Goal: Information Seeking & Learning: Understand process/instructions

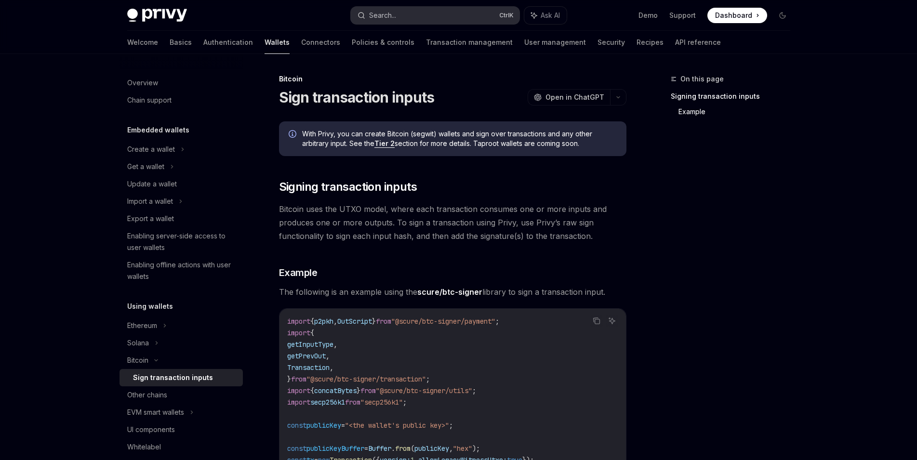
scroll to position [704, 0]
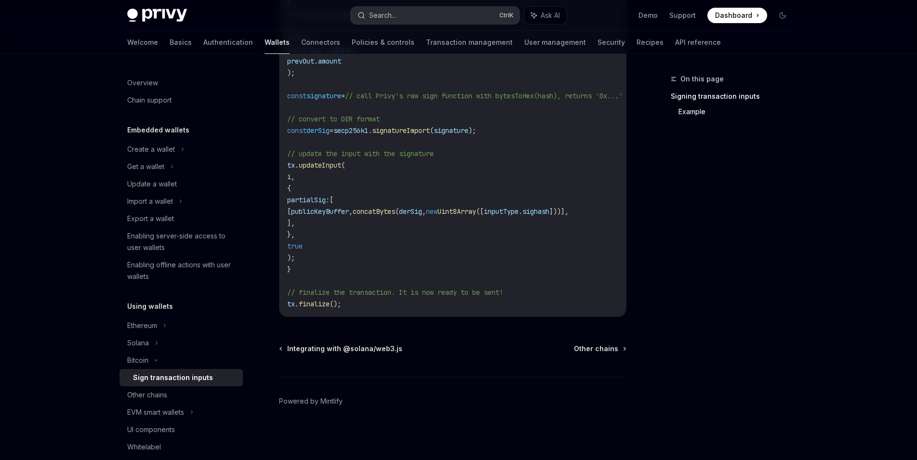
click at [395, 16] on div "Search..." at bounding box center [382, 16] width 27 height 12
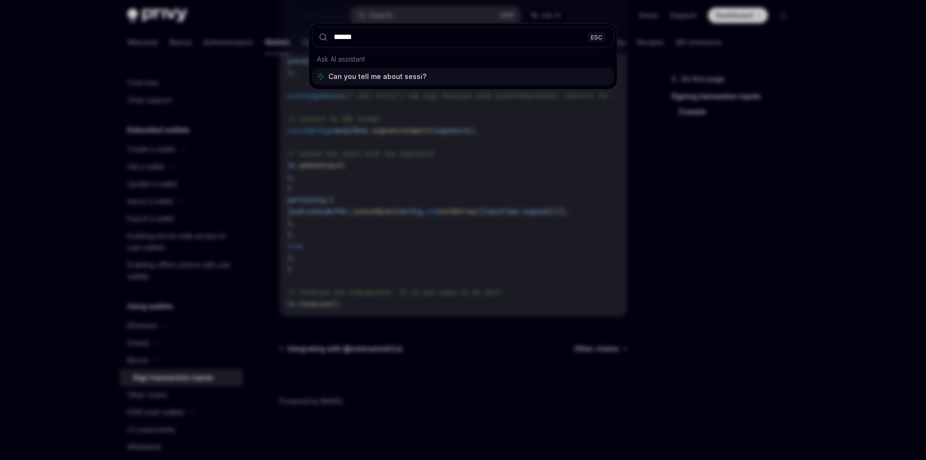
type input "*******"
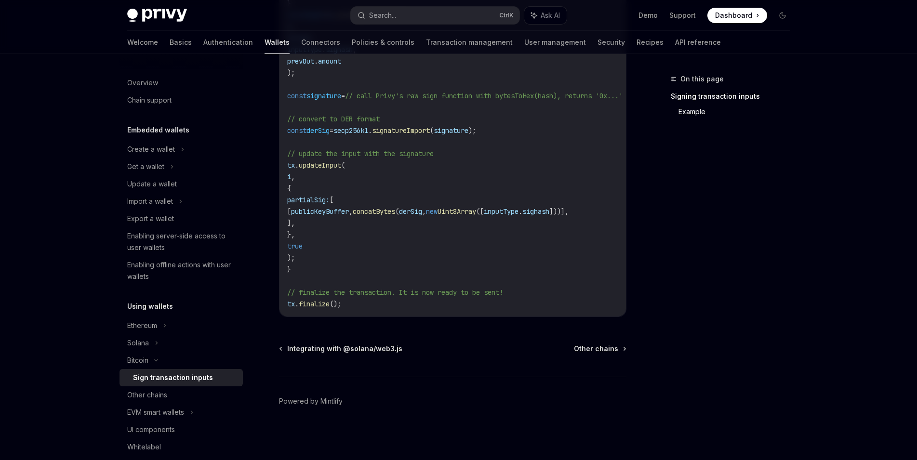
type textarea "*"
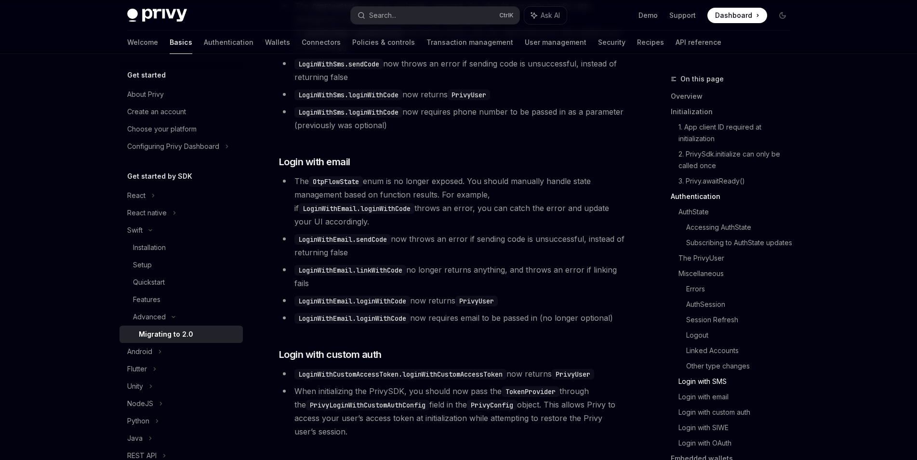
scroll to position [2333, 0]
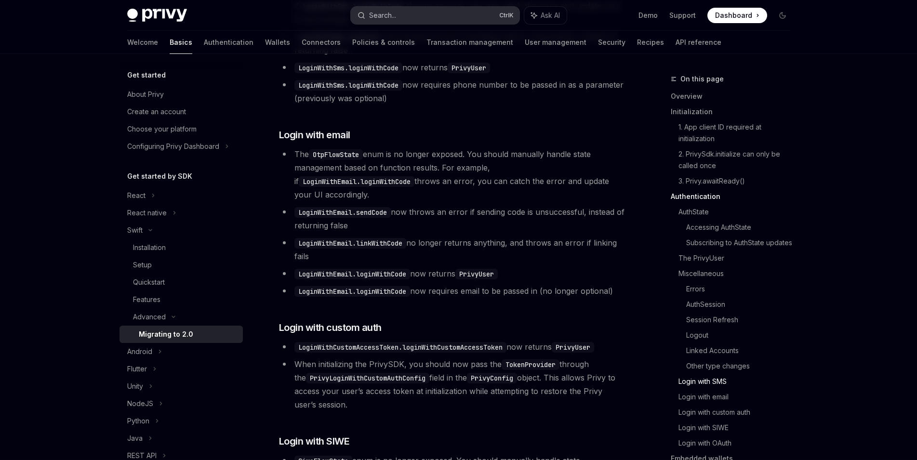
click at [417, 15] on button "Search... Ctrl K" at bounding box center [435, 15] width 169 height 17
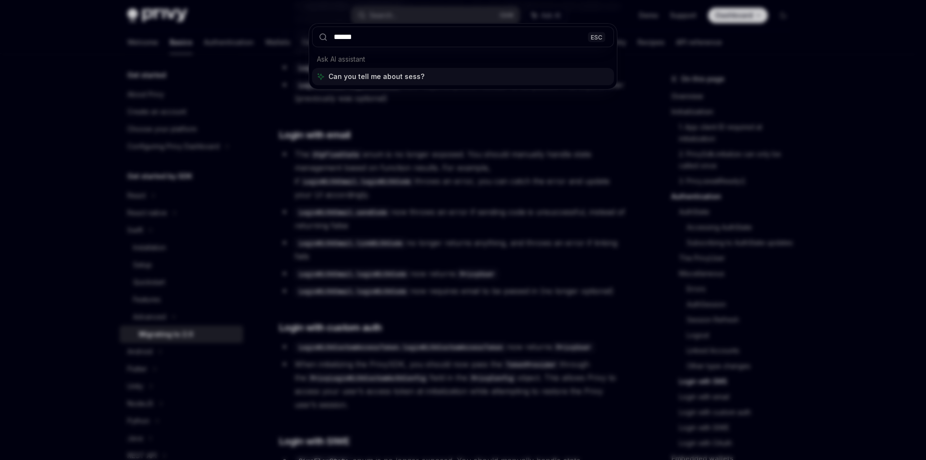
type input "*******"
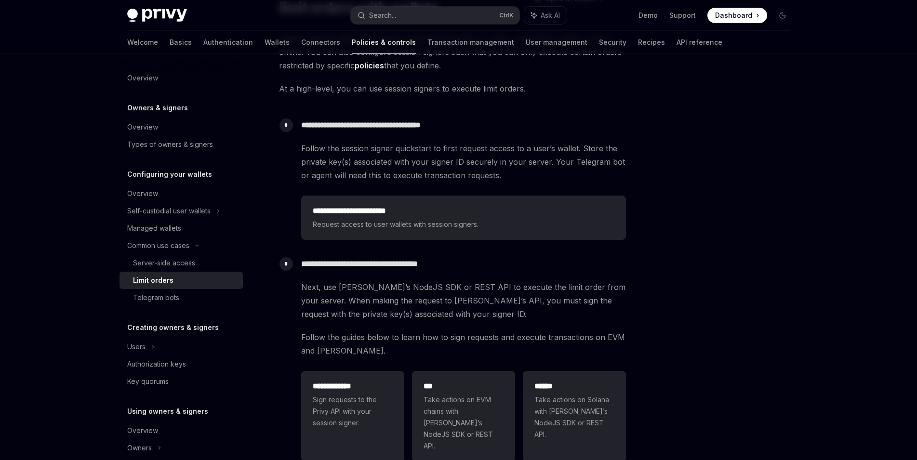
scroll to position [107, 0]
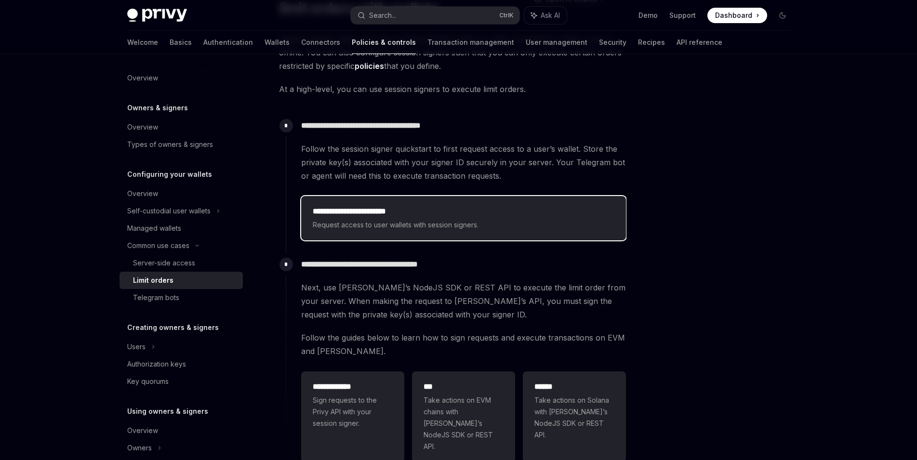
click at [390, 214] on h2 "**********" at bounding box center [464, 212] width 302 height 12
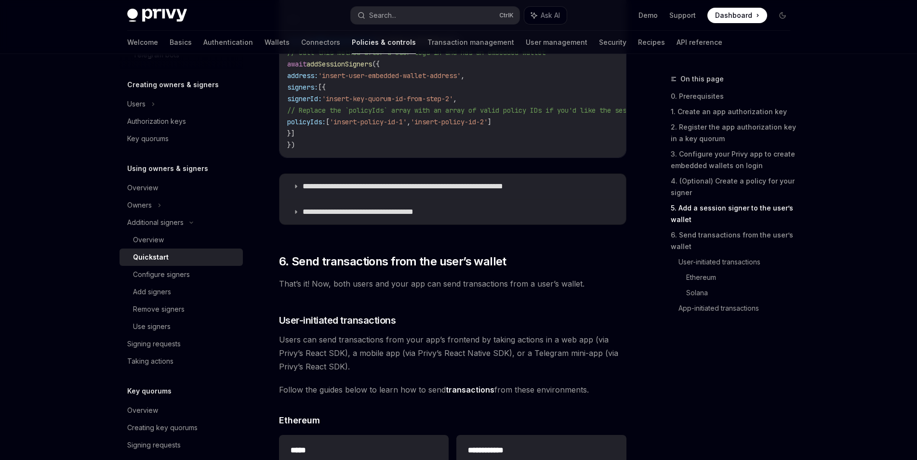
scroll to position [1724, 0]
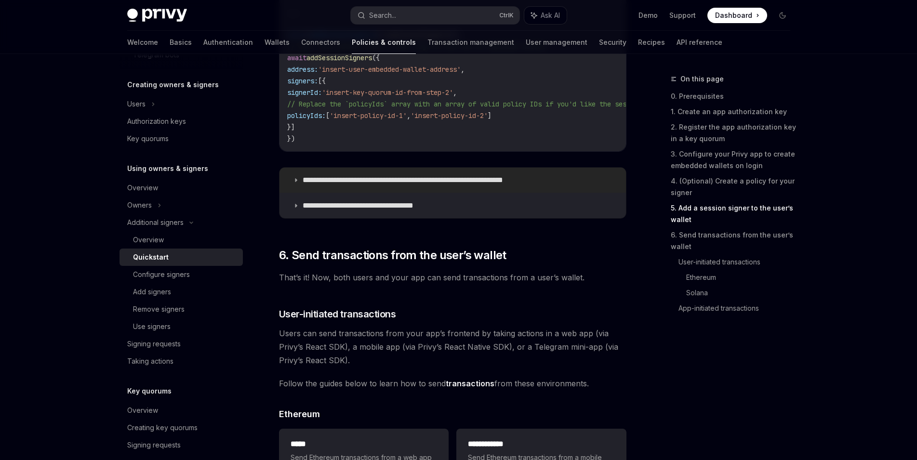
click at [375, 182] on p "**********" at bounding box center [427, 180] width 248 height 10
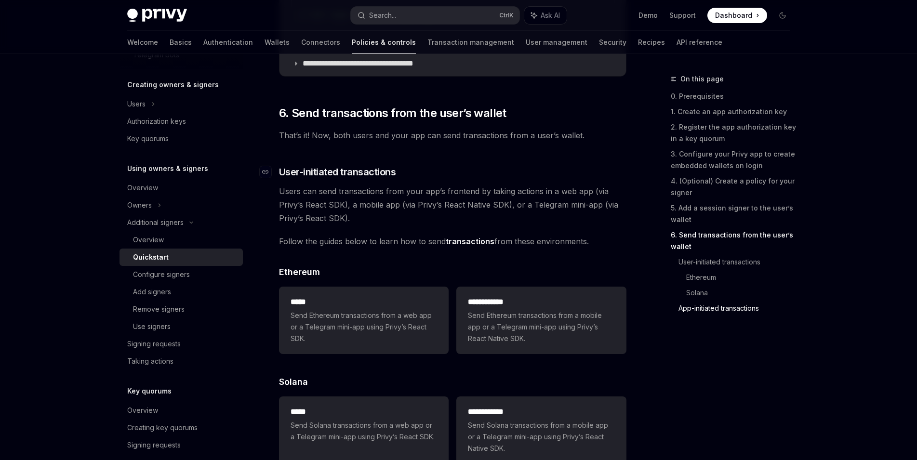
scroll to position [2355, 0]
click at [474, 247] on link "transactions" at bounding box center [470, 242] width 49 height 10
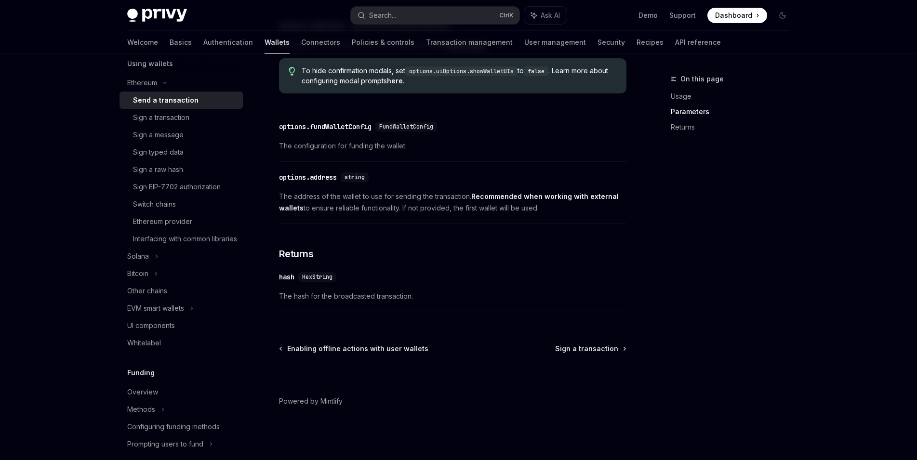
scroll to position [528, 0]
click at [675, 45] on link "API reference" at bounding box center [698, 42] width 46 height 23
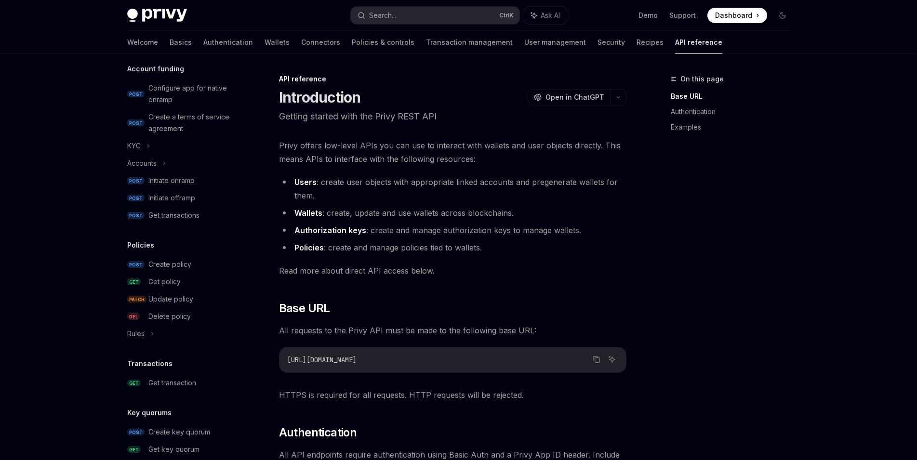
scroll to position [364, 0]
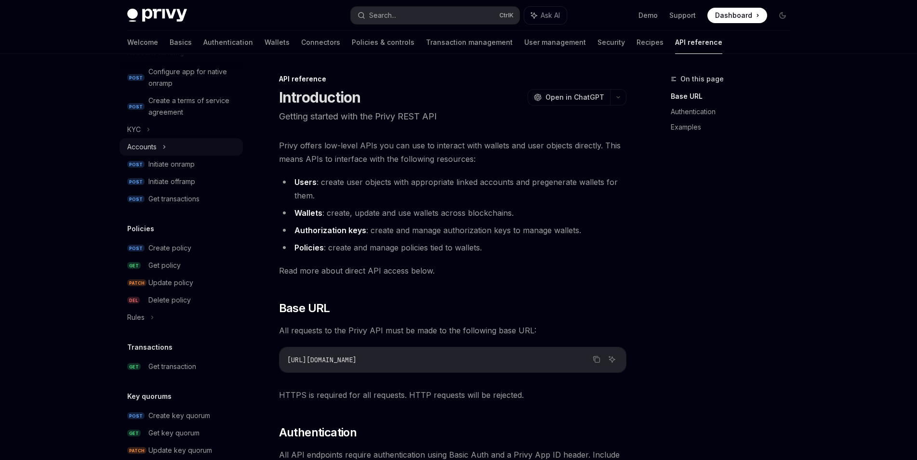
click at [175, 146] on div "Accounts" at bounding box center [181, 146] width 123 height 17
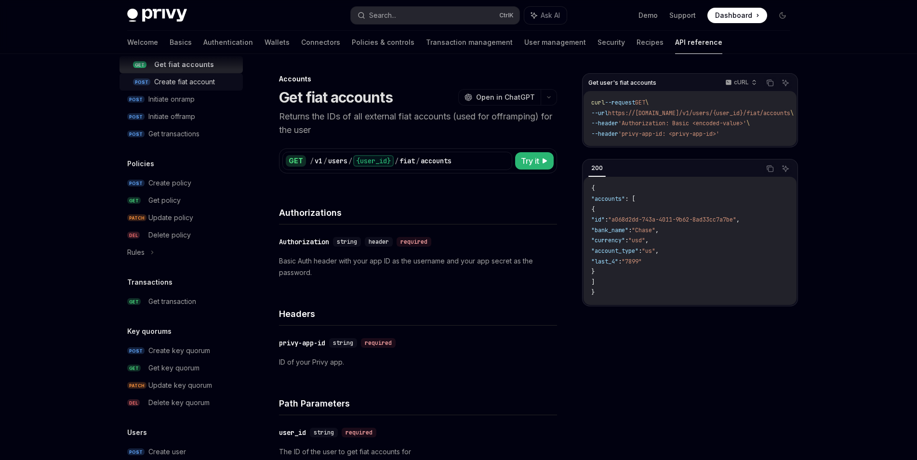
scroll to position [465, 0]
click at [190, 253] on div "Rules" at bounding box center [181, 251] width 123 height 17
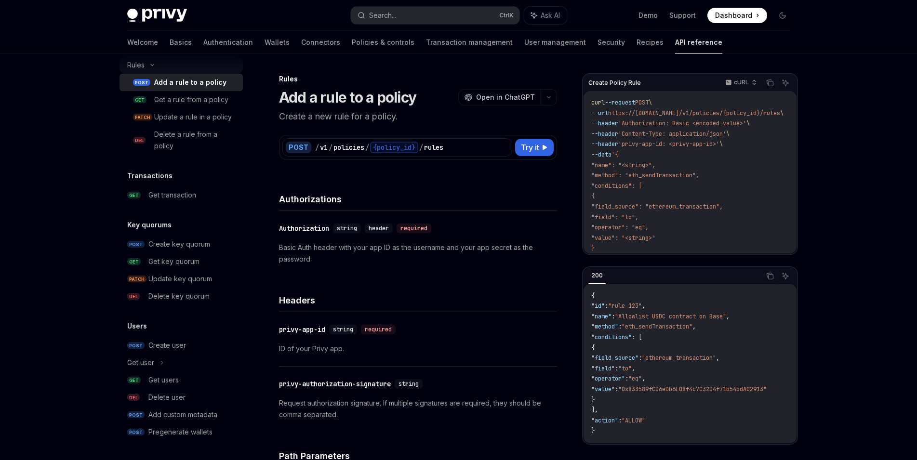
scroll to position [663, 0]
click at [200, 267] on div "Get key quorum" at bounding box center [192, 262] width 89 height 12
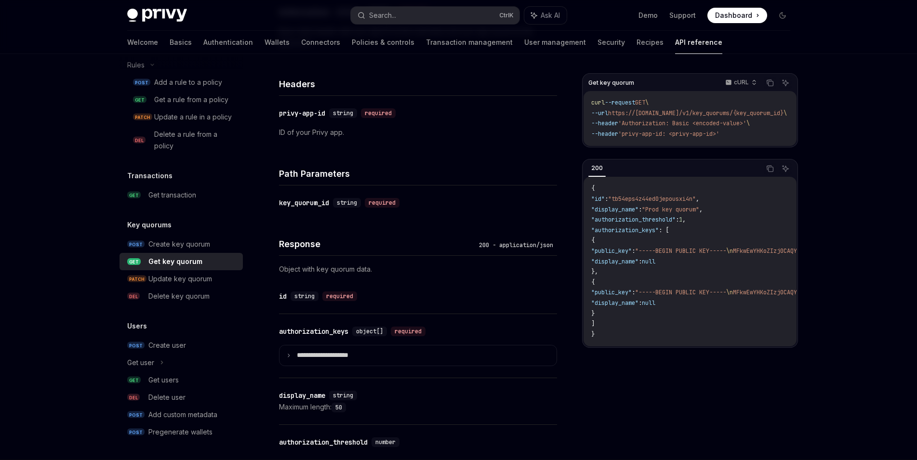
scroll to position [238, 0]
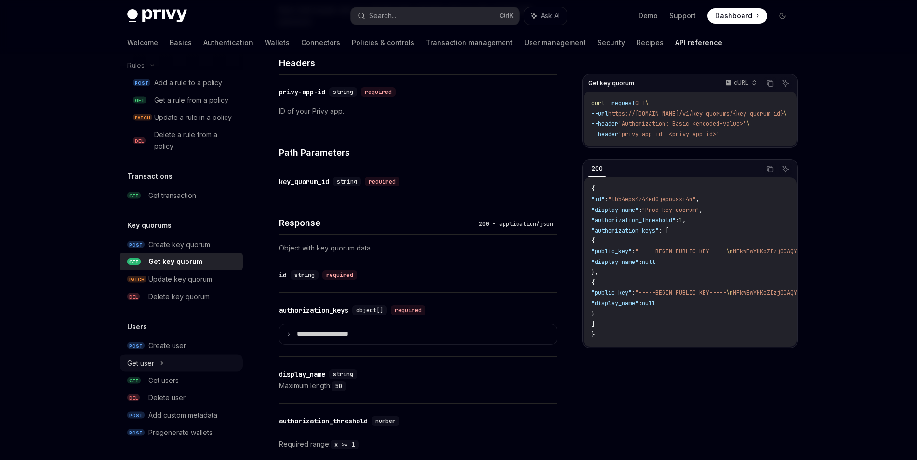
click at [183, 365] on div "Get user" at bounding box center [181, 362] width 123 height 17
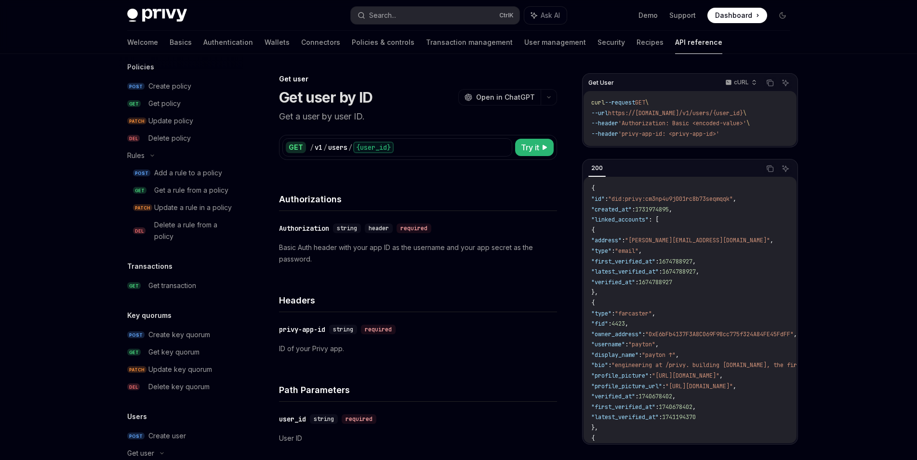
scroll to position [561, 0]
click at [198, 358] on div "Get key quorum" at bounding box center [173, 352] width 51 height 12
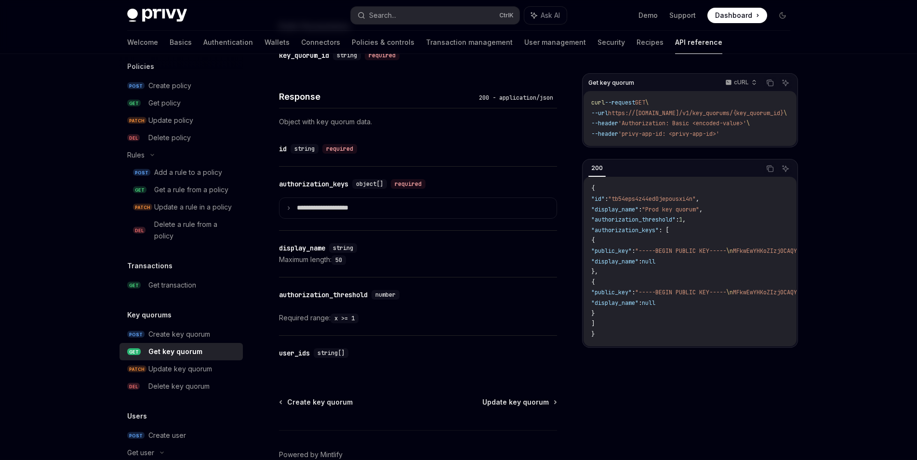
scroll to position [367, 0]
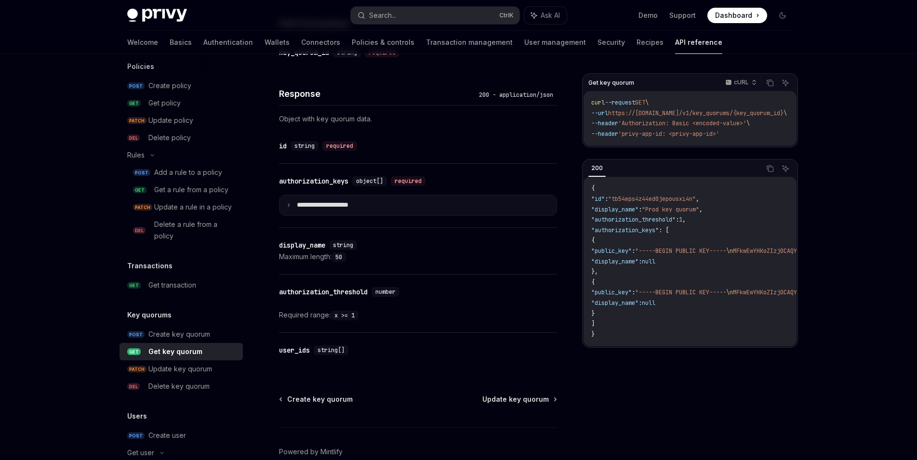
click at [399, 215] on summary "**********" at bounding box center [418, 205] width 277 height 20
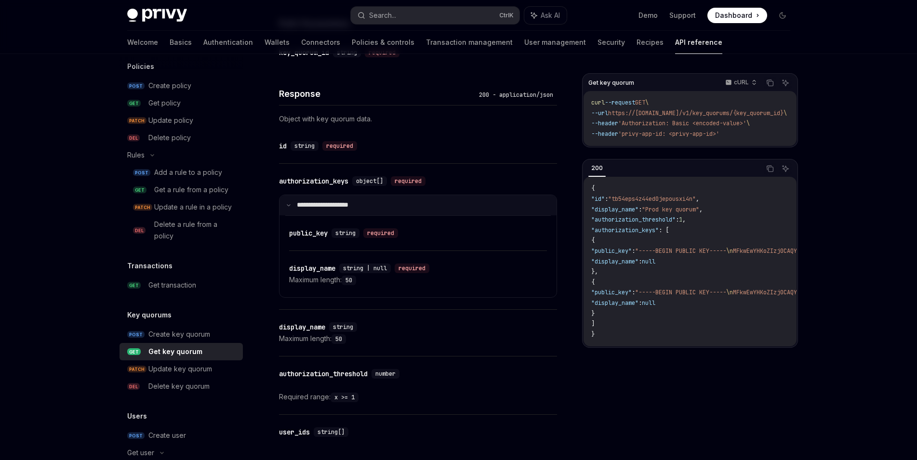
click at [399, 215] on summary "**********" at bounding box center [418, 205] width 277 height 20
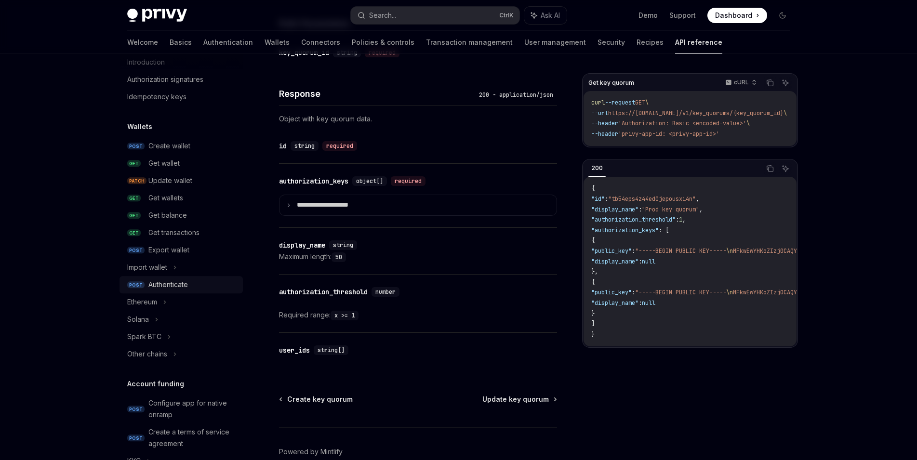
scroll to position [0, 0]
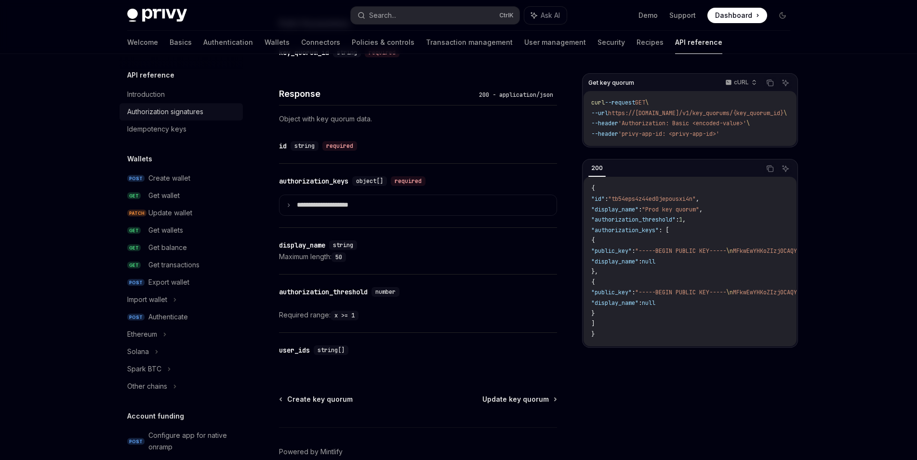
click at [196, 113] on div "Authorization signatures" at bounding box center [165, 112] width 76 height 12
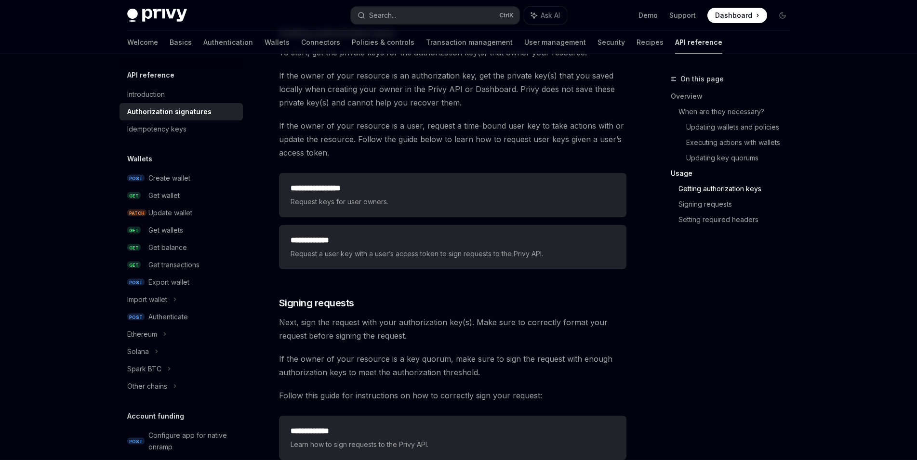
scroll to position [1229, 0]
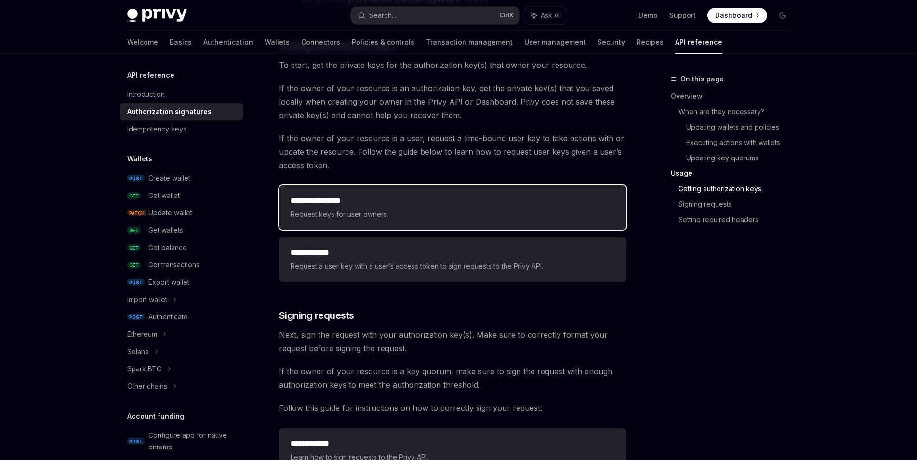
click at [416, 212] on span "Request keys for user owners." at bounding box center [453, 215] width 324 height 12
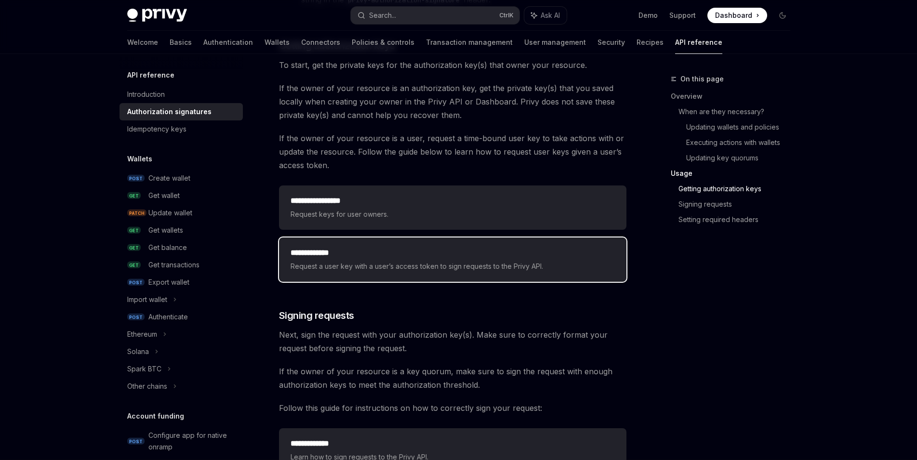
click at [410, 258] on h2 "**********" at bounding box center [453, 253] width 324 height 12
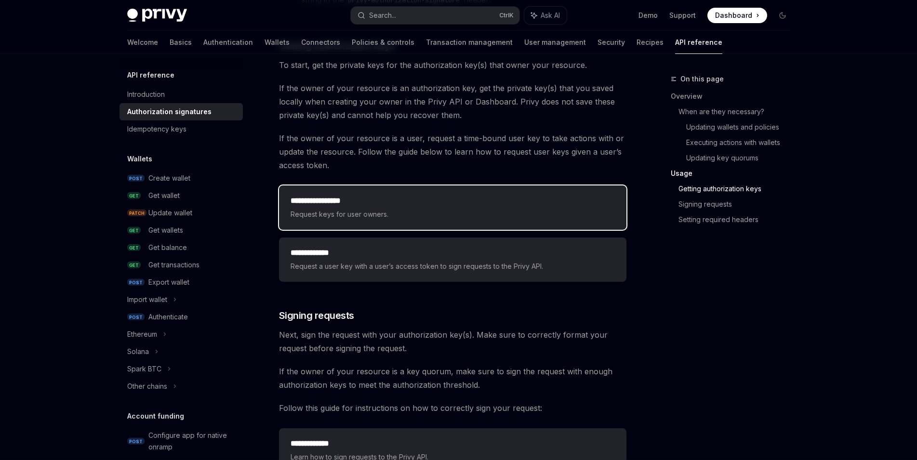
click at [419, 204] on h2 "**********" at bounding box center [453, 201] width 324 height 12
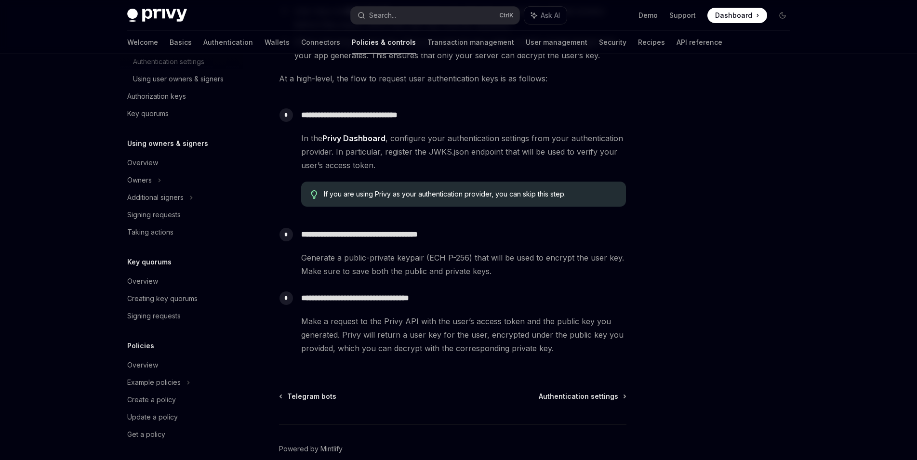
scroll to position [270, 0]
click at [195, 295] on div "Creating key quorums" at bounding box center [162, 297] width 70 height 12
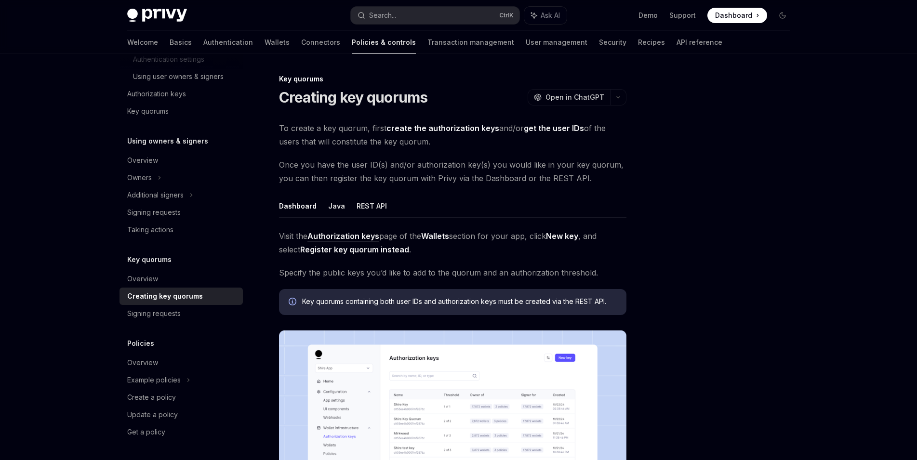
click at [370, 207] on button "REST API" at bounding box center [372, 206] width 30 height 23
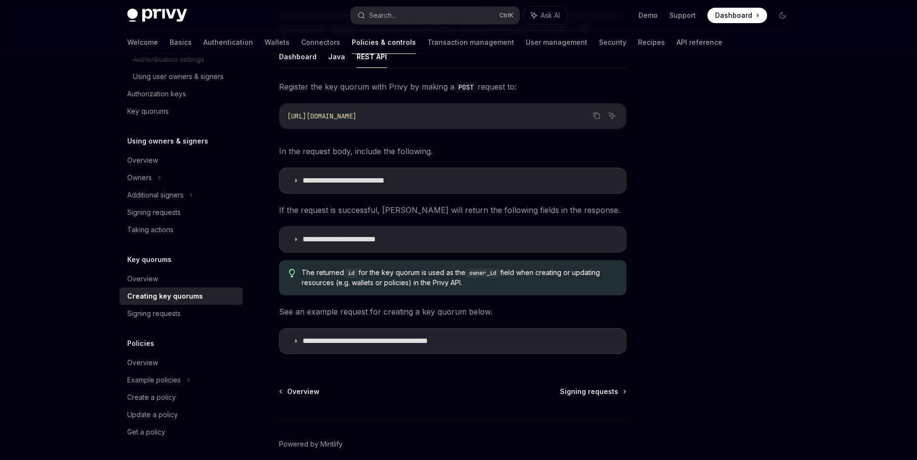
scroll to position [153, 0]
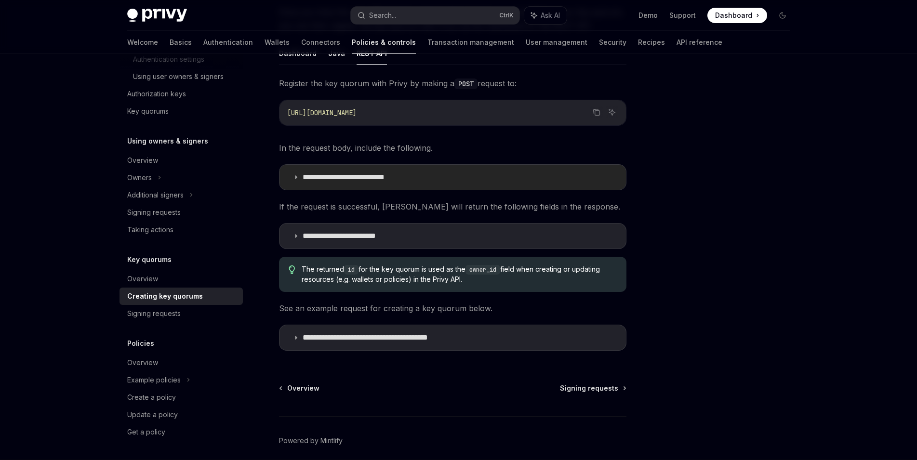
click at [445, 178] on summary "**********" at bounding box center [453, 177] width 347 height 25
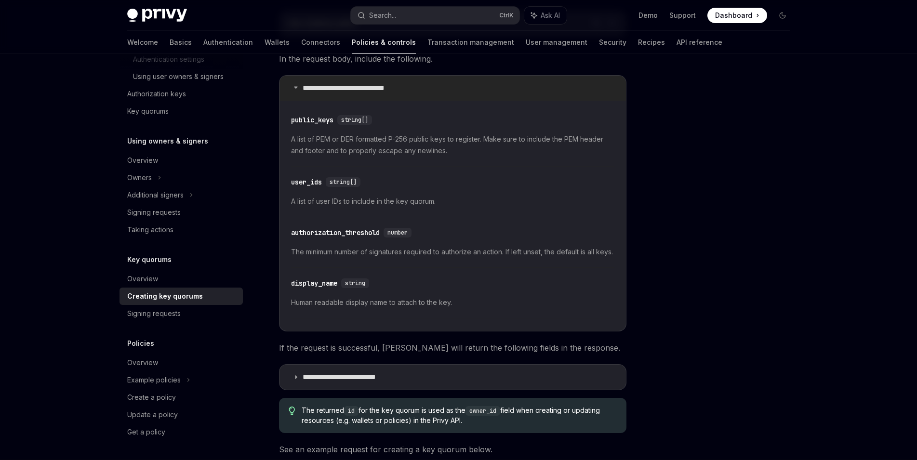
scroll to position [435, 0]
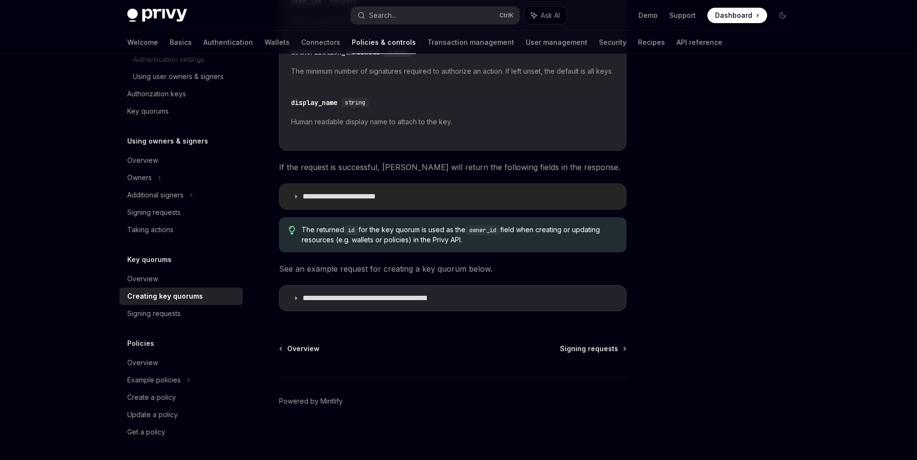
click at [447, 190] on summary "**********" at bounding box center [453, 196] width 347 height 25
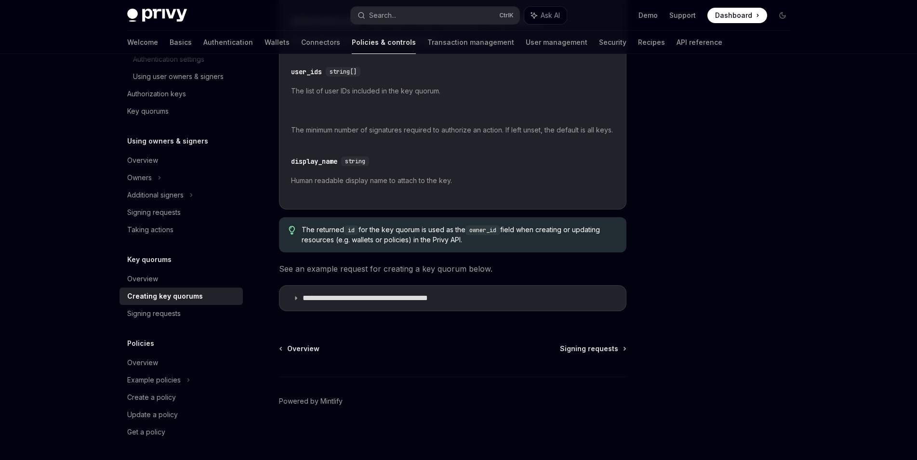
scroll to position [704, 0]
click at [455, 298] on p "**********" at bounding box center [388, 299] width 171 height 10
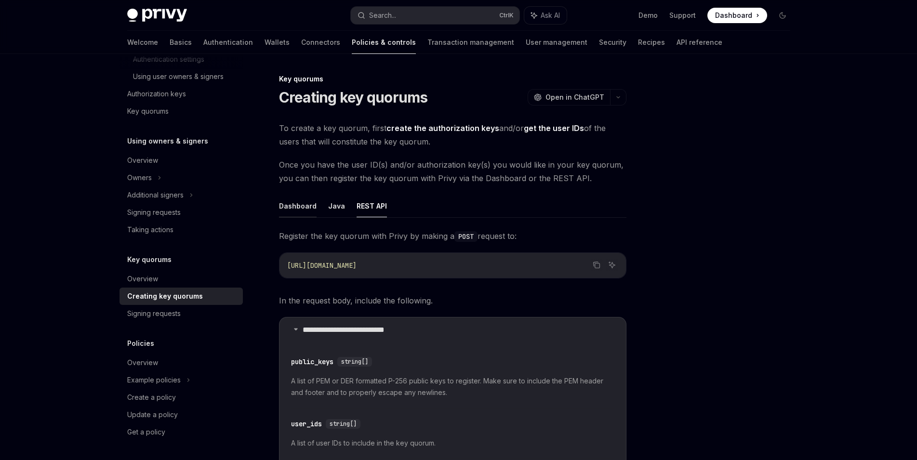
click at [300, 211] on button "Dashboard" at bounding box center [298, 206] width 38 height 23
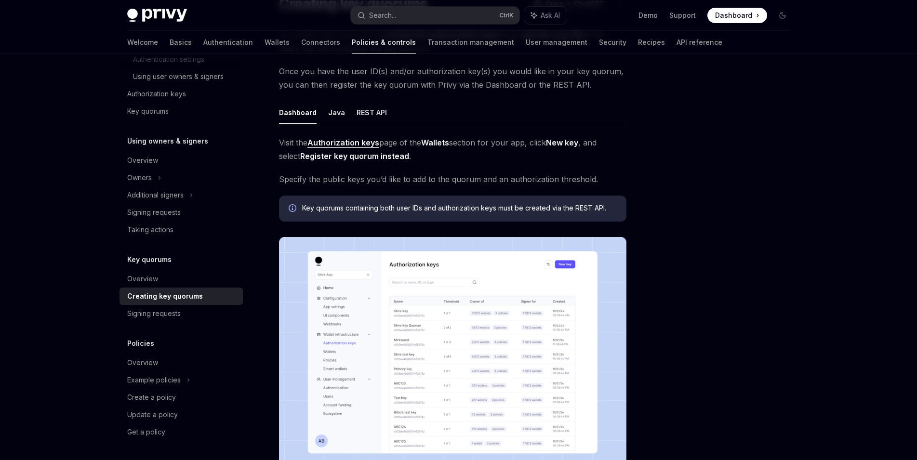
scroll to position [94, 0]
click at [728, 18] on span "Dashboard" at bounding box center [733, 16] width 37 height 10
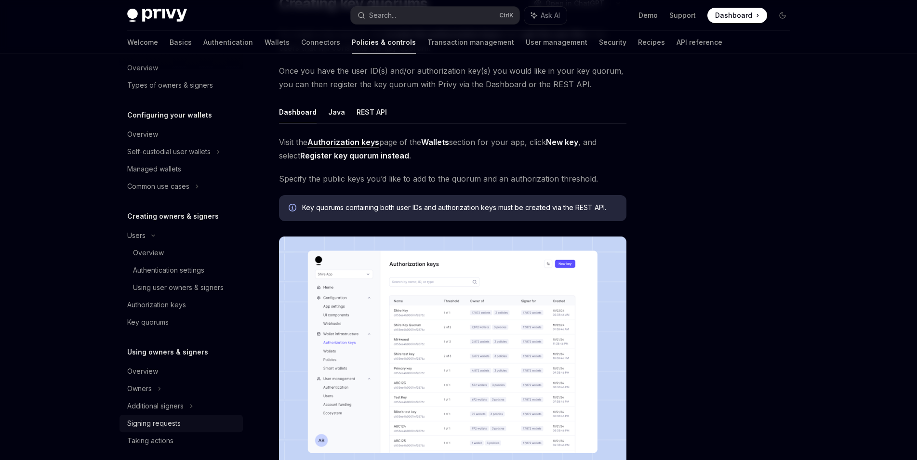
scroll to position [60, 0]
click at [203, 40] on link "Authentication" at bounding box center [228, 42] width 50 height 23
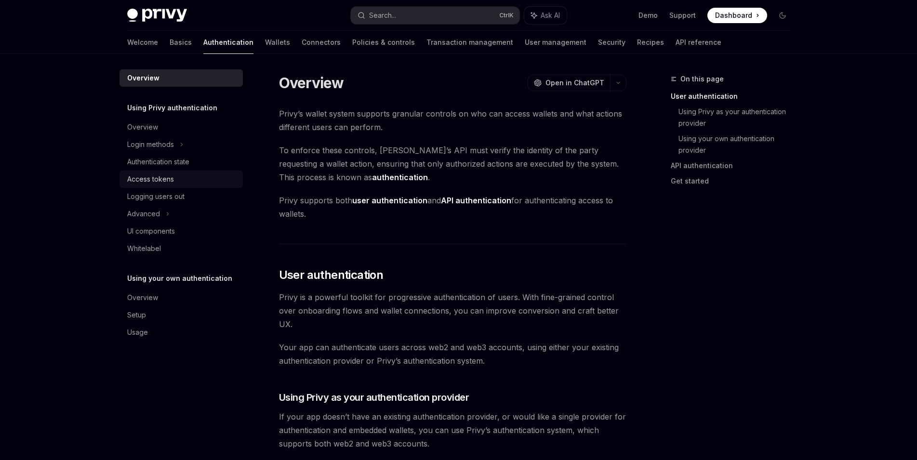
click at [196, 183] on div "Access tokens" at bounding box center [182, 180] width 110 height 12
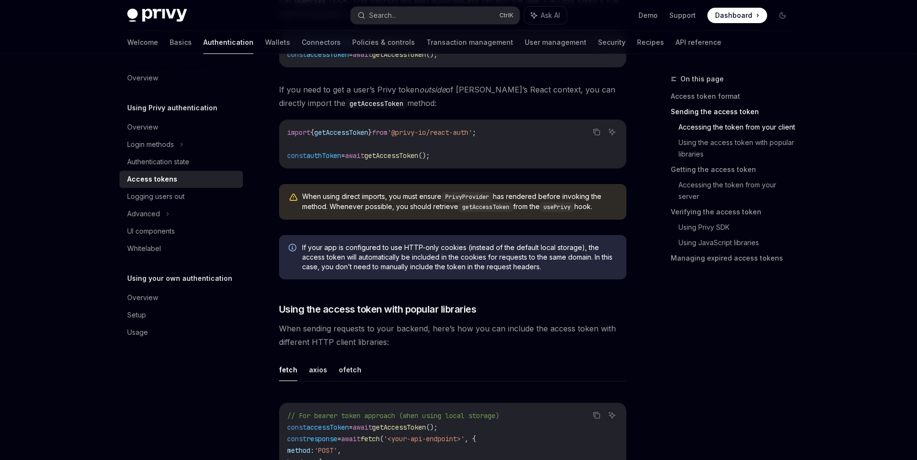
scroll to position [522, 0]
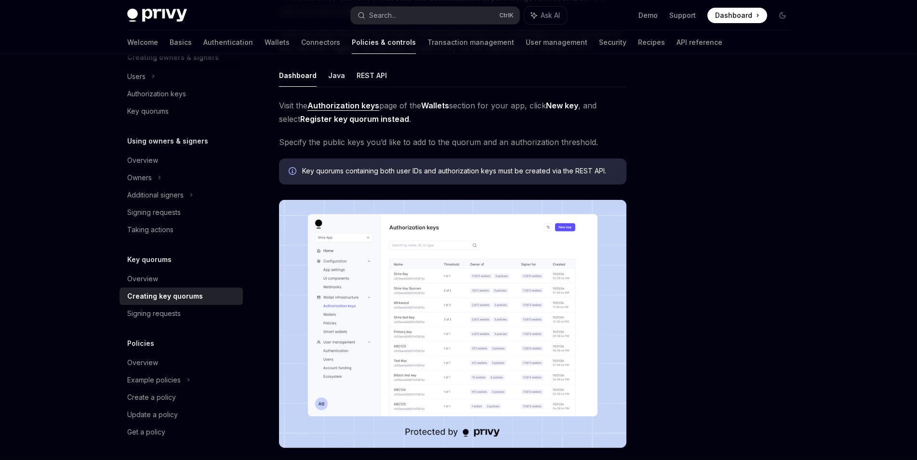
scroll to position [131, 0]
click at [378, 80] on button "REST API" at bounding box center [372, 75] width 30 height 23
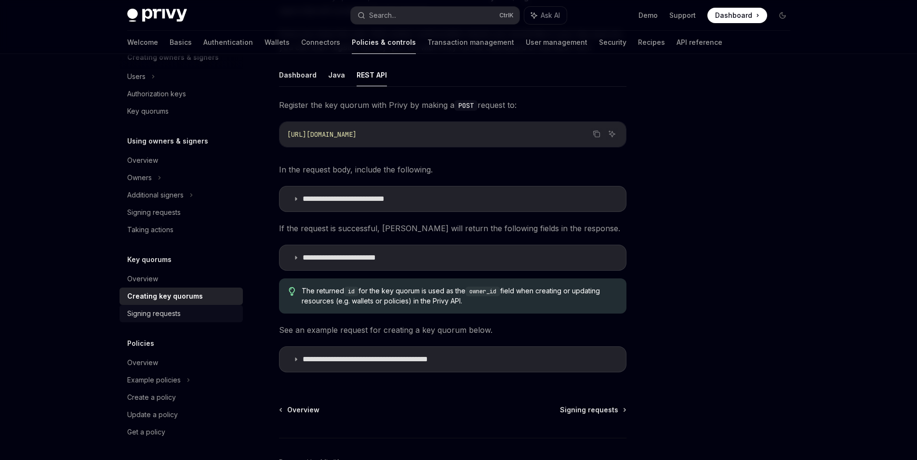
click at [162, 315] on div "Signing requests" at bounding box center [154, 314] width 54 height 12
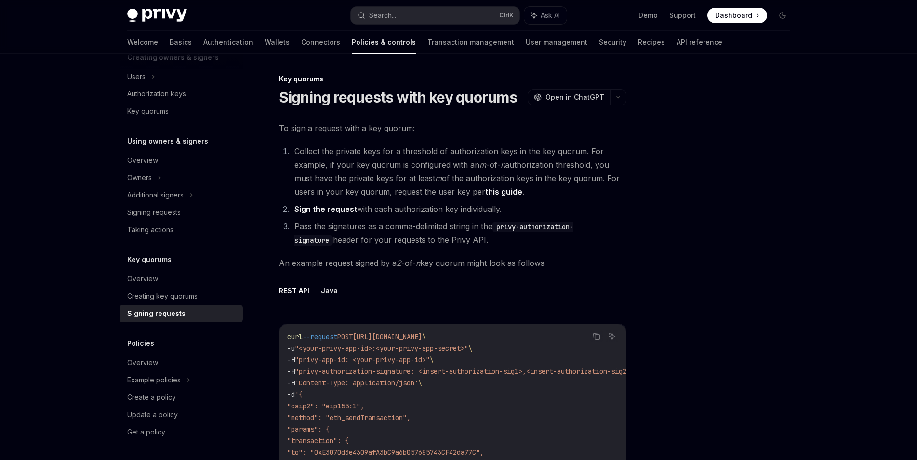
click at [319, 209] on link "Sign the request" at bounding box center [326, 209] width 63 height 10
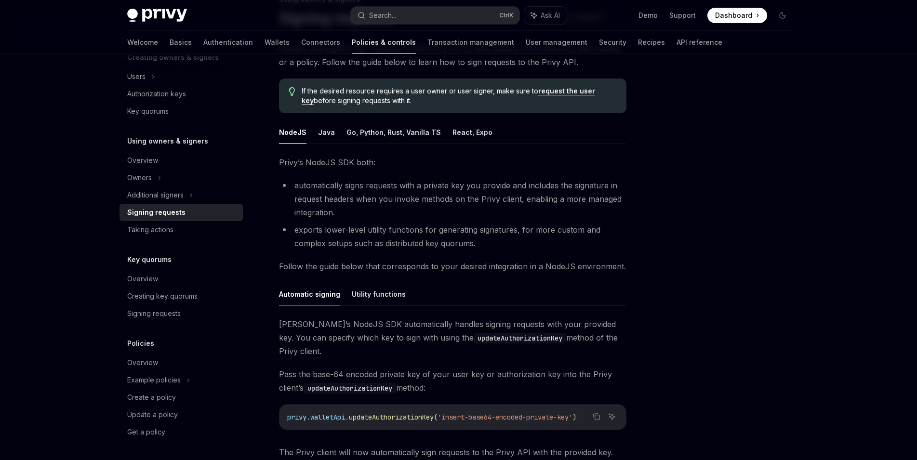
scroll to position [78, 0]
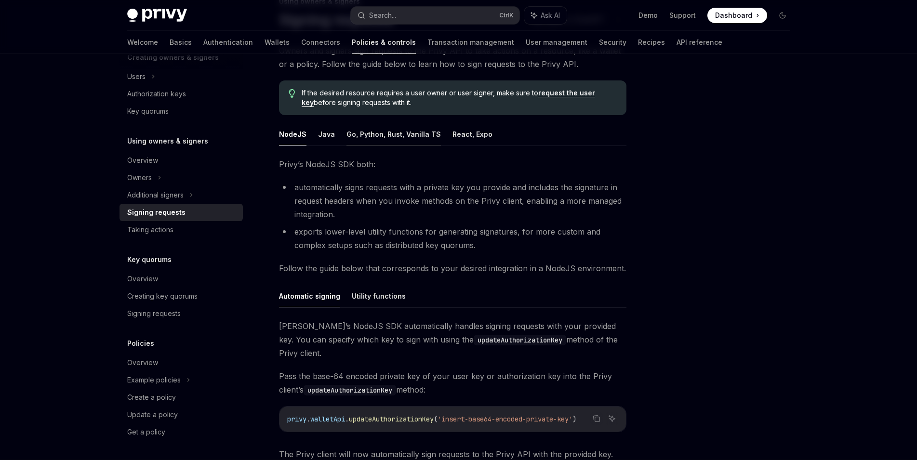
click at [385, 133] on button "Go, Python, Rust, Vanilla TS" at bounding box center [394, 134] width 94 height 23
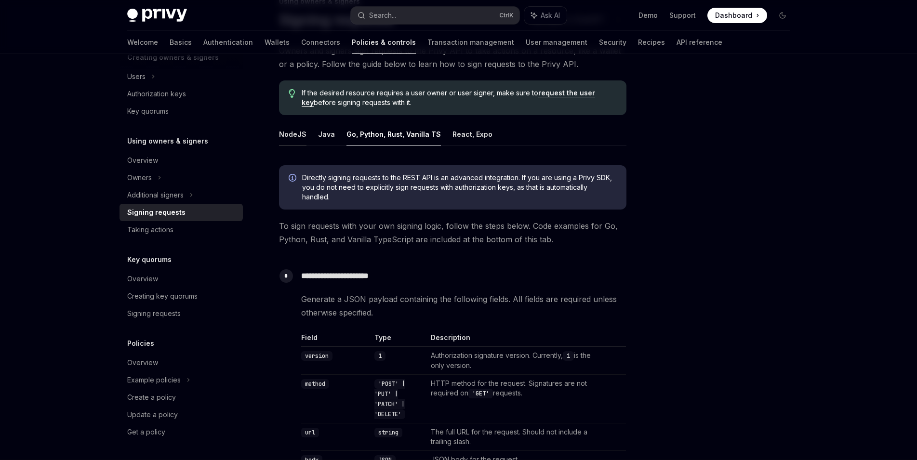
click at [300, 130] on button "NodeJS" at bounding box center [292, 134] width 27 height 23
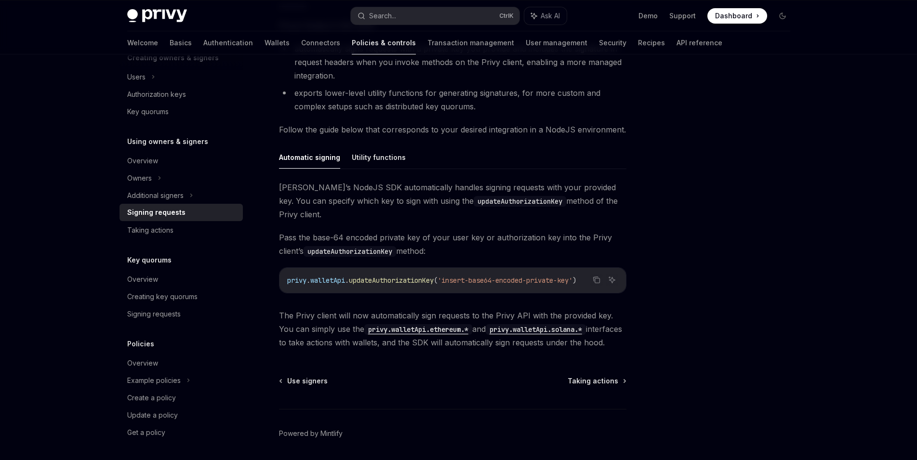
scroll to position [225, 0]
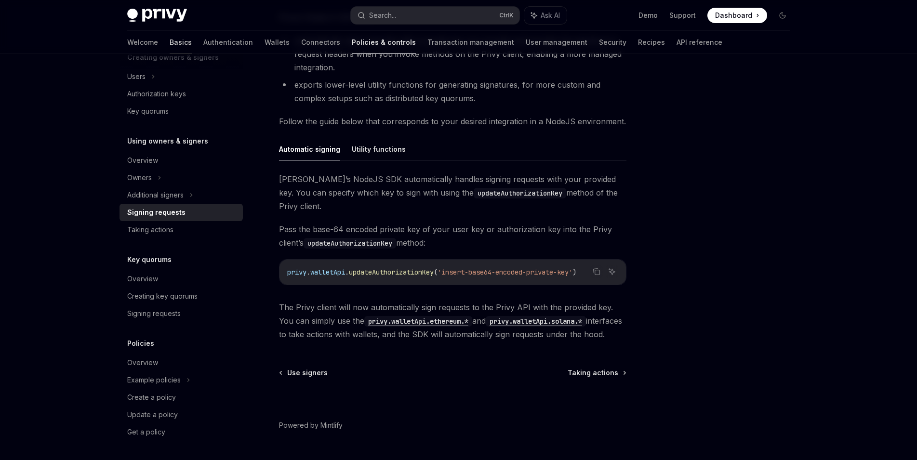
click at [170, 43] on link "Basics" at bounding box center [181, 42] width 22 height 23
drag, startPoint x: 286, startPoint y: 261, endPoint x: 432, endPoint y: 265, distance: 145.2
click at [432, 265] on div "privy . walletApi . updateAuthorizationKey ( 'insert-base64-encoded-private-key…" at bounding box center [453, 272] width 347 height 25
click at [418, 301] on span "The Privy client will now automatically sign requests to the Privy API with the…" at bounding box center [453, 321] width 348 height 40
click at [387, 150] on button "Utility functions" at bounding box center [379, 149] width 54 height 23
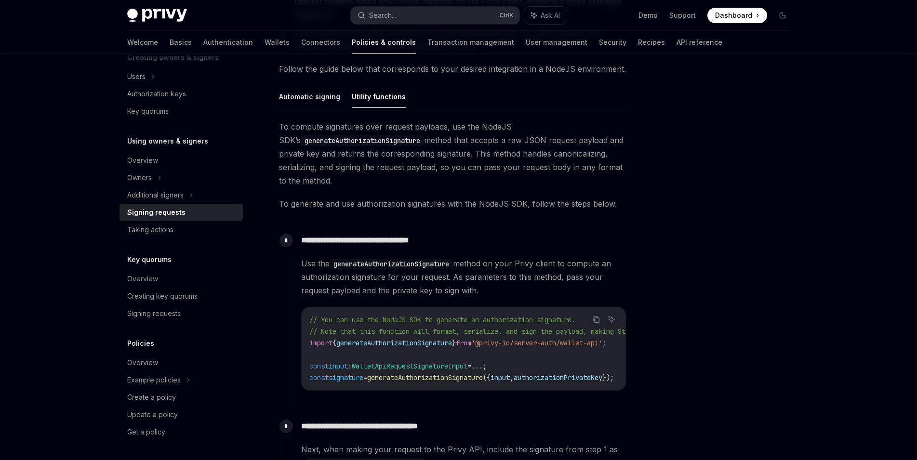
scroll to position [278, 0]
click at [186, 312] on div "Signing requests" at bounding box center [182, 314] width 110 height 12
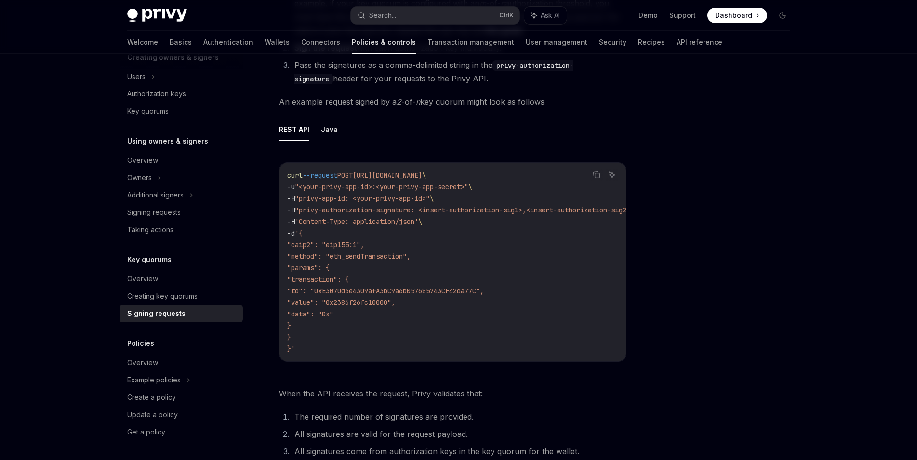
scroll to position [182, 0]
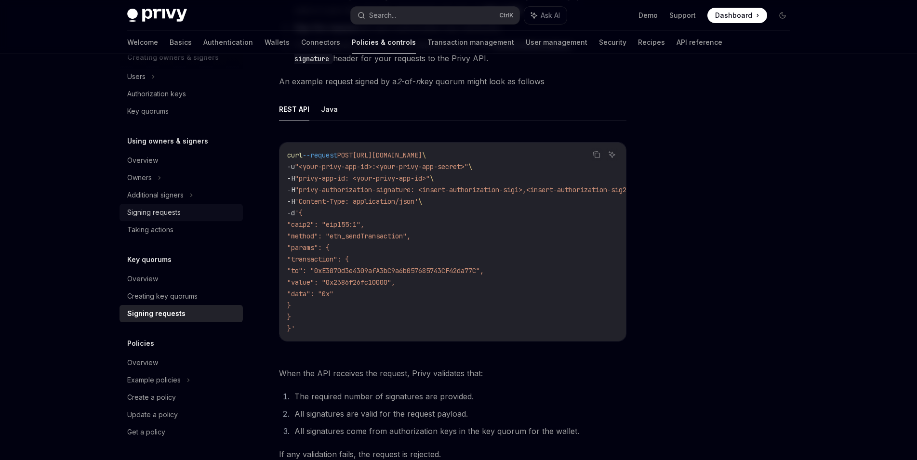
click at [180, 215] on div "Signing requests" at bounding box center [154, 213] width 54 height 12
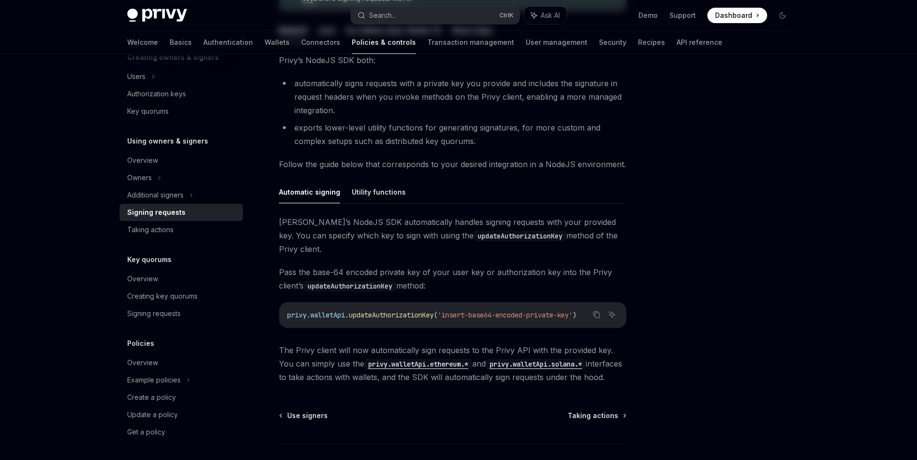
type textarea "*"
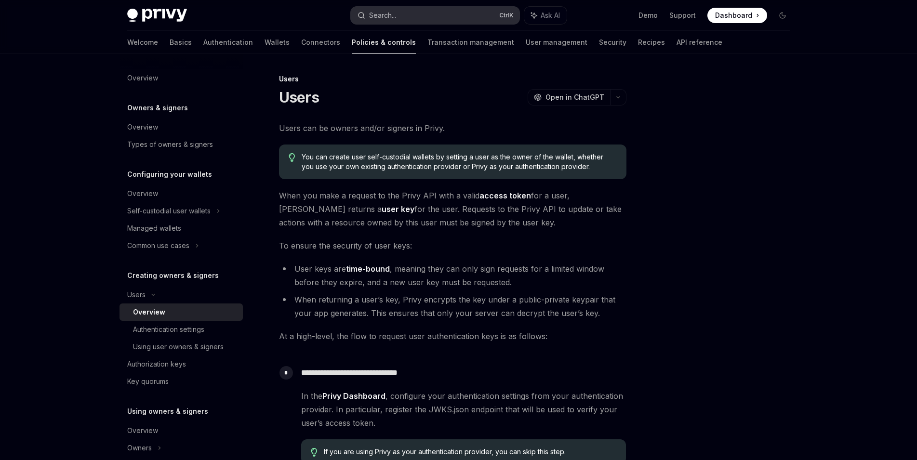
click at [395, 13] on div "Search..." at bounding box center [382, 16] width 27 height 12
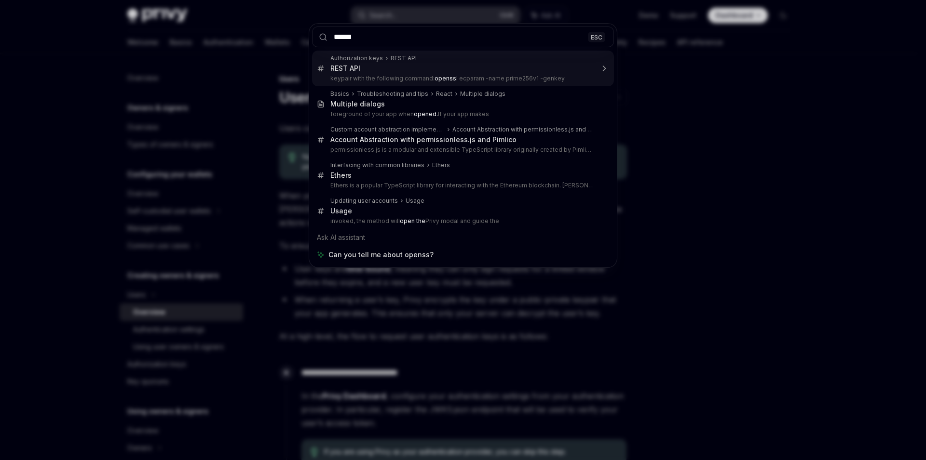
type input "*******"
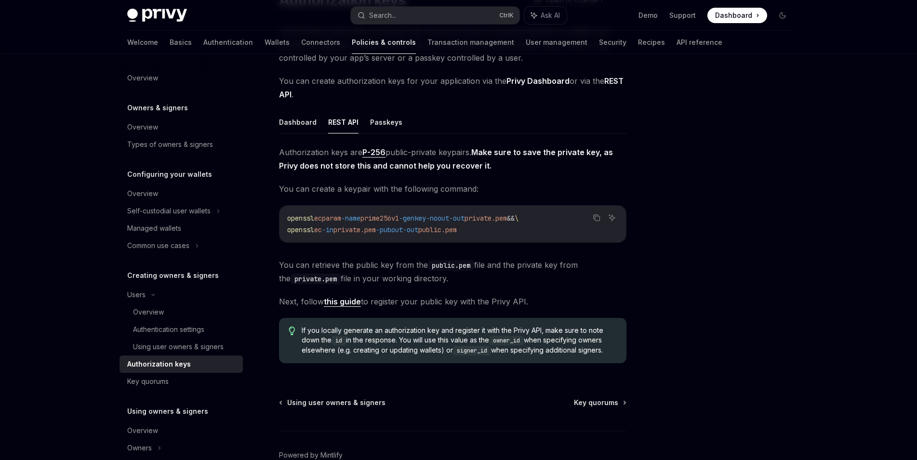
scroll to position [98, 0]
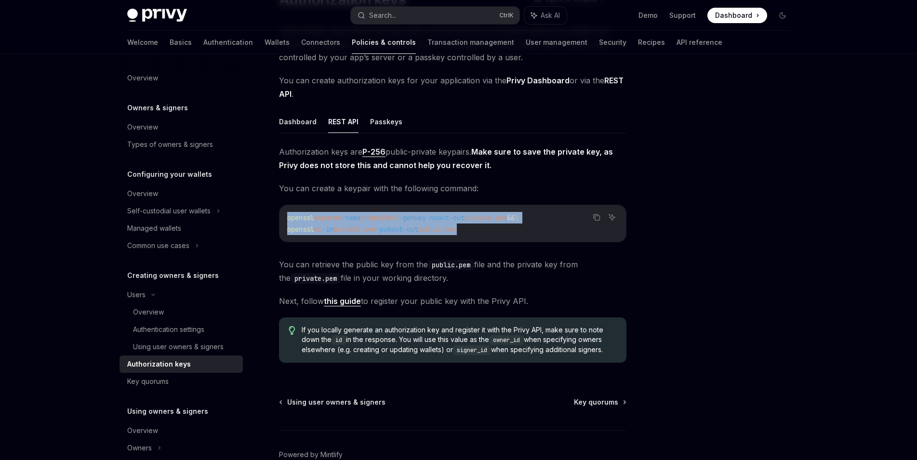
drag, startPoint x: 286, startPoint y: 215, endPoint x: 510, endPoint y: 231, distance: 224.3
click at [510, 231] on div "openssl ecparam -name prime256v1 -genkey -noout -out private.pem && \ openssl e…" at bounding box center [453, 223] width 347 height 37
copy code "openssl ecparam -name prime256v1 -genkey -noout -out private.pem && \ openssl e…"
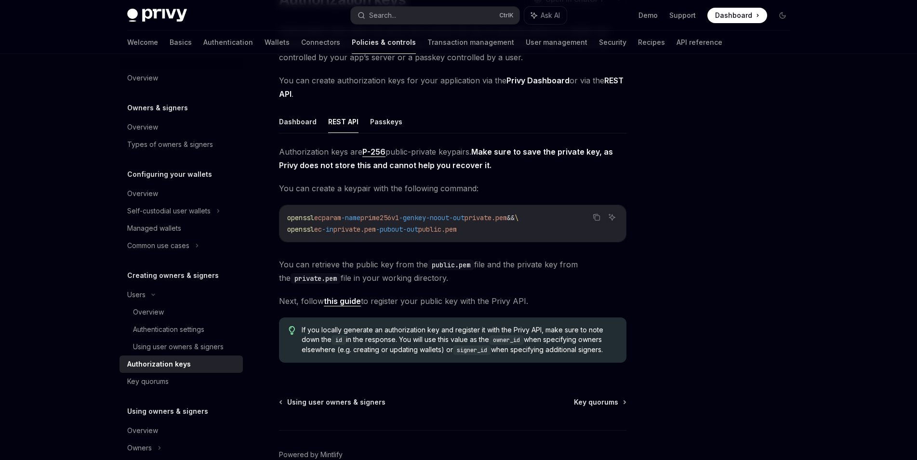
click at [336, 269] on span "You can retrieve the public key from the public.pem file and the private key fr…" at bounding box center [453, 271] width 348 height 27
click at [67, 179] on div "Privy Docs home page Search... Ctrl K Ask AI Demo Support Dashboard Dashboard S…" at bounding box center [458, 208] width 917 height 612
drag, startPoint x: 284, startPoint y: 216, endPoint x: 545, endPoint y: 220, distance: 260.4
click at [545, 220] on div "openssl ecparam -name prime256v1 -genkey -noout -out private.pem && \ openssl e…" at bounding box center [453, 223] width 347 height 37
copy span "openssl ecparam -name prime256v1 -genkey -noout -out private.pem"
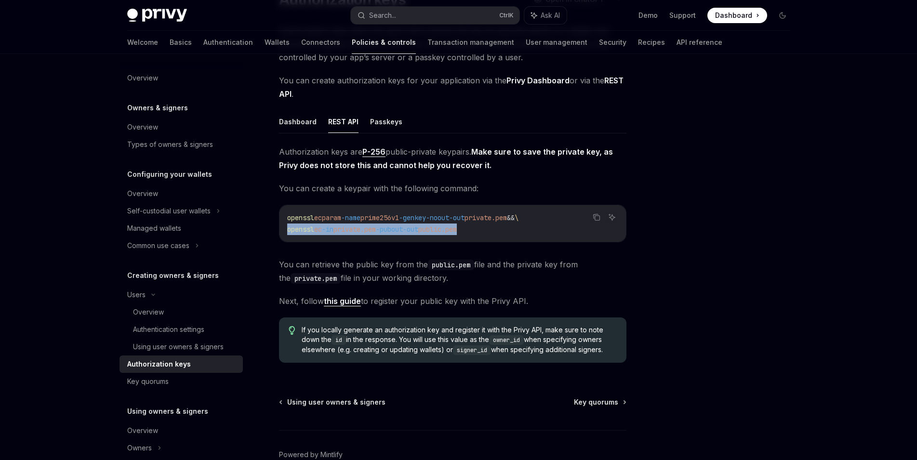
drag, startPoint x: 510, startPoint y: 233, endPoint x: 276, endPoint y: 228, distance: 233.9
click at [280, 228] on div "openssl ecparam -name prime256v1 -genkey -noout -out private.pem && \ openssl e…" at bounding box center [453, 223] width 347 height 37
copy span "openssl ec -in private.pem -pubout -out public.pem"
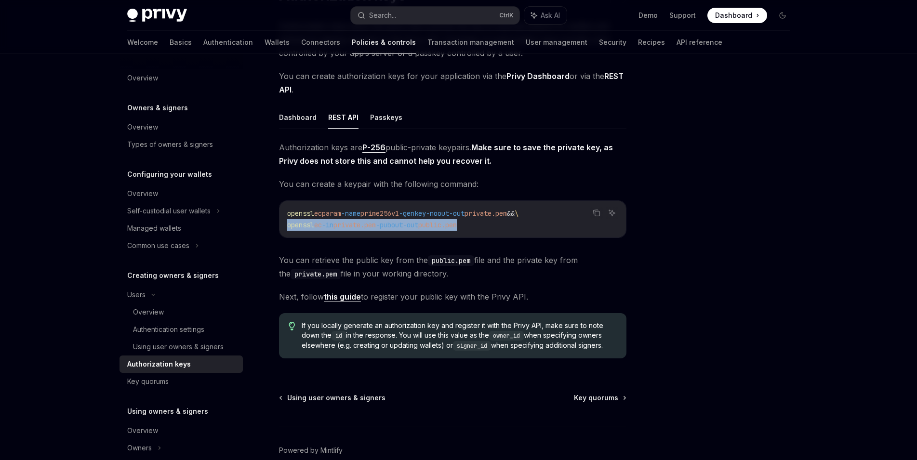
scroll to position [102, 0]
click at [353, 301] on link "this guide" at bounding box center [342, 298] width 37 height 10
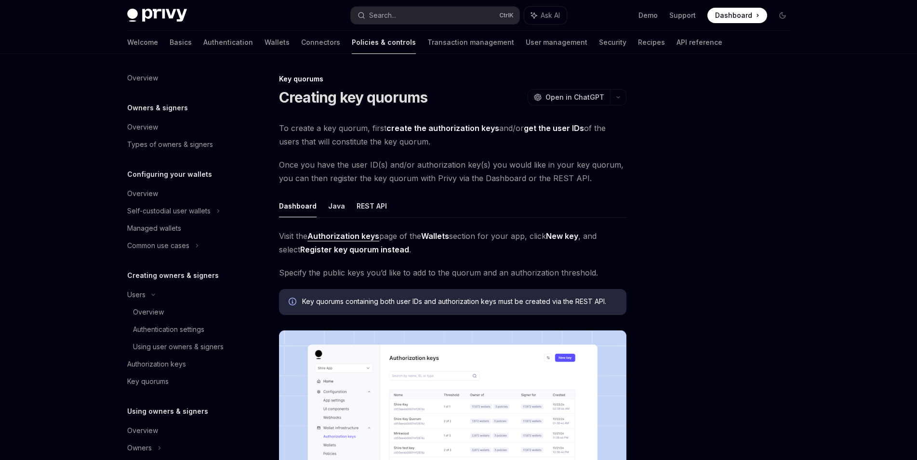
scroll to position [270, 0]
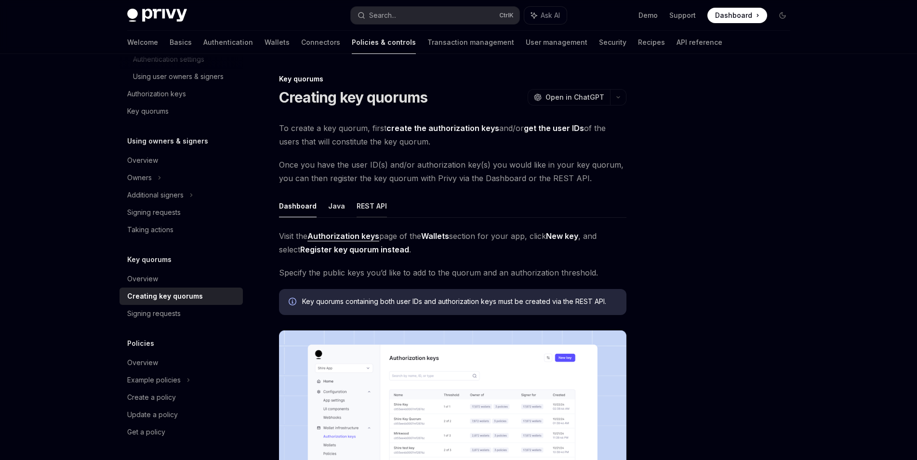
click at [367, 212] on button "REST API" at bounding box center [372, 206] width 30 height 23
type textarea "*"
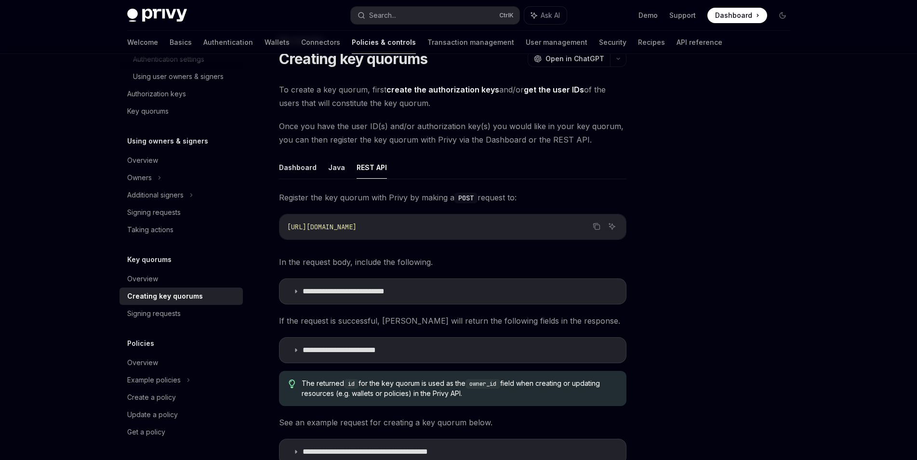
scroll to position [53, 0]
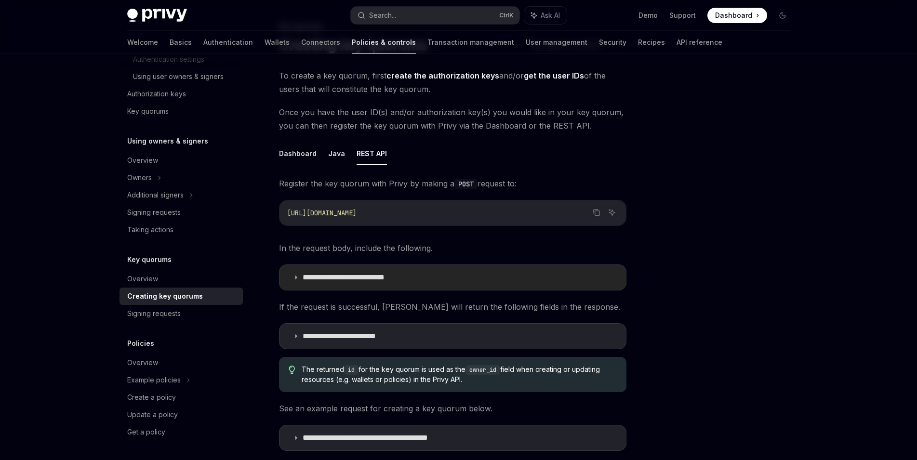
click at [397, 270] on summary "**********" at bounding box center [453, 277] width 347 height 25
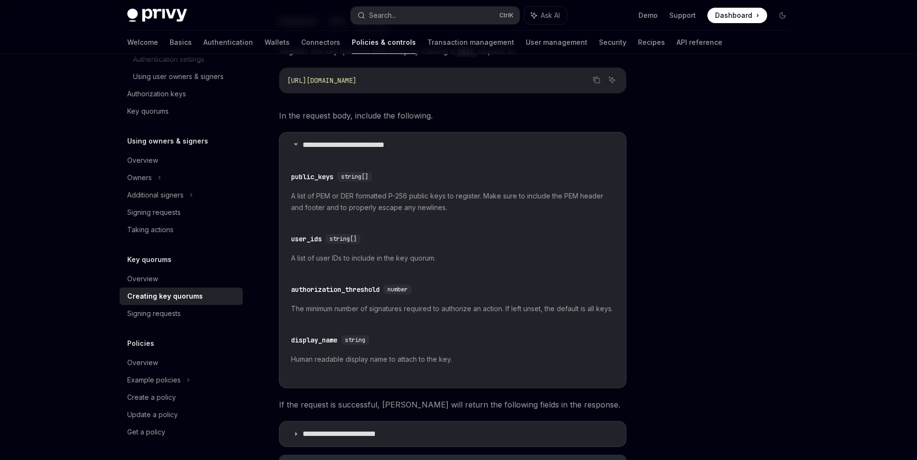
scroll to position [185, 0]
drag, startPoint x: 285, startPoint y: 82, endPoint x: 439, endPoint y: 80, distance: 153.8
click at [439, 80] on div "https://api.privy.io/v1/key_quorums" at bounding box center [453, 80] width 347 height 25
copy span "https://api.privy.io/v1/key_quorums"
click at [376, 86] on code "https://api.privy.io/v1/key_quorums" at bounding box center [452, 81] width 331 height 12
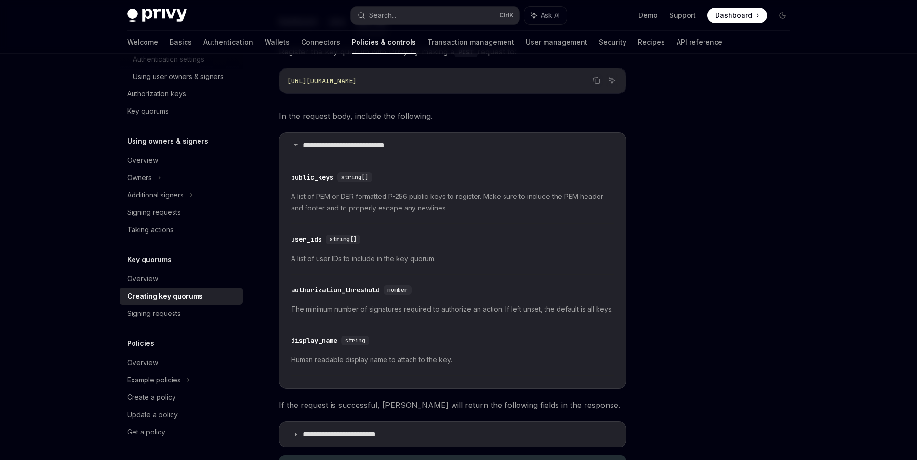
click at [357, 80] on span "https://api.privy.io/v1/key_quorums" at bounding box center [321, 81] width 69 height 9
copy span "key_quorums"
click at [308, 179] on div "public_keys" at bounding box center [312, 178] width 42 height 10
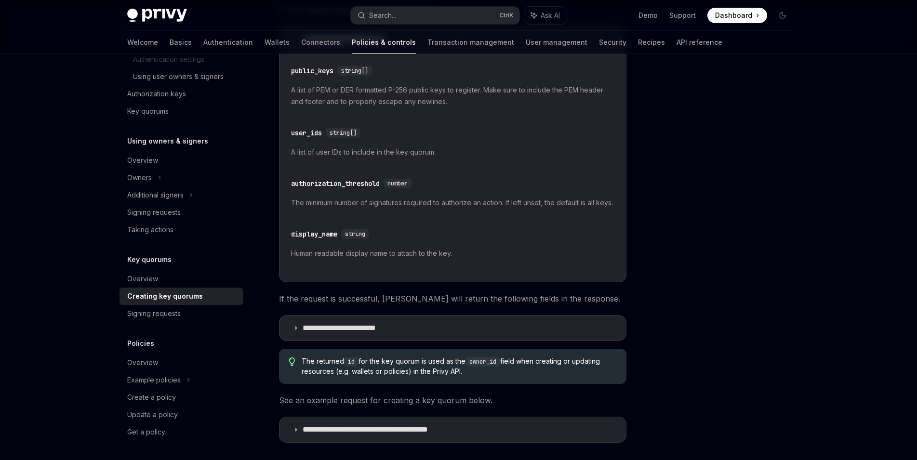
scroll to position [293, 0]
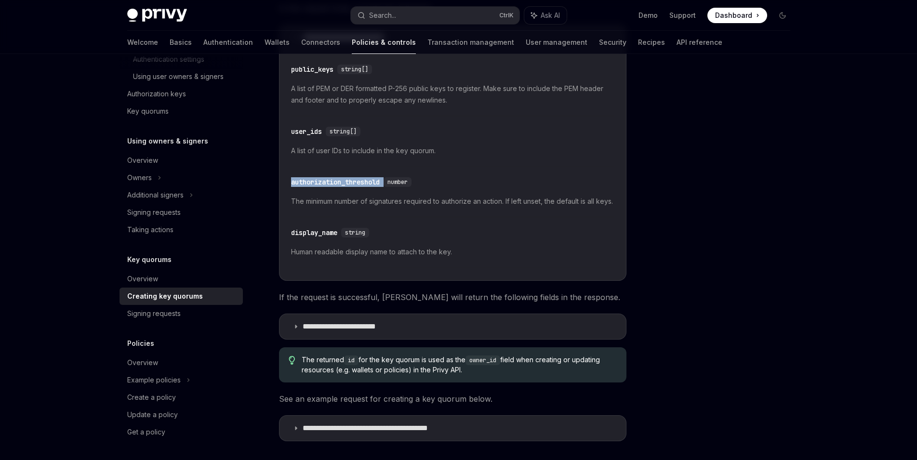
drag, startPoint x: 286, startPoint y: 181, endPoint x: 386, endPoint y: 184, distance: 100.3
click at [386, 184] on details "**********" at bounding box center [453, 153] width 348 height 256
copy div "authorization_threshold"
drag, startPoint x: 289, startPoint y: 242, endPoint x: 340, endPoint y: 245, distance: 51.7
click at [340, 245] on details "**********" at bounding box center [453, 153] width 348 height 256
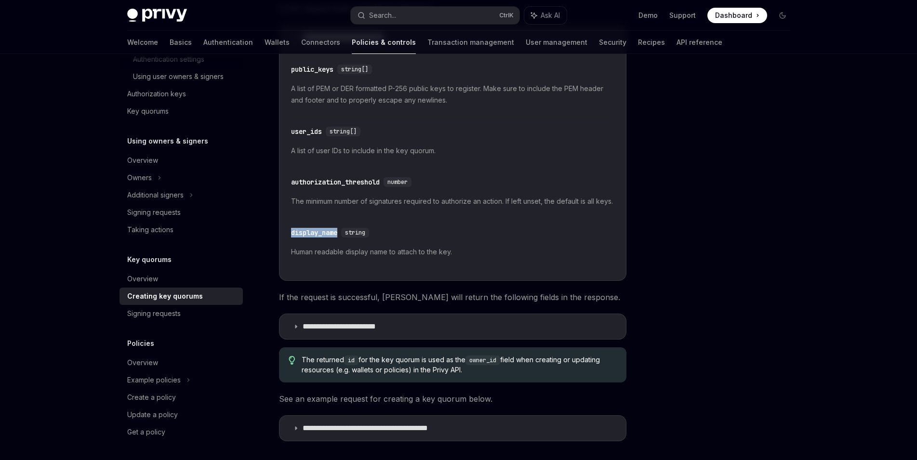
copy div "display_name"
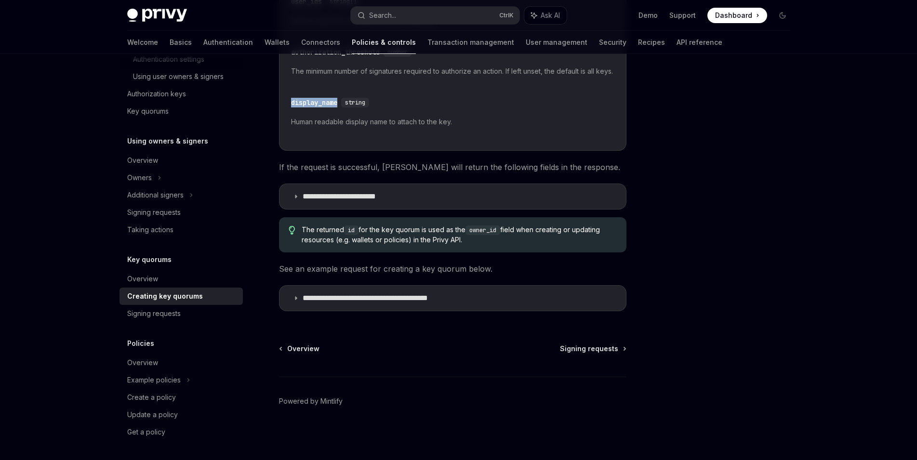
scroll to position [306, 0]
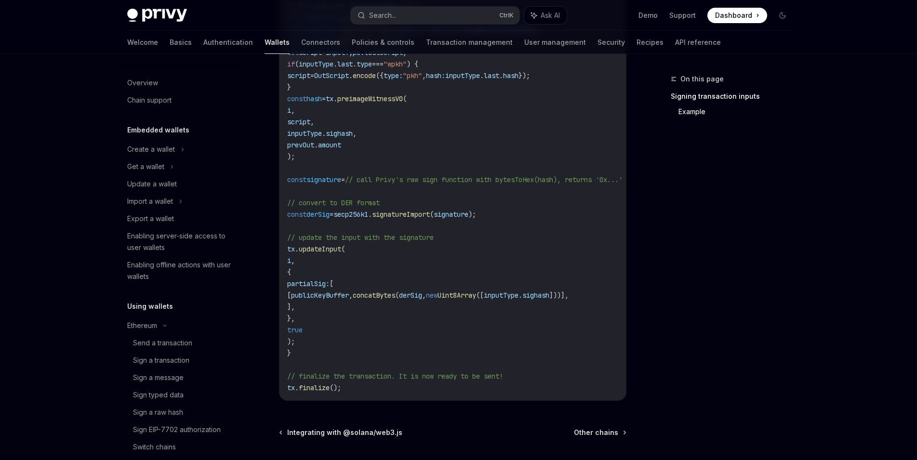
scroll to position [265, 0]
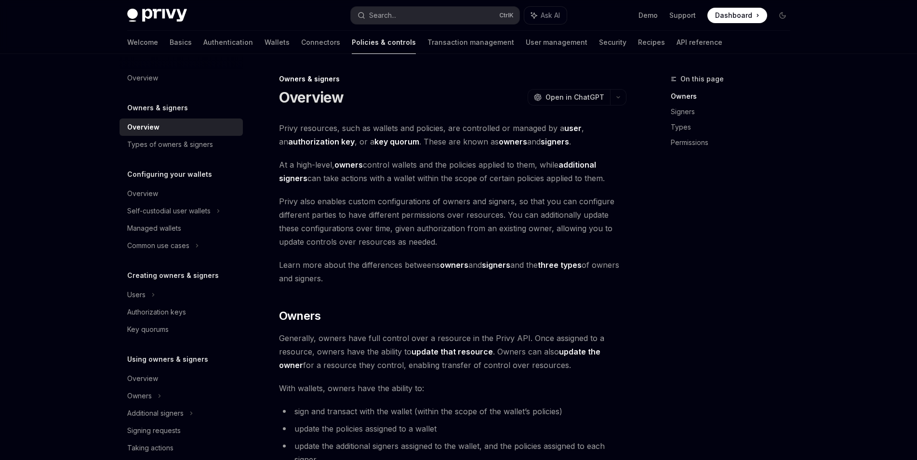
scroll to position [0, 0]
click at [352, 45] on link "Policies & controls" at bounding box center [384, 42] width 64 height 23
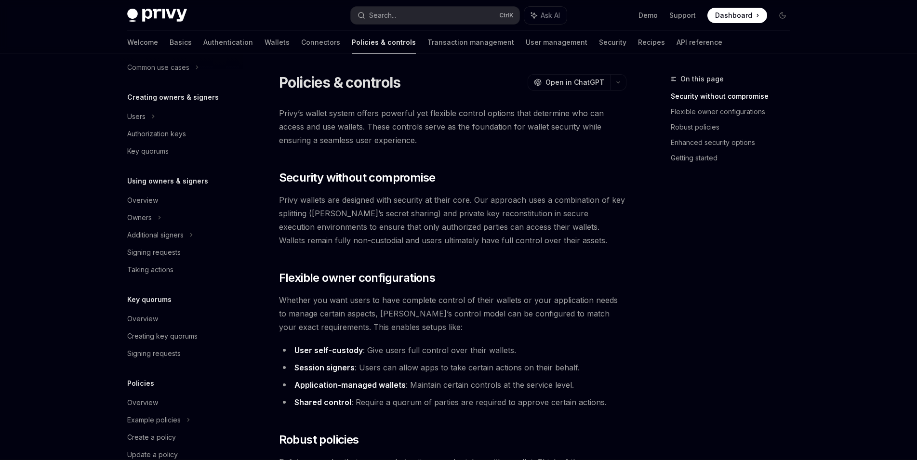
scroll to position [218, 0]
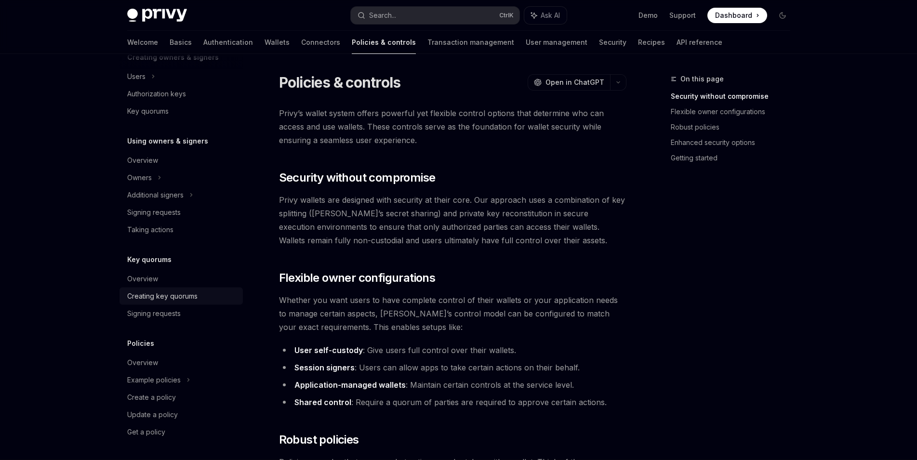
click at [192, 301] on div "Creating key quorums" at bounding box center [162, 297] width 70 height 12
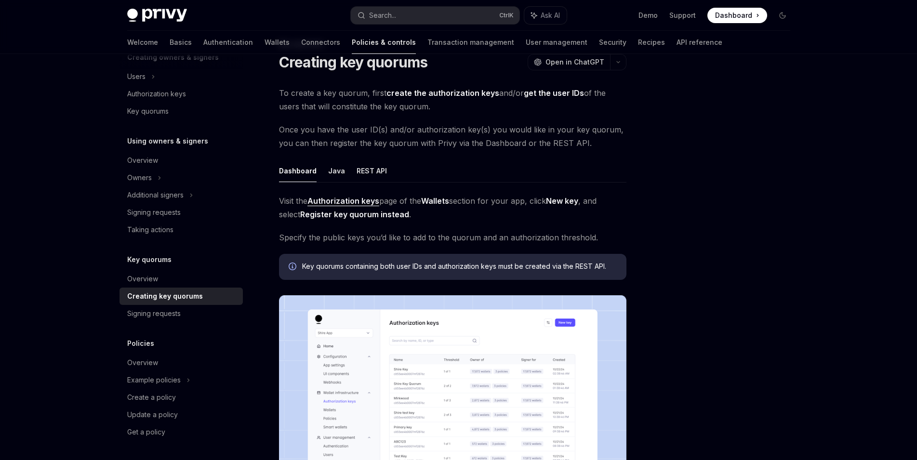
scroll to position [21, 0]
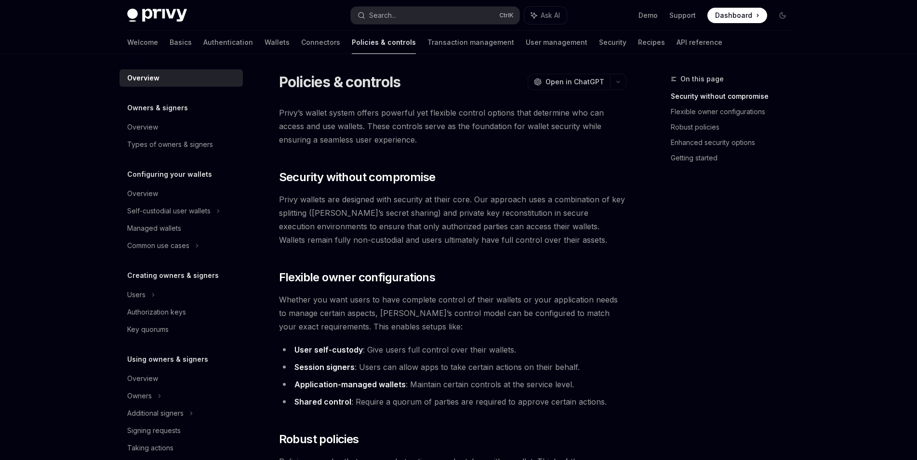
scroll to position [0, 0]
click at [290, 235] on span "Privy wallets are designed with security at their core. Our approach uses a com…" at bounding box center [453, 220] width 348 height 54
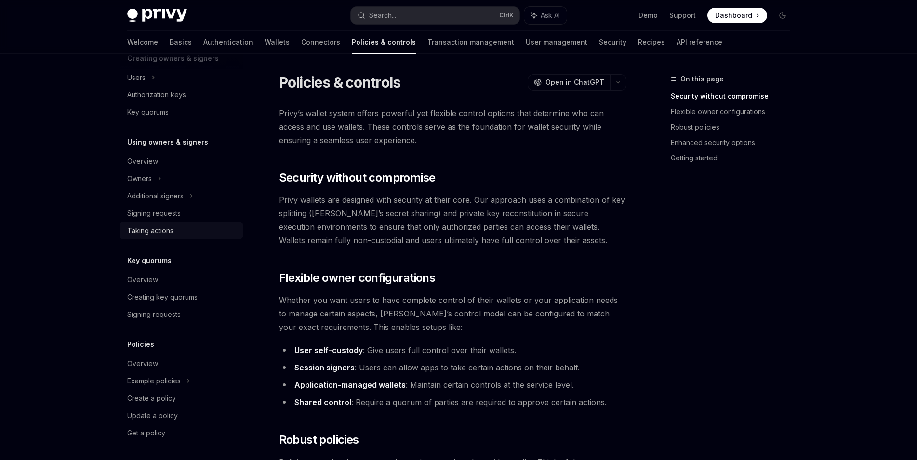
scroll to position [218, 0]
click at [185, 279] on div "Overview" at bounding box center [182, 280] width 110 height 12
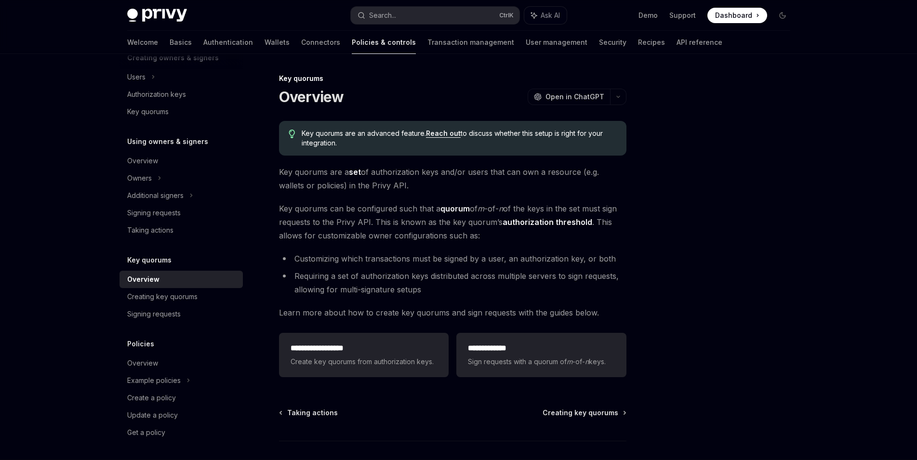
scroll to position [65, 0]
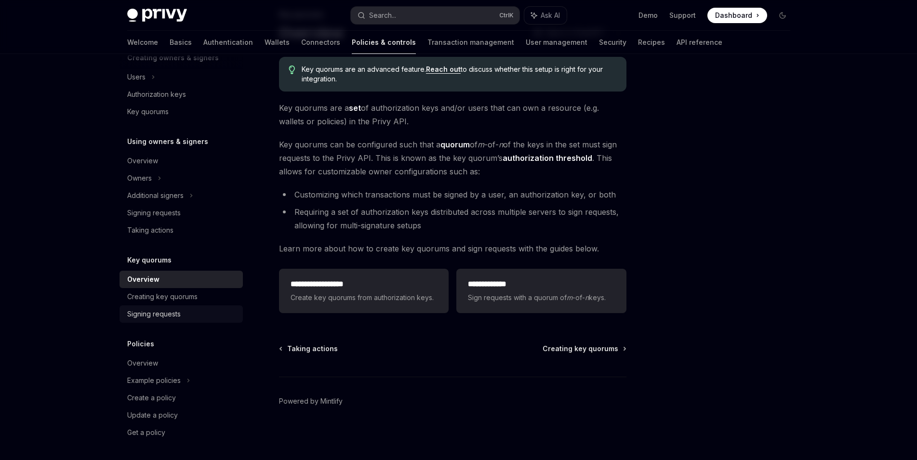
click at [163, 306] on link "Signing requests" at bounding box center [181, 314] width 123 height 17
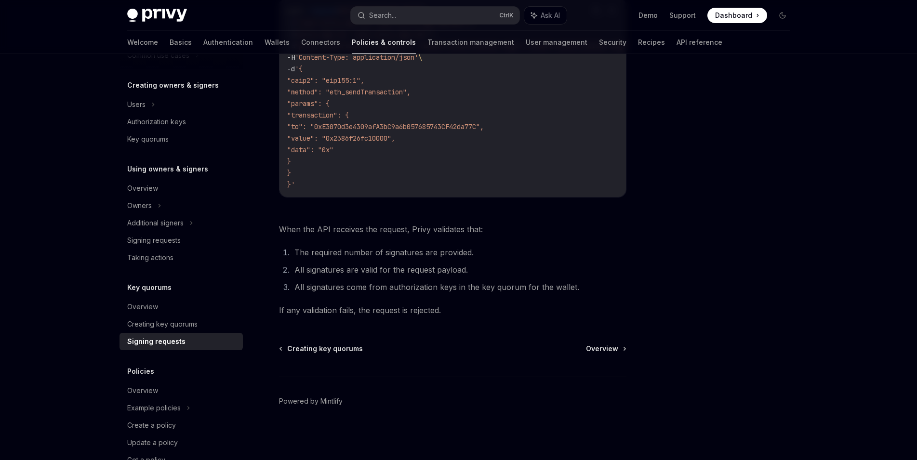
scroll to position [210, 0]
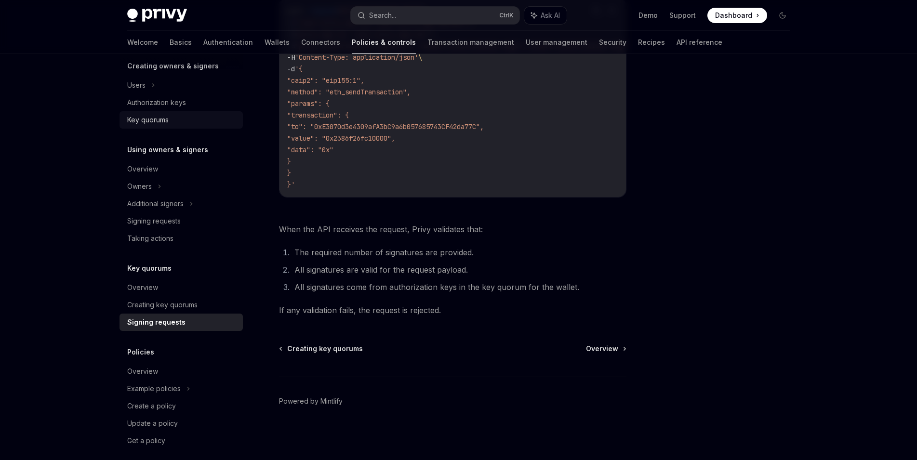
click at [168, 120] on div "Key quorums" at bounding box center [147, 120] width 41 height 12
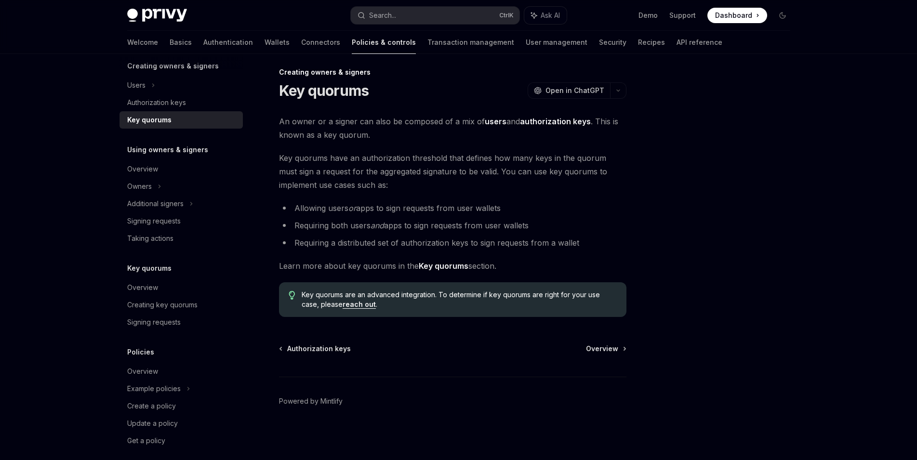
scroll to position [7, 0]
click at [199, 108] on link "Authorization keys" at bounding box center [181, 102] width 123 height 17
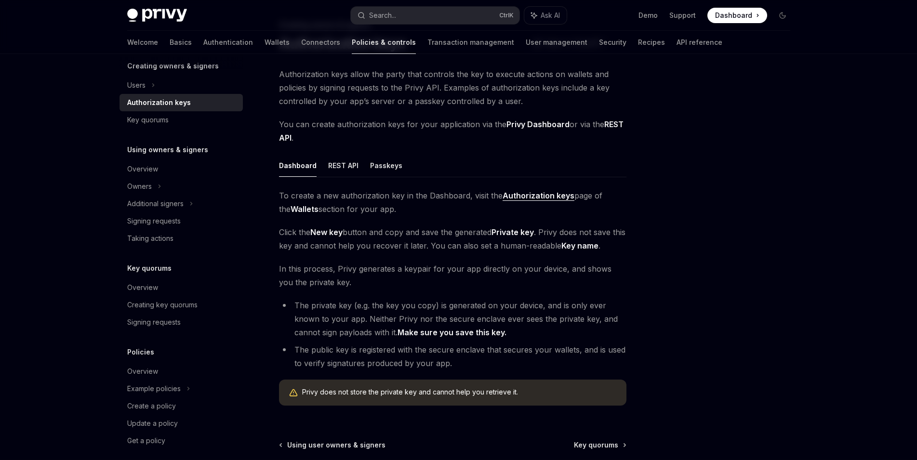
scroll to position [52, 0]
click at [390, 165] on button "Passkeys" at bounding box center [386, 167] width 32 height 23
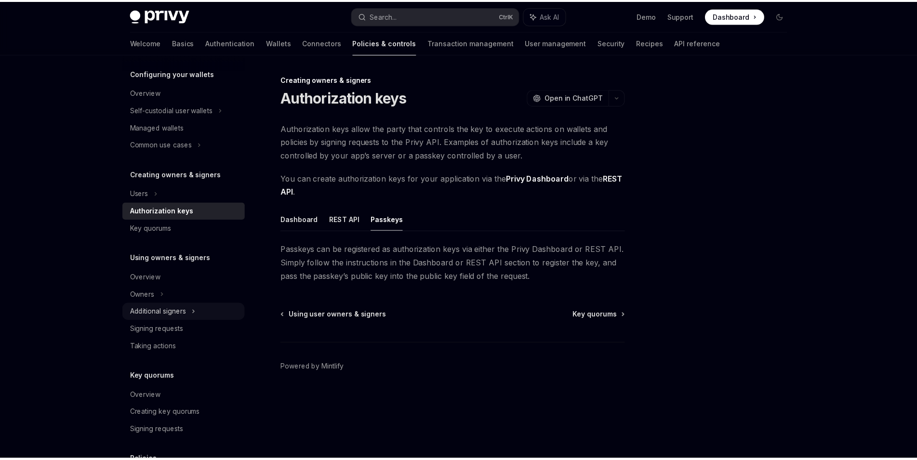
scroll to position [102, 0]
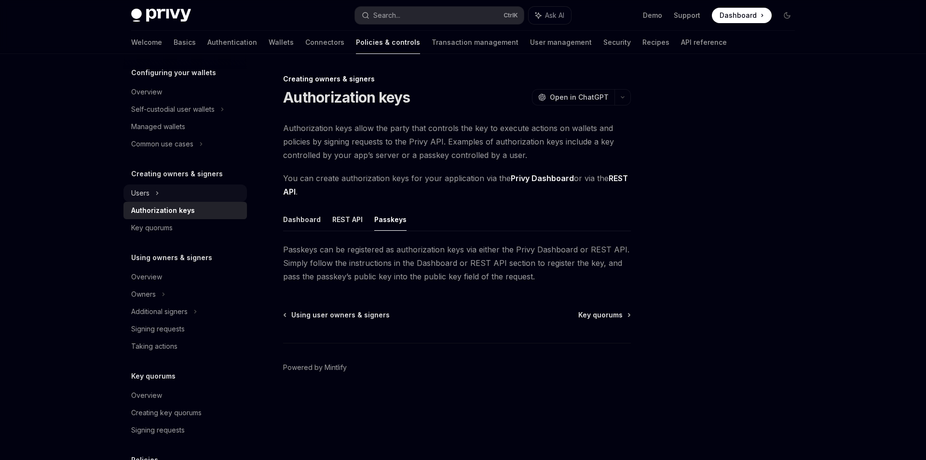
click at [181, 189] on div "Users" at bounding box center [184, 193] width 123 height 17
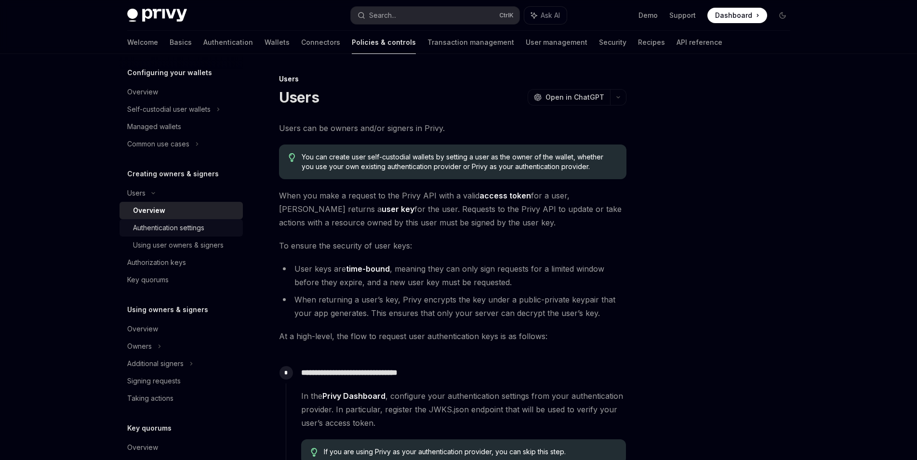
click at [207, 229] on div "Authentication settings" at bounding box center [185, 228] width 104 height 12
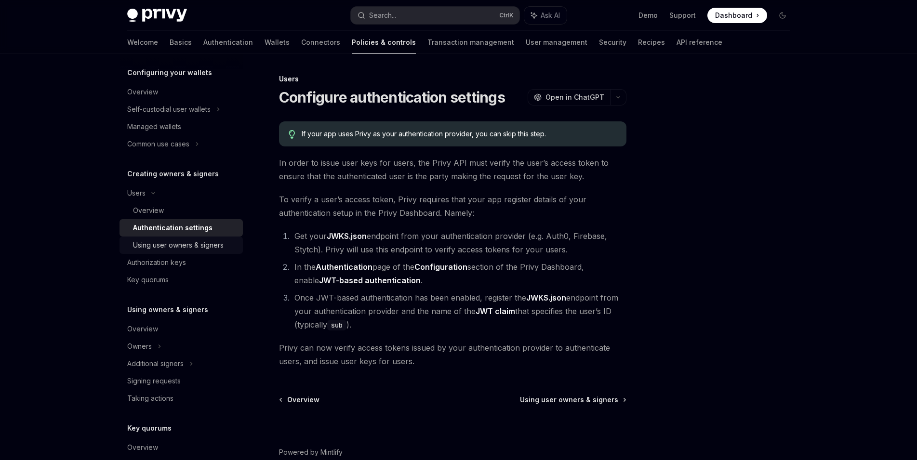
click at [207, 242] on div "Using user owners & signers" at bounding box center [178, 246] width 91 height 12
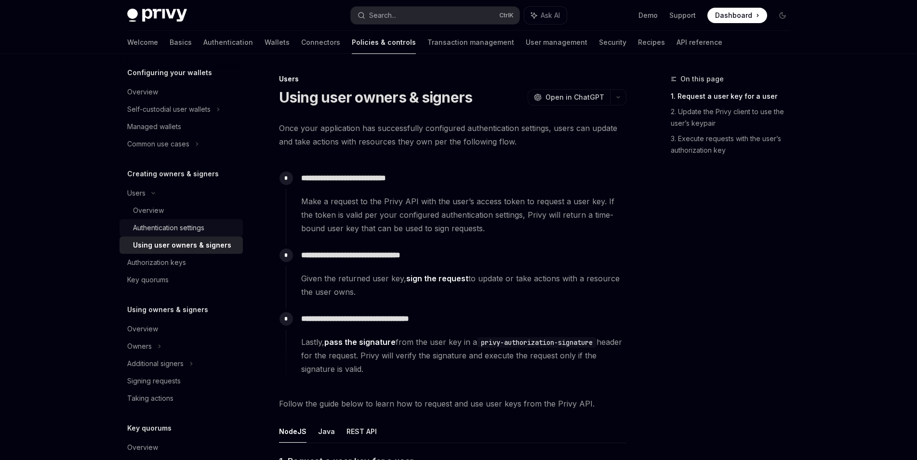
click at [204, 230] on div "Authentication settings" at bounding box center [168, 228] width 71 height 12
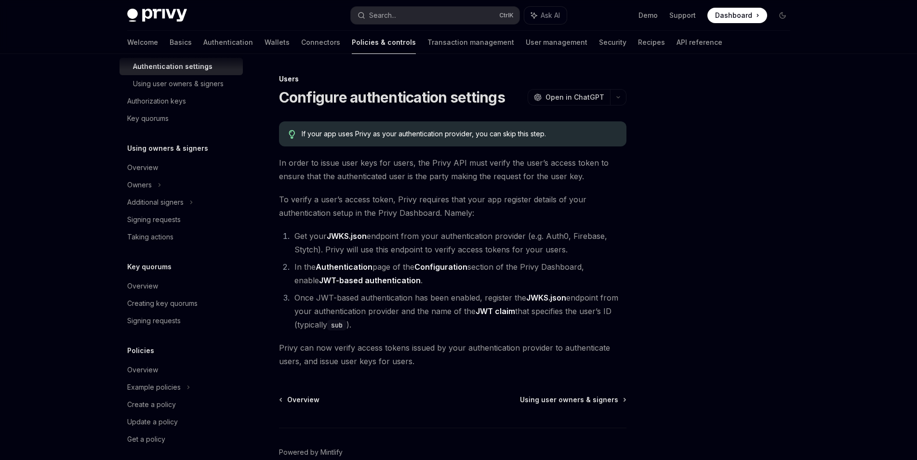
scroll to position [270, 0]
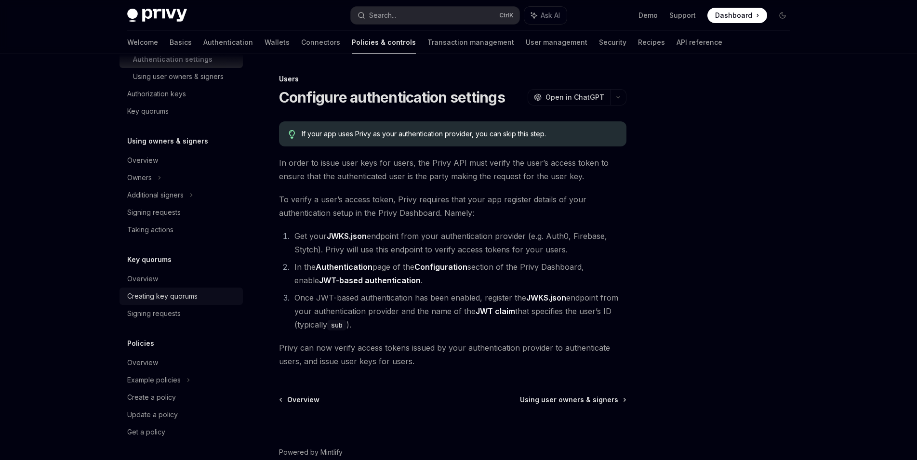
click at [195, 298] on div "Creating key quorums" at bounding box center [162, 297] width 70 height 12
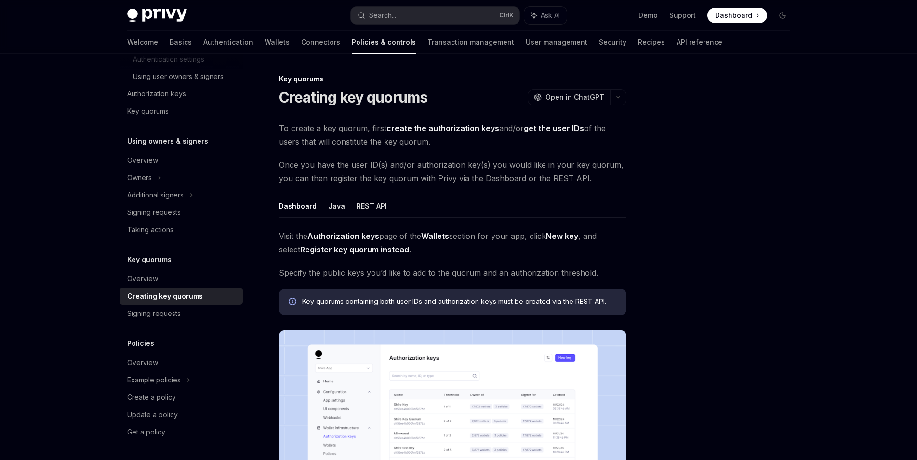
click at [376, 215] on button "REST API" at bounding box center [372, 206] width 30 height 23
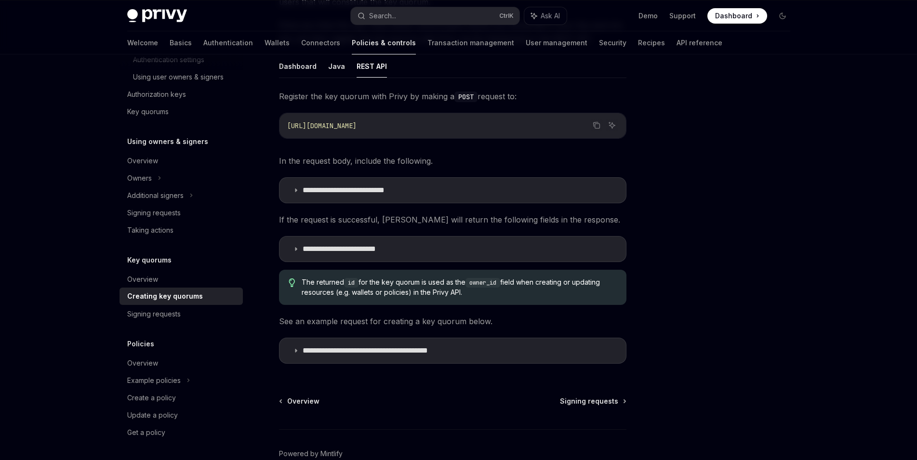
scroll to position [138, 0]
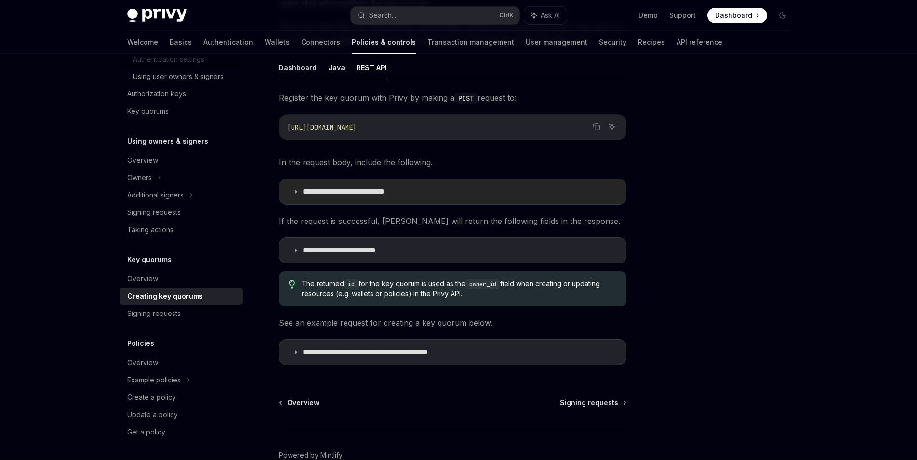
click at [441, 193] on summary "**********" at bounding box center [453, 191] width 347 height 25
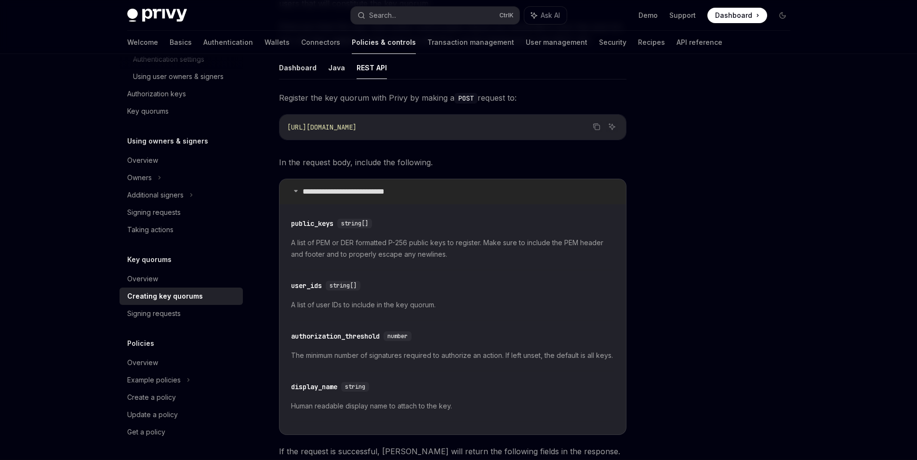
click at [442, 190] on summary "**********" at bounding box center [453, 191] width 347 height 25
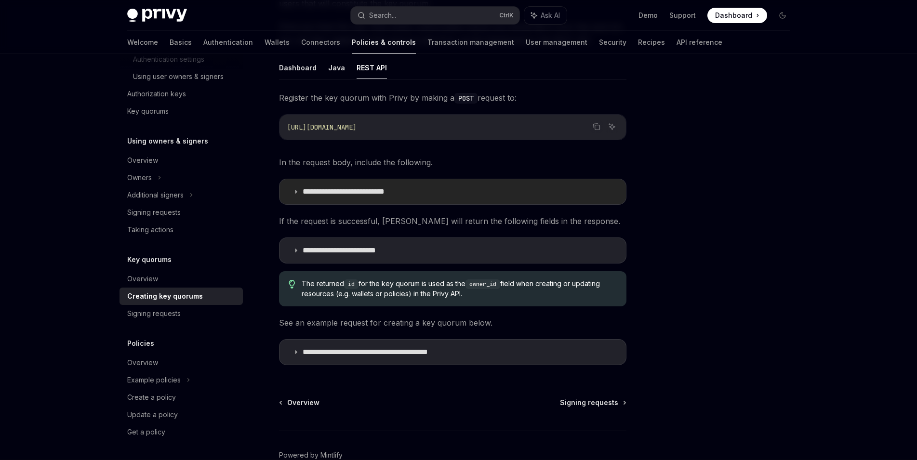
scroll to position [193, 0]
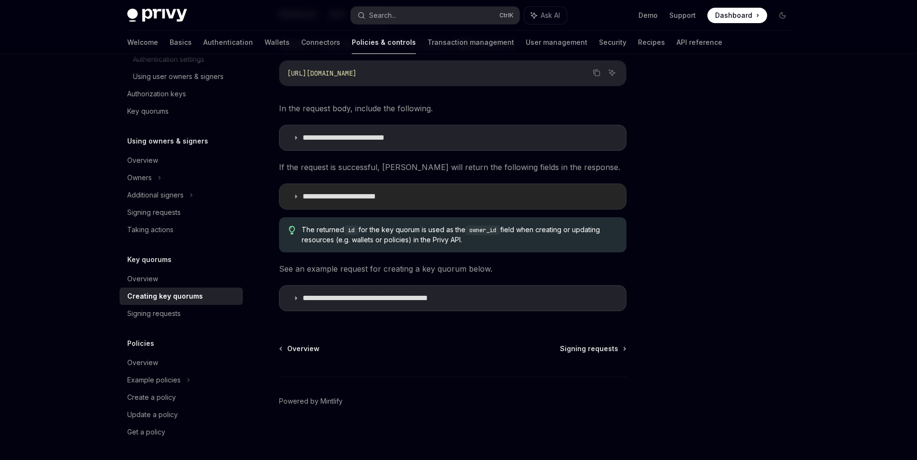
click at [437, 193] on summary "**********" at bounding box center [453, 196] width 347 height 25
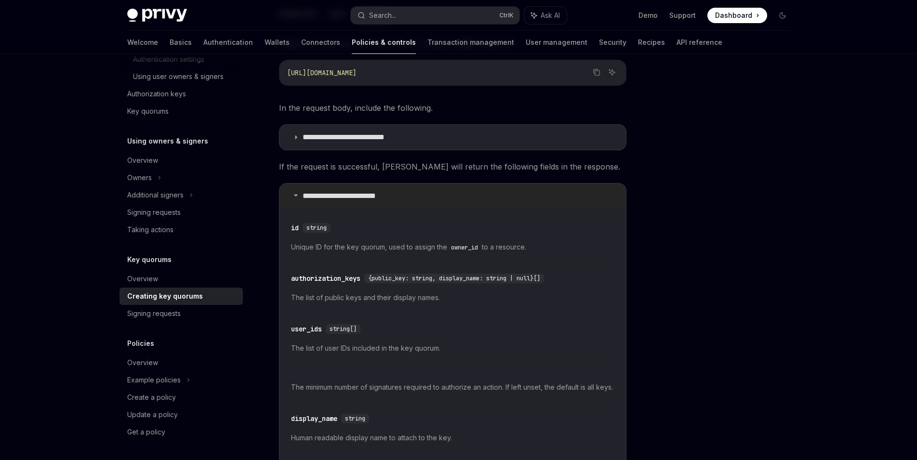
click at [439, 193] on summary "**********" at bounding box center [453, 196] width 347 height 25
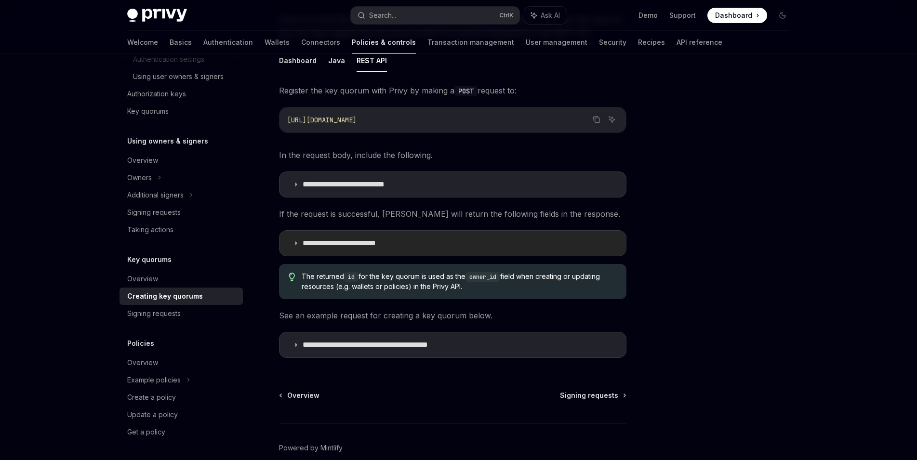
scroll to position [129, 0]
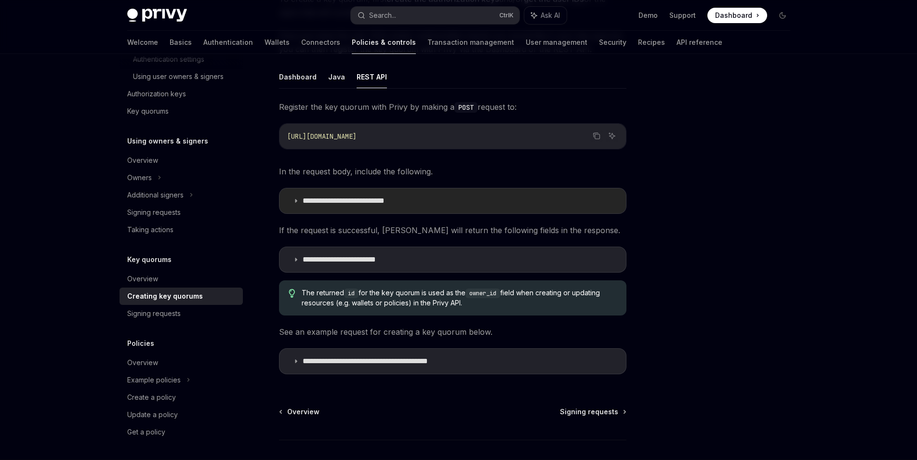
click at [433, 198] on summary "**********" at bounding box center [453, 201] width 347 height 25
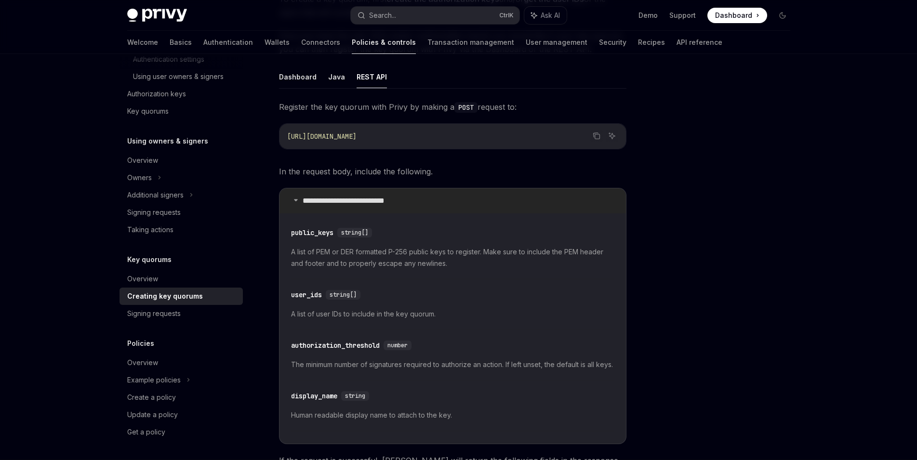
click at [437, 200] on summary "**********" at bounding box center [453, 201] width 347 height 25
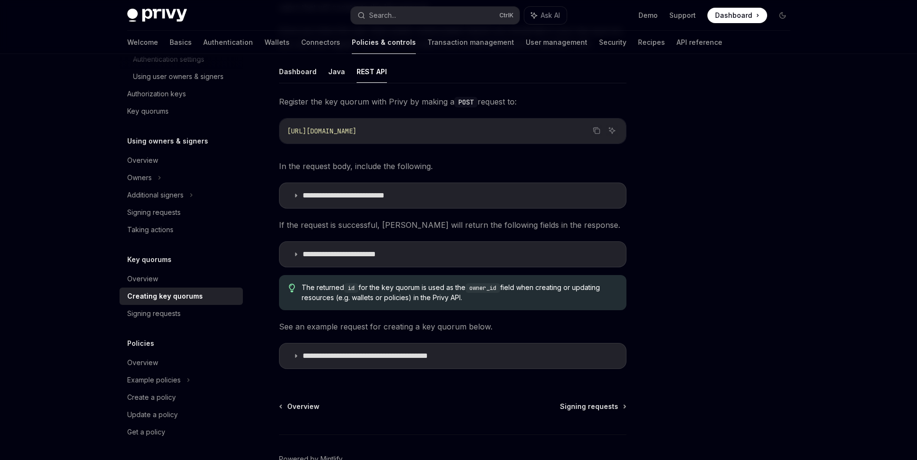
scroll to position [135, 0]
click at [179, 315] on div "Signing requests" at bounding box center [154, 314] width 54 height 12
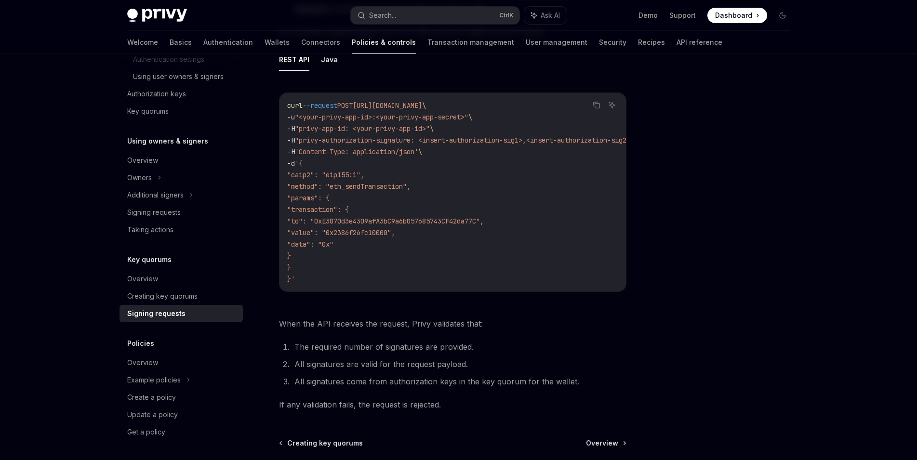
scroll to position [231, 0]
drag, startPoint x: 301, startPoint y: 140, endPoint x: 399, endPoint y: 139, distance: 97.4
click at [399, 139] on span ""privy-authorization-signature: <insert-authorization-sig1>,<insert-authorizati…" at bounding box center [464, 140] width 339 height 9
drag, startPoint x: 423, startPoint y: 142, endPoint x: 305, endPoint y: 140, distance: 118.1
click at [305, 140] on span ""privy-authorization-signature: <insert-authorization-sig1>,<insert-authorizati…" at bounding box center [464, 140] width 339 height 9
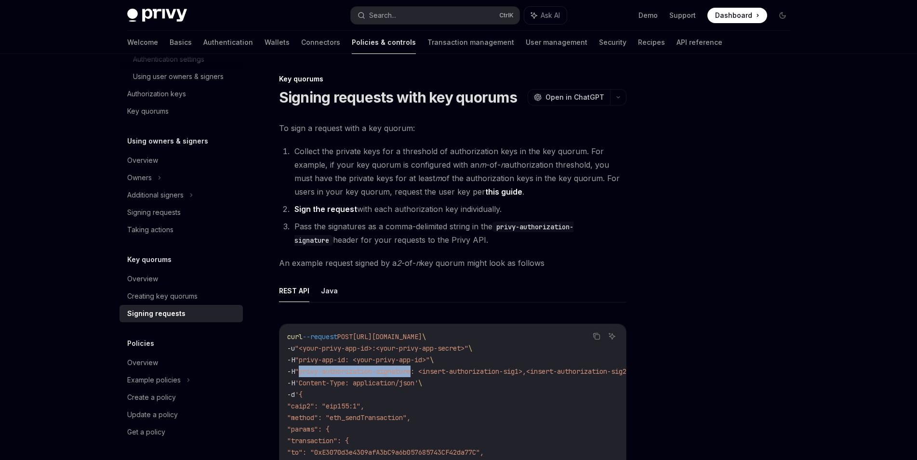
scroll to position [0, 0]
click at [499, 191] on link "this guide" at bounding box center [504, 192] width 37 height 10
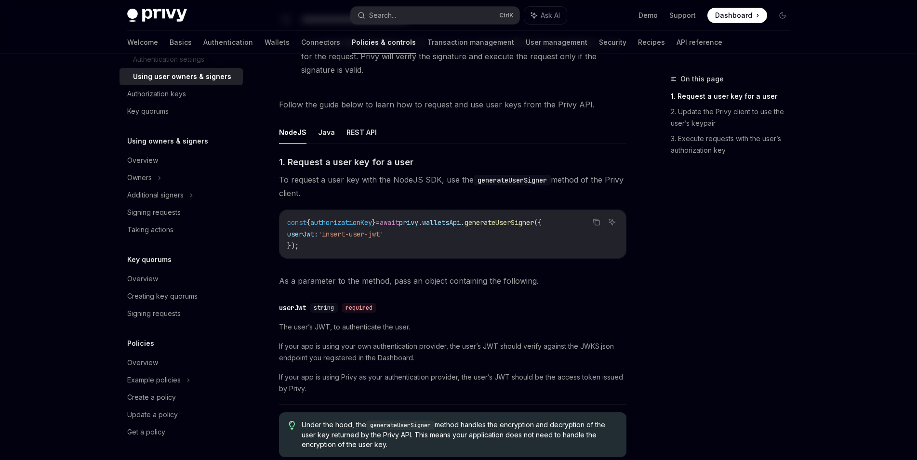
scroll to position [300, 0]
click at [360, 132] on button "REST API" at bounding box center [362, 132] width 30 height 23
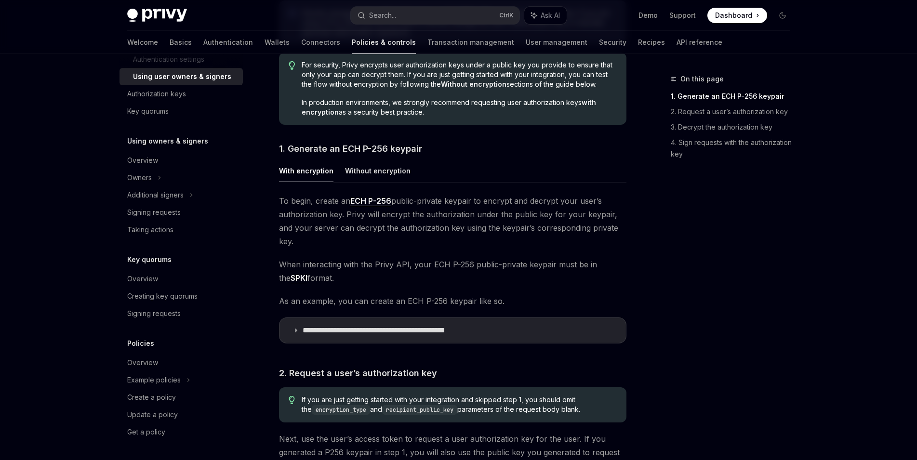
scroll to position [464, 0]
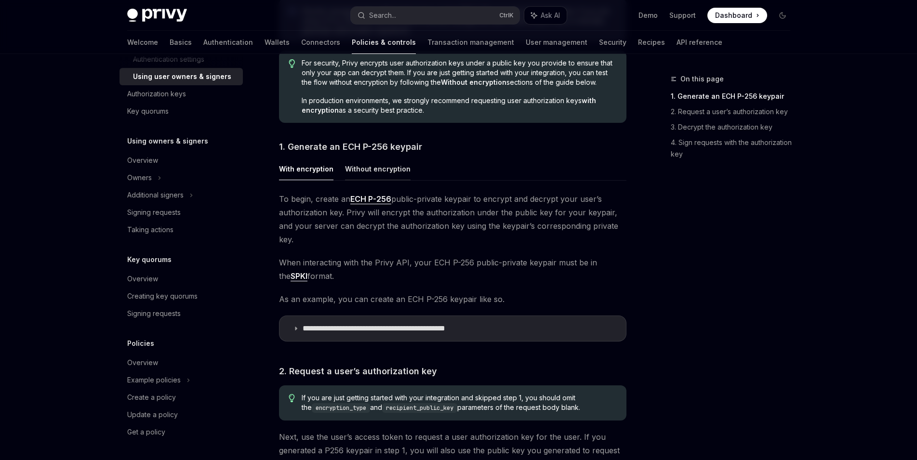
click at [384, 173] on button "Without encryption" at bounding box center [378, 169] width 66 height 23
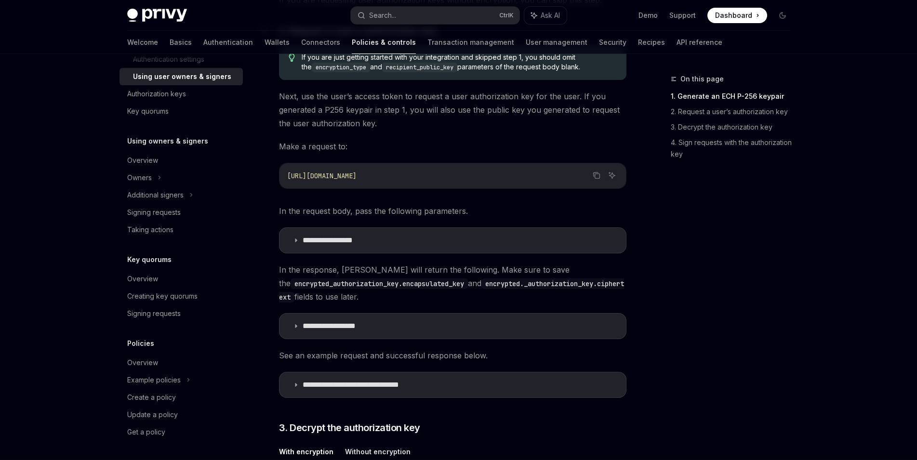
scroll to position [664, 0]
click at [413, 237] on summary "**********" at bounding box center [453, 239] width 347 height 25
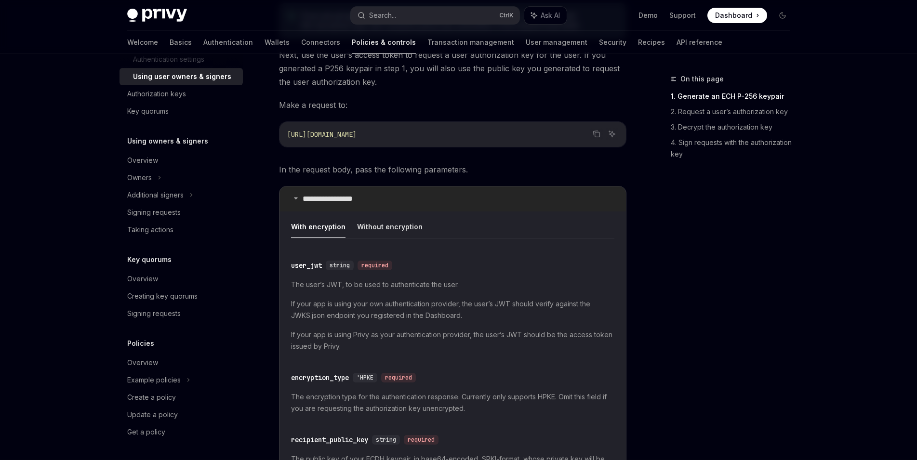
scroll to position [705, 0]
click at [395, 225] on button "Without encryption" at bounding box center [390, 226] width 66 height 23
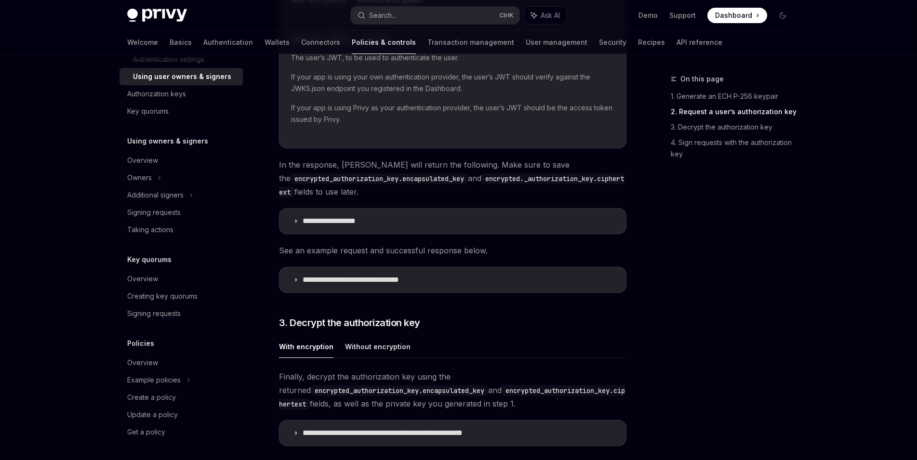
scroll to position [932, 0]
click at [418, 283] on p "**********" at bounding box center [371, 280] width 136 height 10
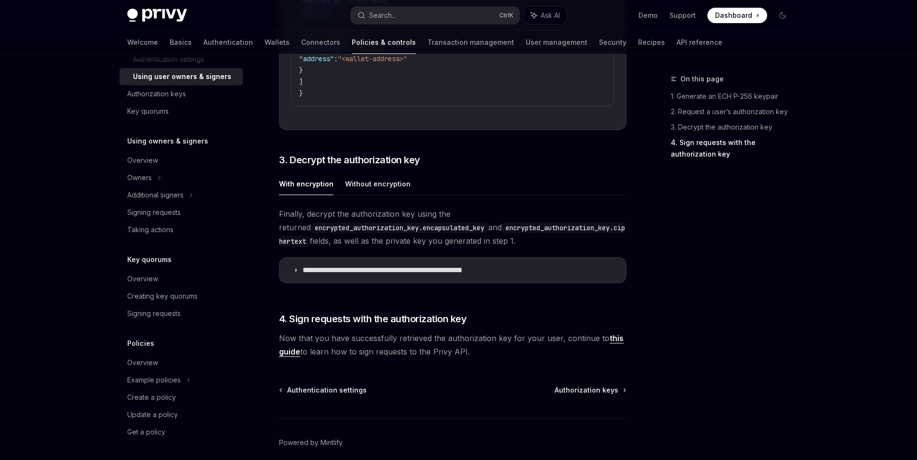
scroll to position [1538, 0]
click at [393, 186] on button "Without encryption" at bounding box center [378, 184] width 66 height 23
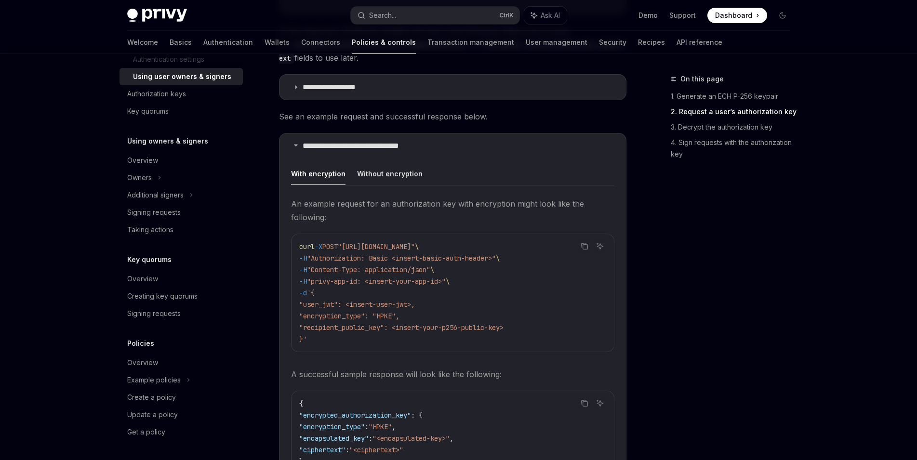
scroll to position [1067, 0]
click at [391, 175] on button "Without encryption" at bounding box center [390, 172] width 66 height 23
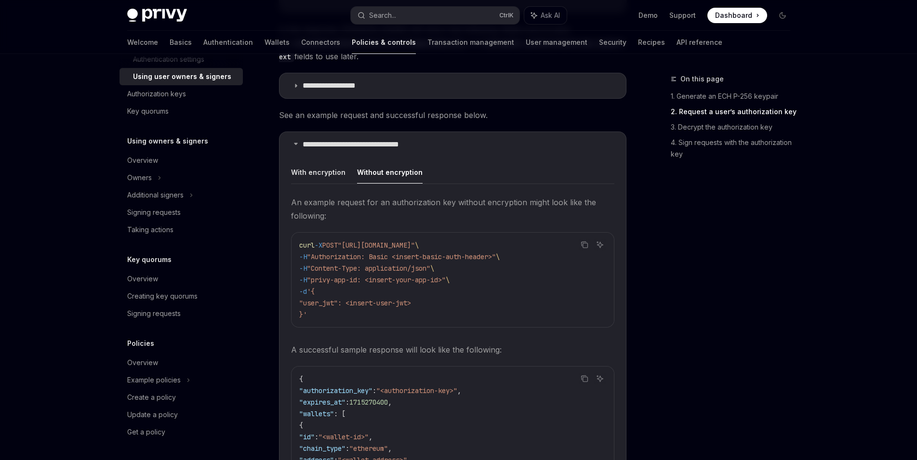
click at [337, 303] on span ""user_jwt": <insert-user-jwt>" at bounding box center [355, 303] width 112 height 9
copy span "user_jwt"
click at [677, 36] on link "API reference" at bounding box center [700, 42] width 46 height 23
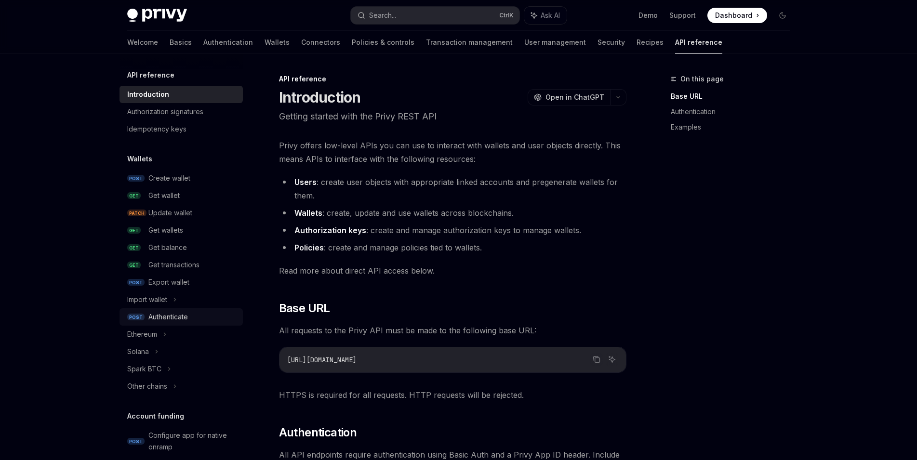
click at [189, 315] on div "Authenticate" at bounding box center [192, 317] width 89 height 12
type textarea "*"
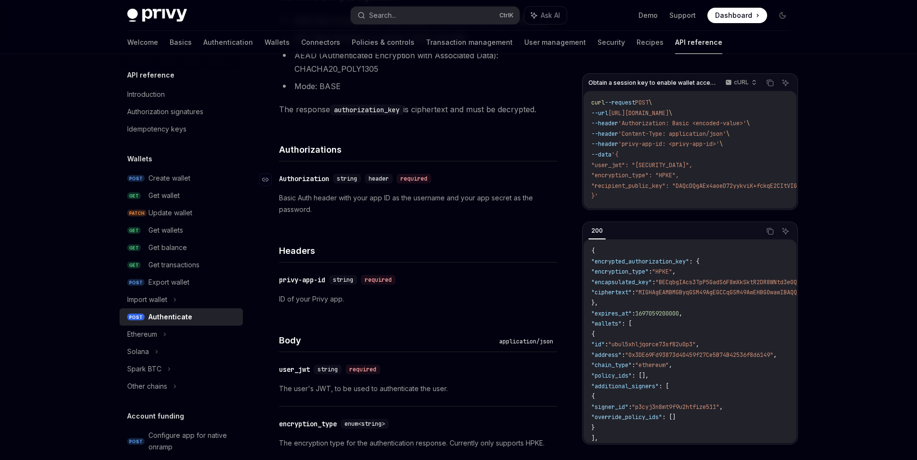
scroll to position [310, 0]
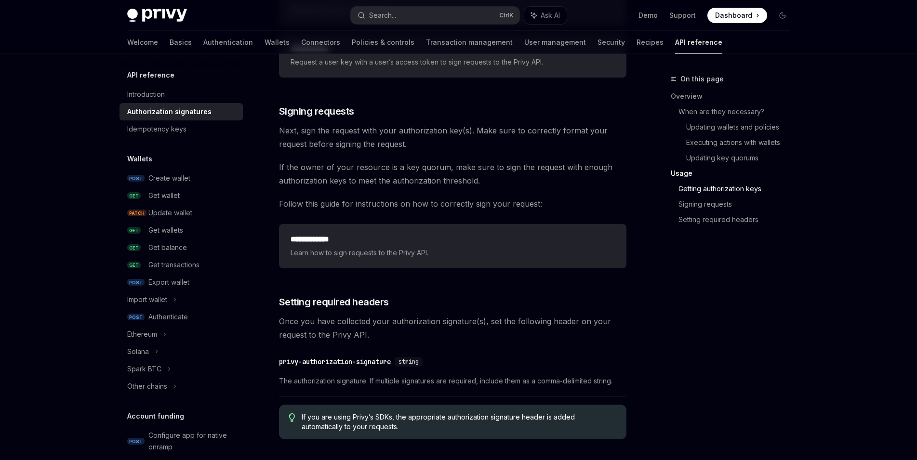
scroll to position [1442, 0]
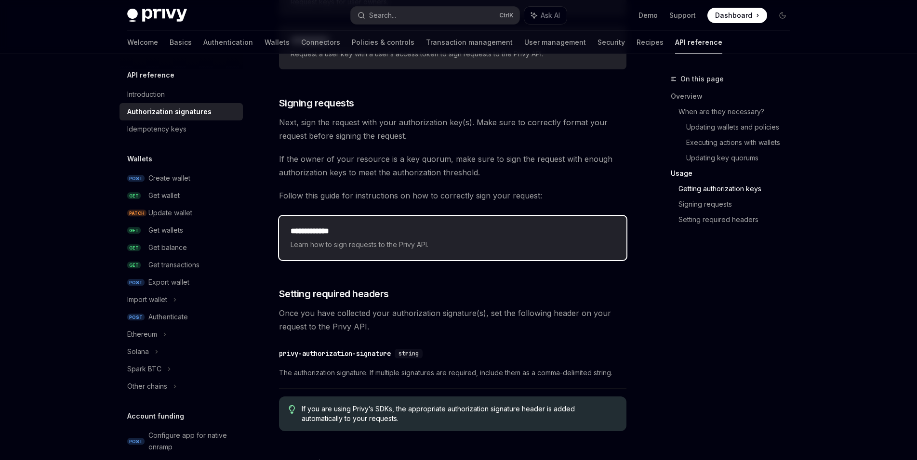
click at [414, 248] on span "Learn how to sign requests to the Privy API." at bounding box center [453, 245] width 324 height 12
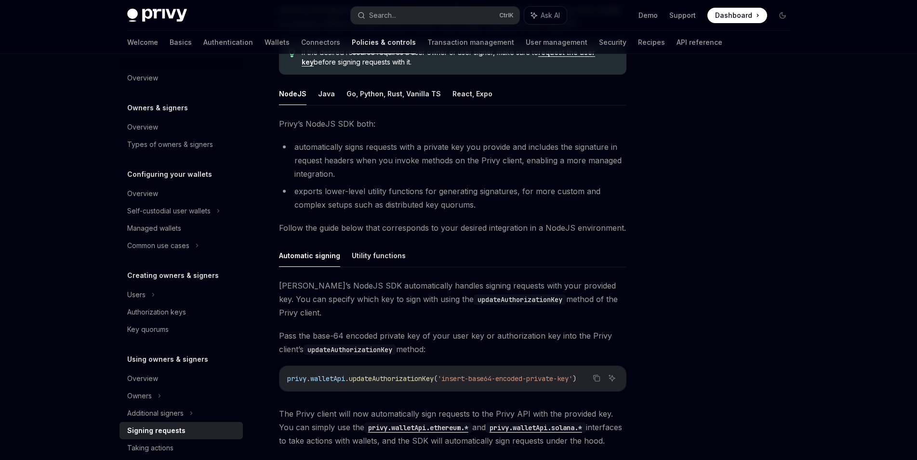
scroll to position [119, 0]
click at [391, 93] on button "Go, Python, Rust, Vanilla TS" at bounding box center [394, 92] width 94 height 23
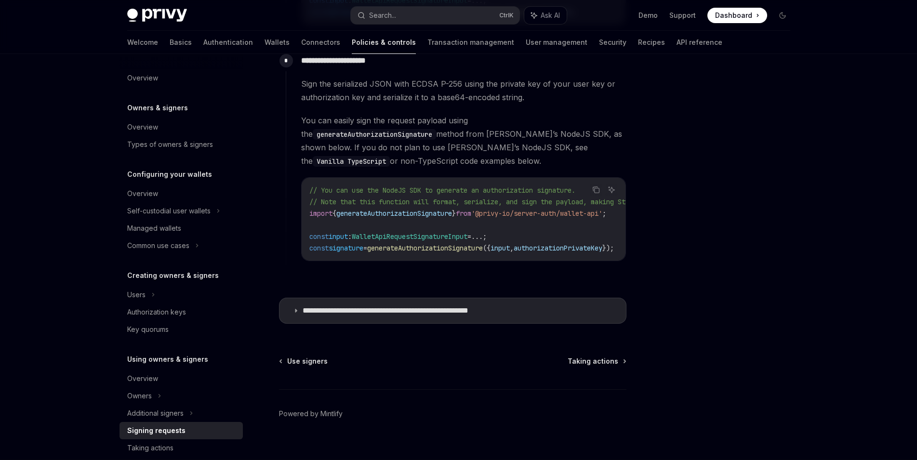
scroll to position [863, 0]
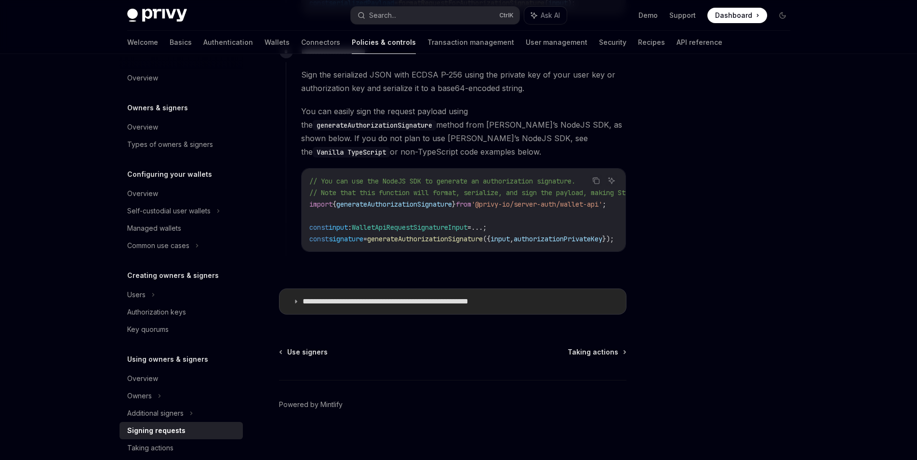
click at [426, 293] on summary "**********" at bounding box center [453, 301] width 347 height 25
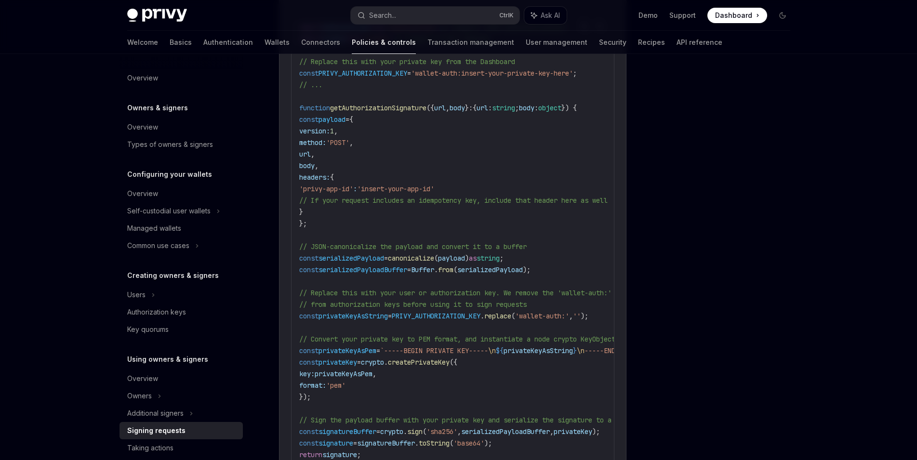
scroll to position [1210, 0]
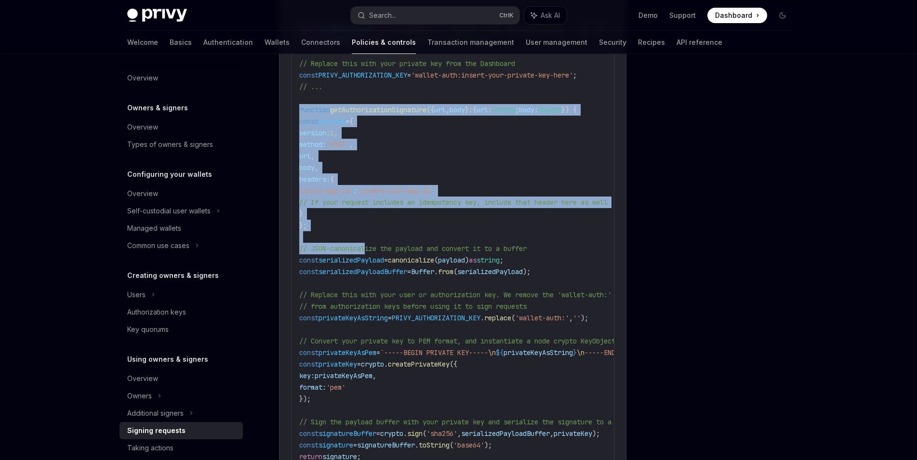
drag, startPoint x: 296, startPoint y: 105, endPoint x: 368, endPoint y: 248, distance: 160.8
click at [369, 249] on div "import canonicalize from 'canonicalize' ; // Support JSON canonicalization impo…" at bounding box center [453, 323] width 323 height 615
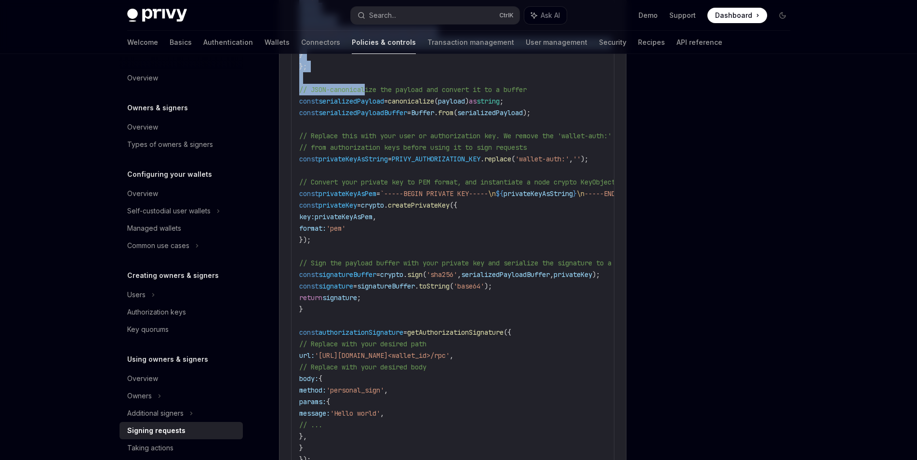
scroll to position [1368, 0]
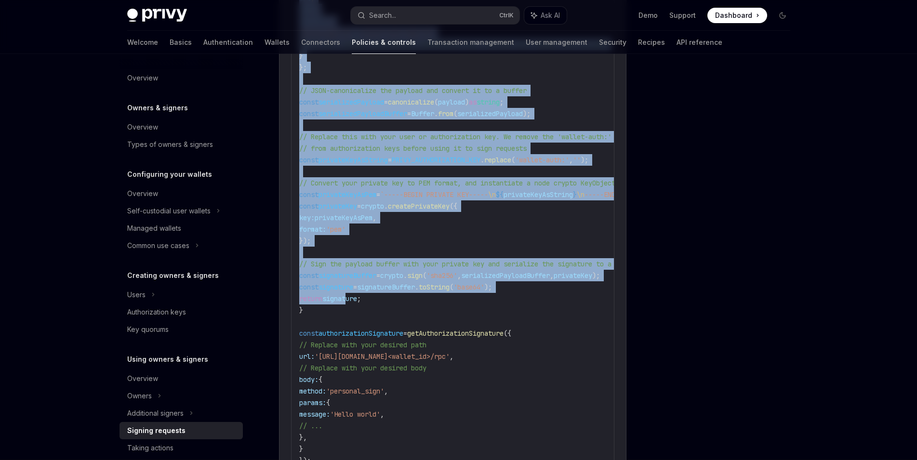
click at [354, 297] on span "signature" at bounding box center [340, 299] width 35 height 9
click at [362, 304] on code "import canonicalize from 'canonicalize' ; // Support JSON canonicalization impo…" at bounding box center [505, 166] width 413 height 602
copy code "function getAuthorizationSignature ({ url , body } : { url : string ; body : ob…"
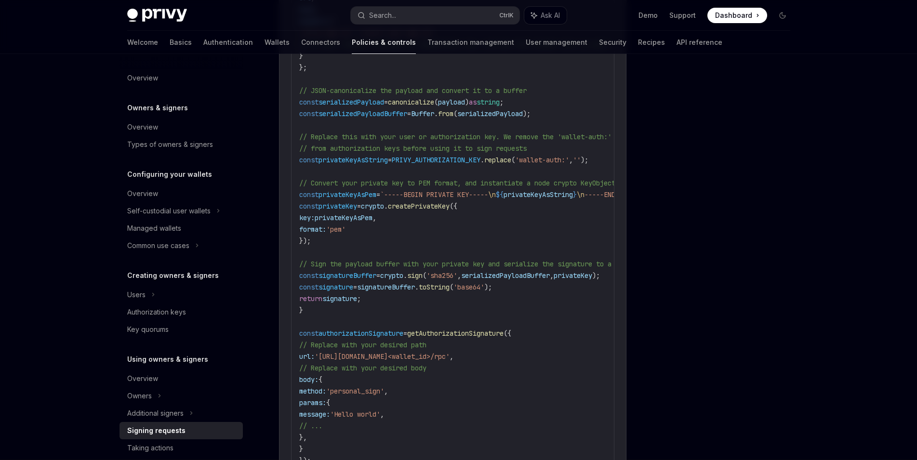
click at [687, 154] on div at bounding box center [725, 266] width 147 height 387
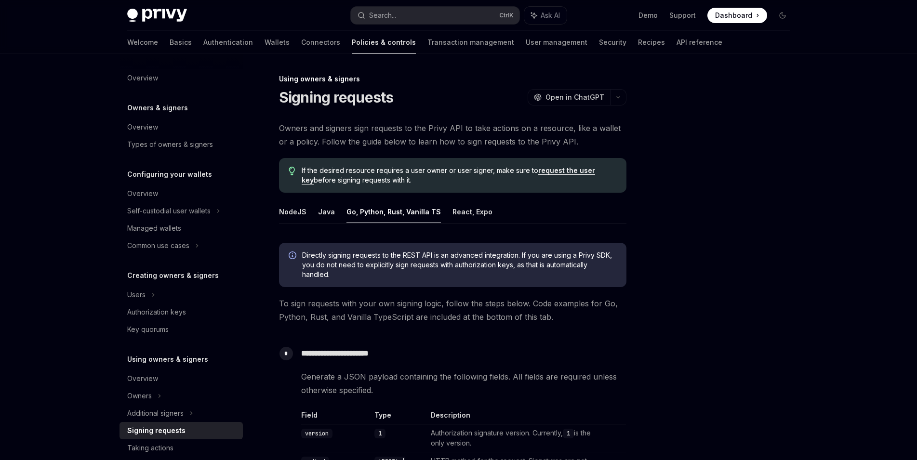
scroll to position [0, 0]
click at [298, 215] on button "NodeJS" at bounding box center [292, 211] width 27 height 23
type textarea "*"
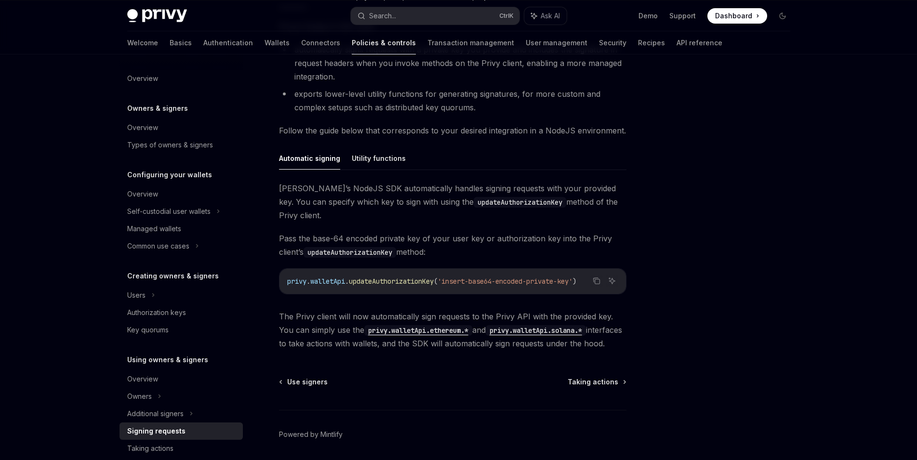
scroll to position [228, 0]
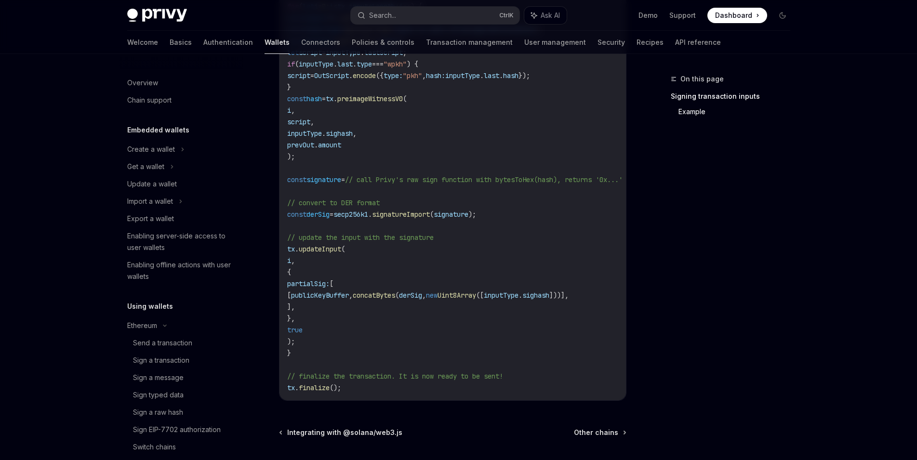
scroll to position [265, 0]
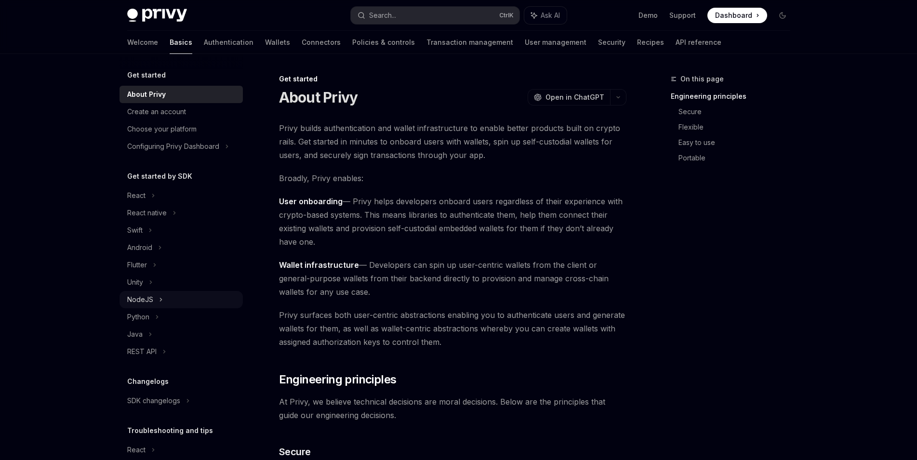
scroll to position [14, 0]
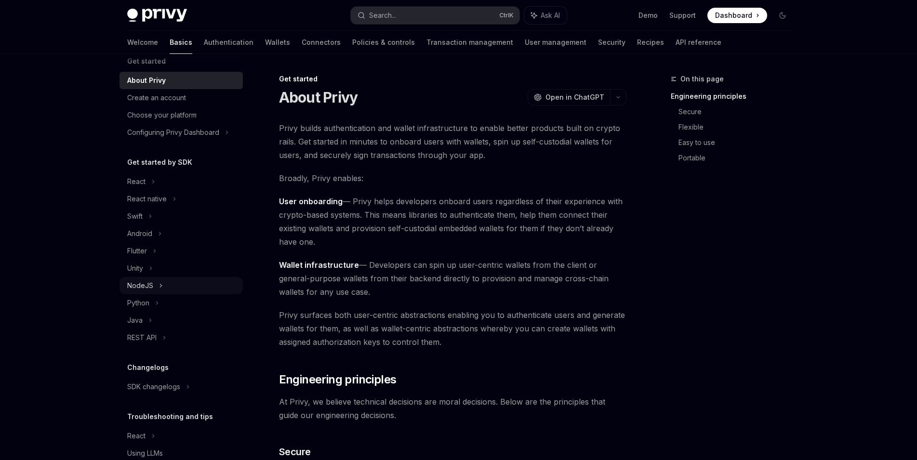
click at [168, 286] on div "NodeJS" at bounding box center [181, 285] width 123 height 17
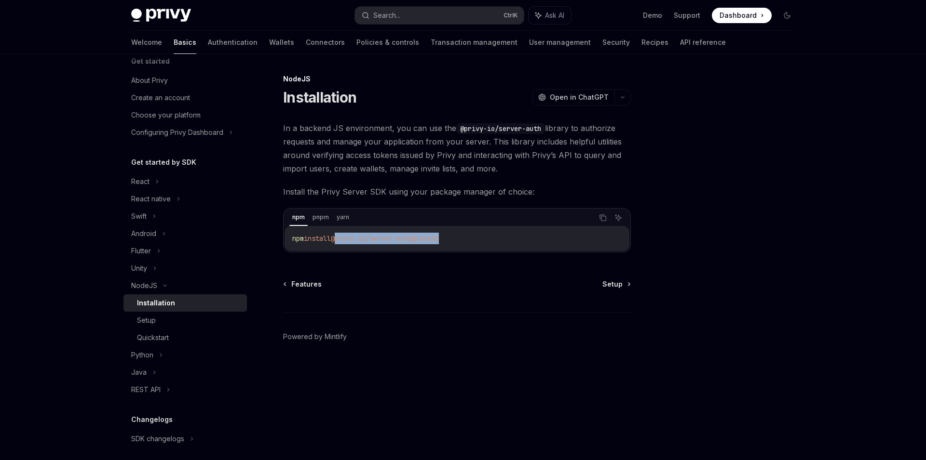
drag, startPoint x: 461, startPoint y: 243, endPoint x: 339, endPoint y: 242, distance: 121.5
click at [339, 242] on code "npm install @privy-io/server-auth@latest" at bounding box center [456, 239] width 329 height 12
copy span "@privy-io/server-auth@latest"
click at [189, 317] on div "Setup" at bounding box center [189, 321] width 104 height 12
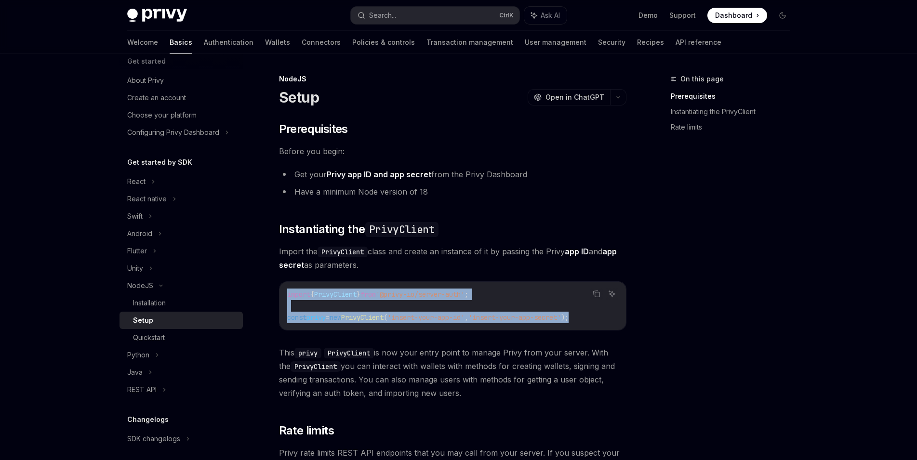
drag, startPoint x: 285, startPoint y: 295, endPoint x: 609, endPoint y: 319, distance: 324.9
click at [609, 319] on div "import { PrivyClient } from '@privy-io/server-auth' ; const privy = new PrivyCl…" at bounding box center [453, 306] width 347 height 48
copy code "import { PrivyClient } from '@privy-io/server-auth' ; const privy = new PrivyCl…"
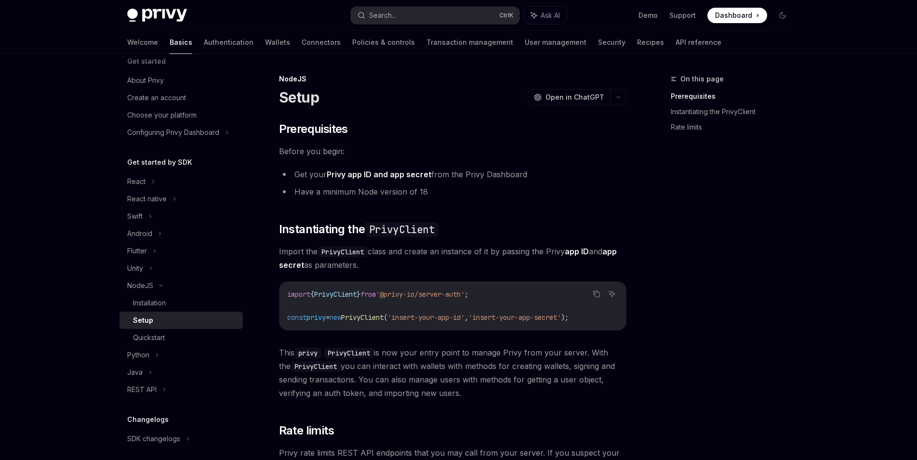
click at [448, 214] on div "​ Prerequisites Before you begin: Get your Privy app ID and app secret from the…" at bounding box center [453, 314] width 348 height 387
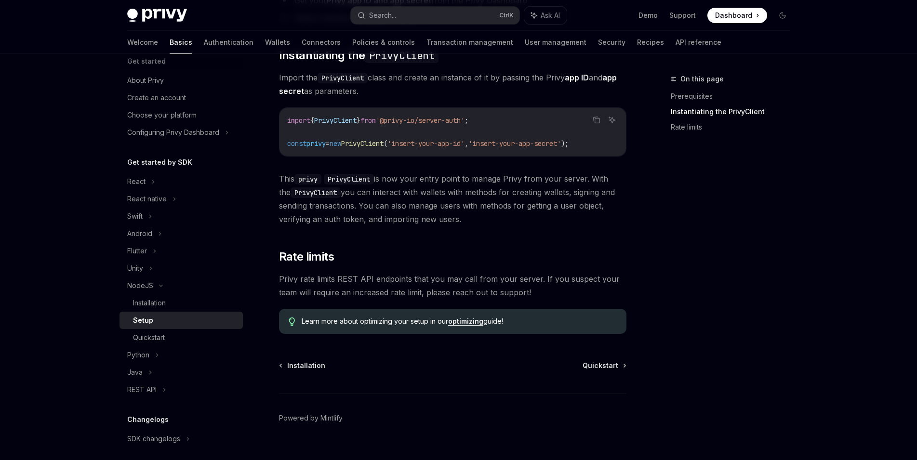
scroll to position [191, 0]
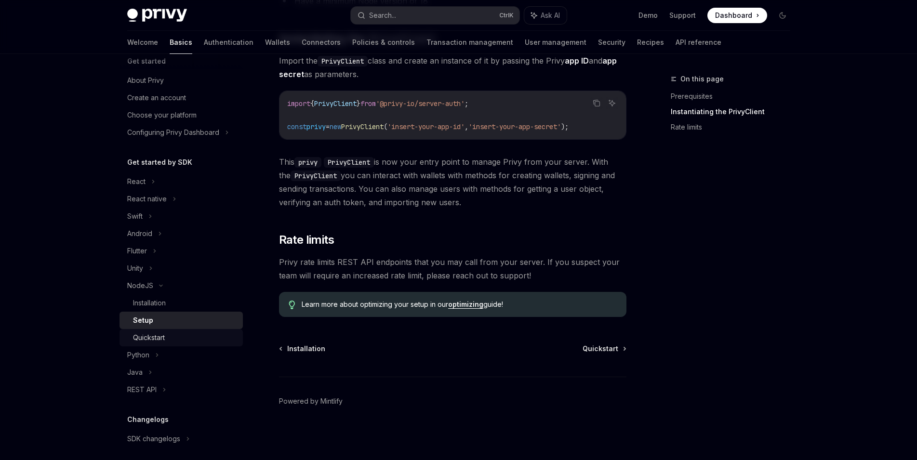
click at [194, 336] on div "Quickstart" at bounding box center [185, 338] width 104 height 12
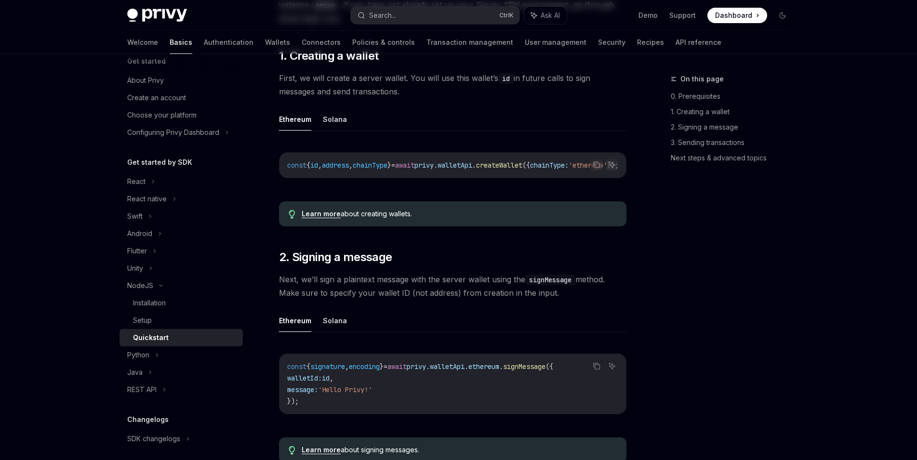
type textarea "*"
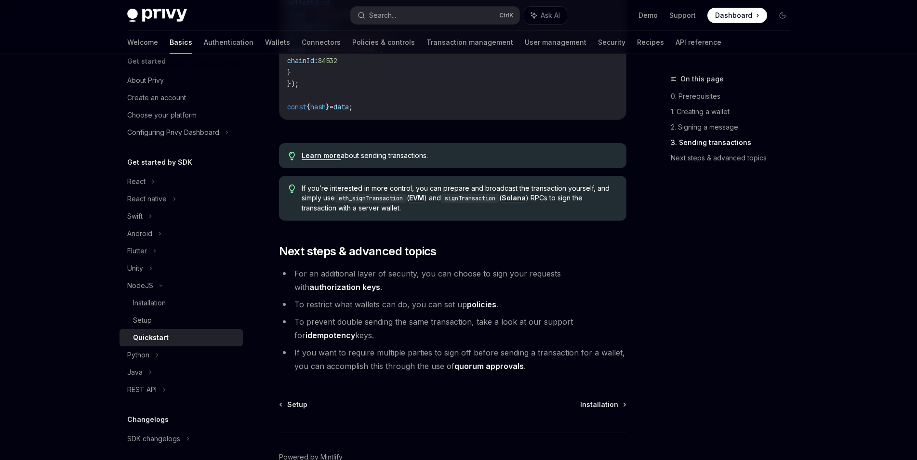
scroll to position [981, 0]
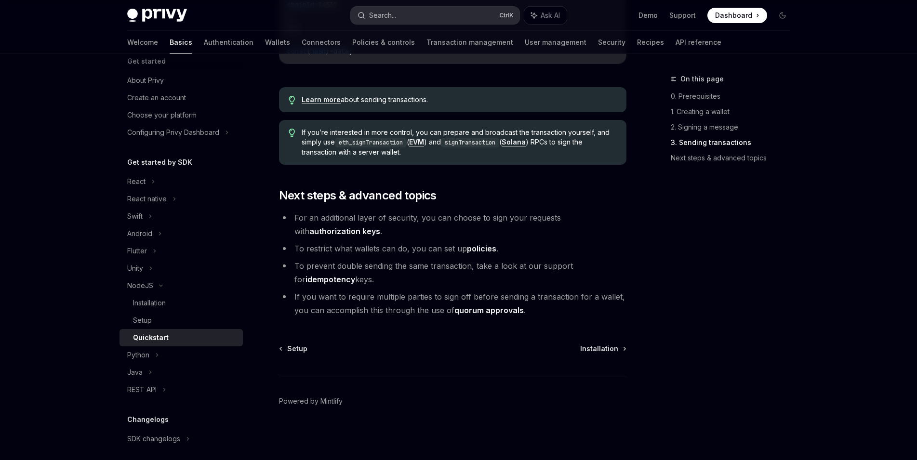
click at [371, 19] on div "Search..." at bounding box center [382, 16] width 27 height 12
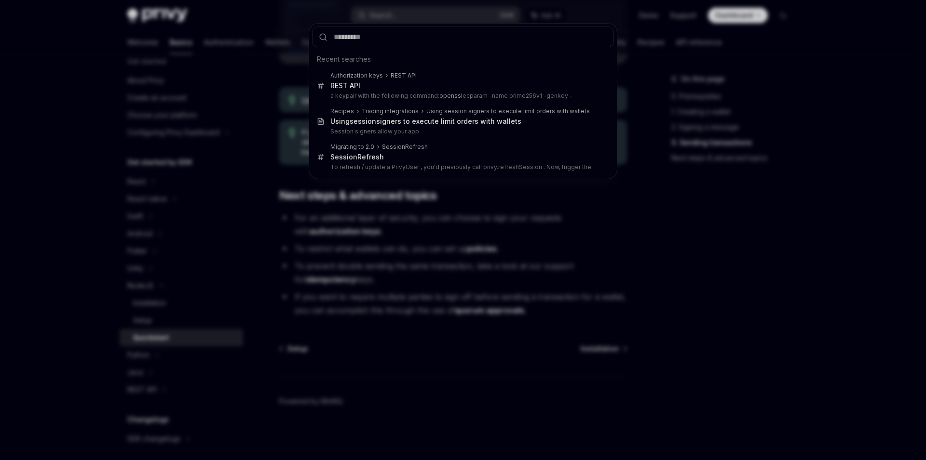
type input "**********"
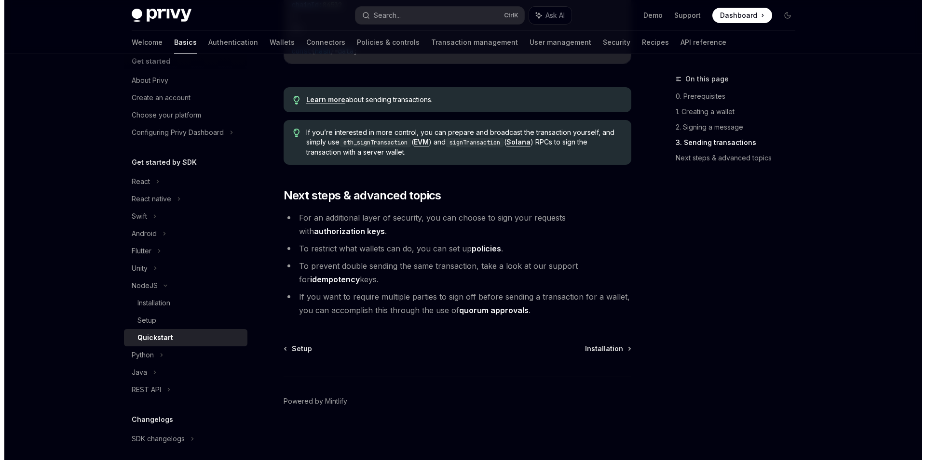
scroll to position [235, 0]
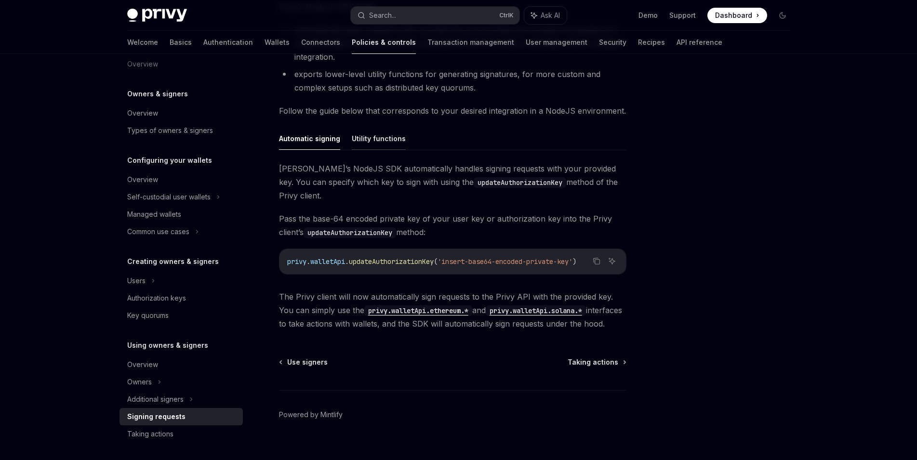
click at [371, 135] on button "Utility functions" at bounding box center [379, 138] width 54 height 23
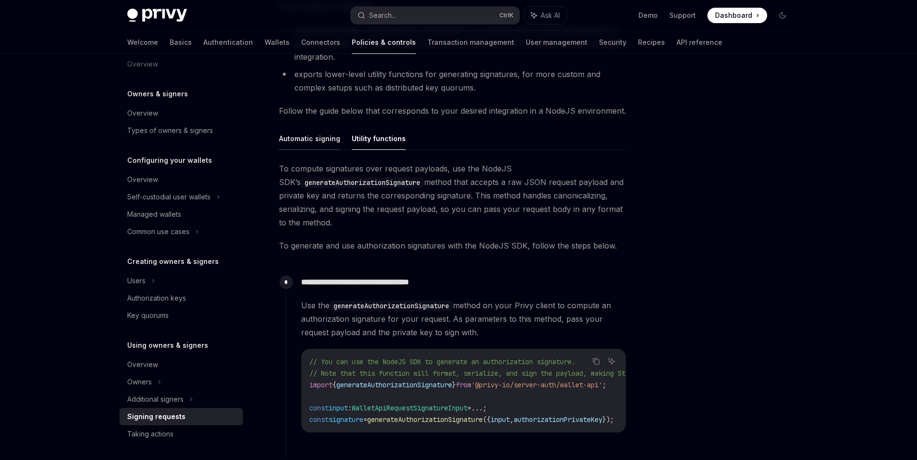
click at [322, 140] on button "Automatic signing" at bounding box center [309, 138] width 61 height 23
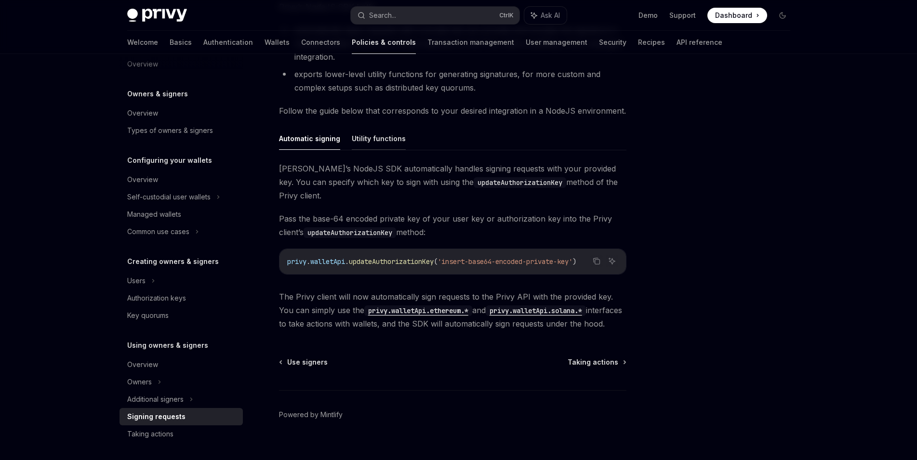
click at [385, 135] on button "Utility functions" at bounding box center [379, 138] width 54 height 23
type textarea "*"
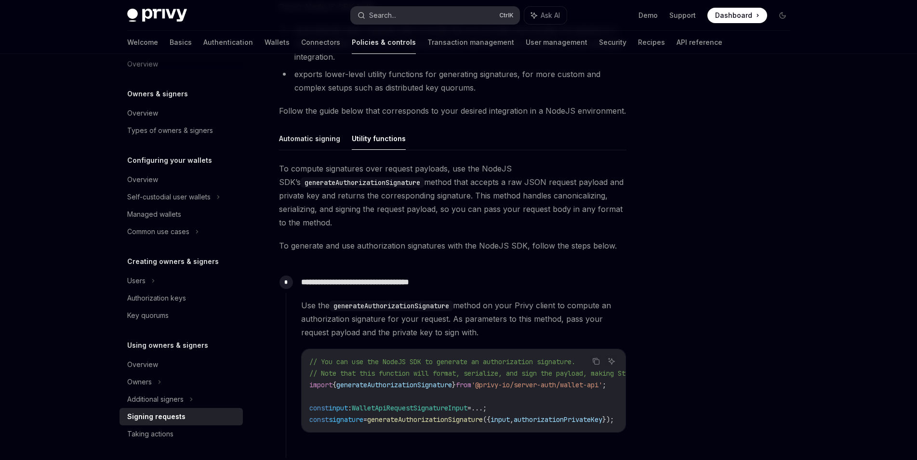
click at [431, 22] on button "Search... Ctrl K" at bounding box center [435, 15] width 169 height 17
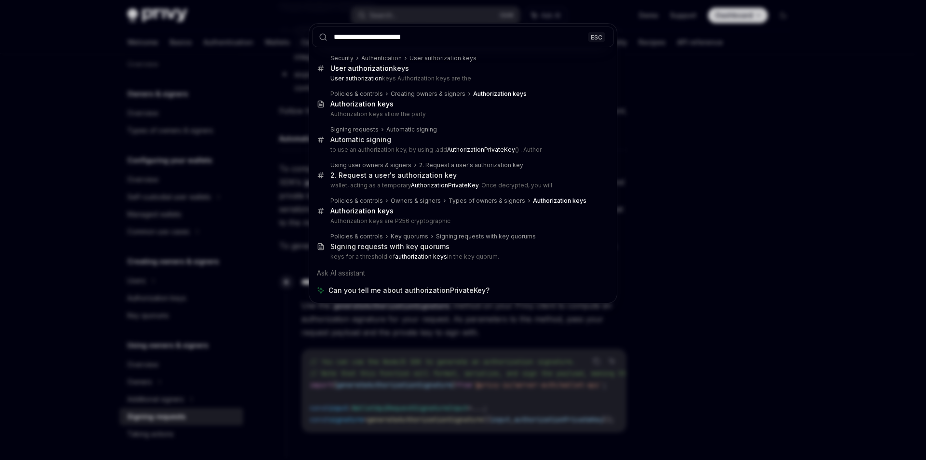
type input "**********"
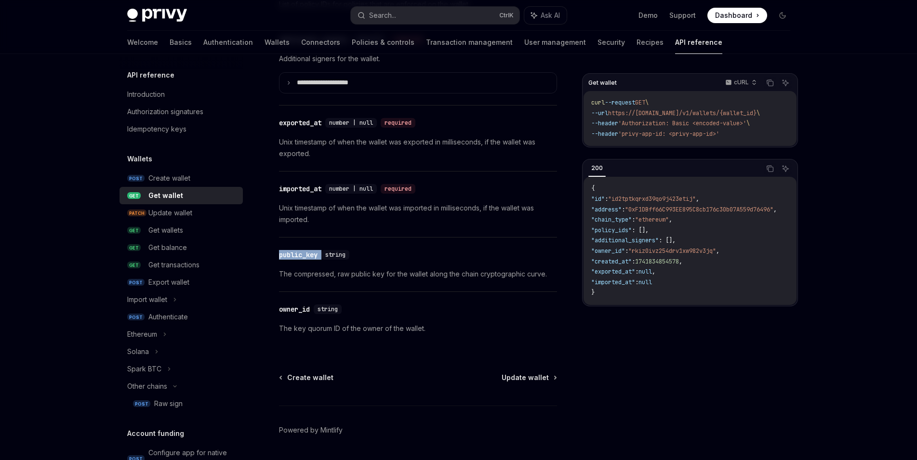
scroll to position [10, 0]
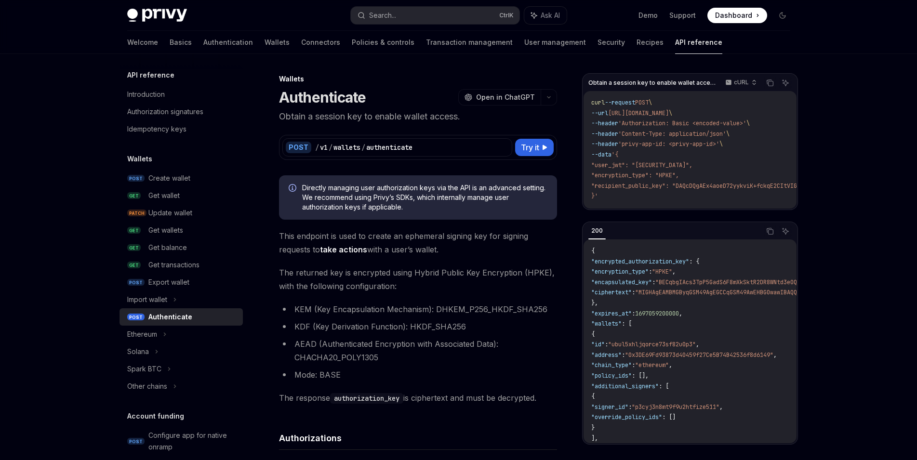
scroll to position [310, 0]
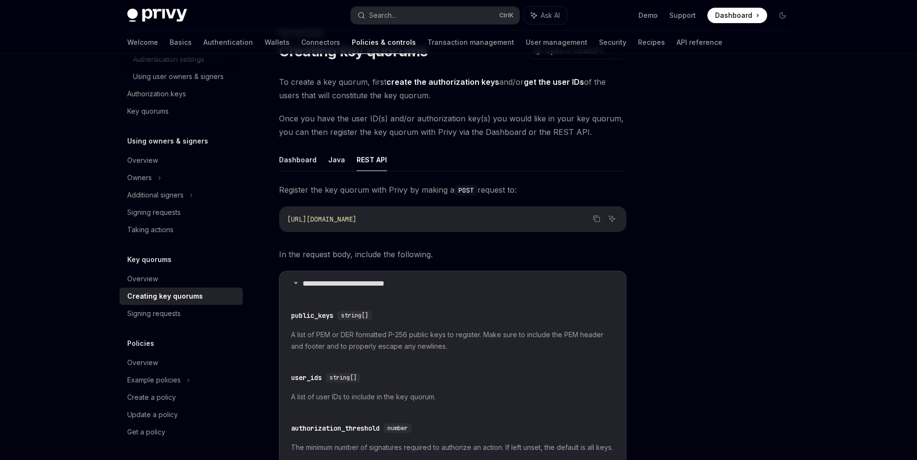
scroll to position [47, 0]
click at [170, 37] on link "Basics" at bounding box center [181, 42] width 22 height 23
type textarea "*"
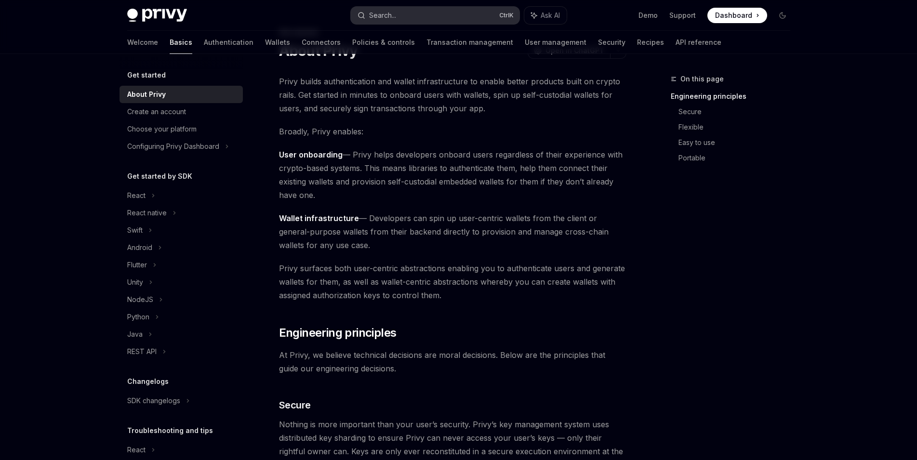
click at [396, 13] on div "Search..." at bounding box center [382, 16] width 27 height 12
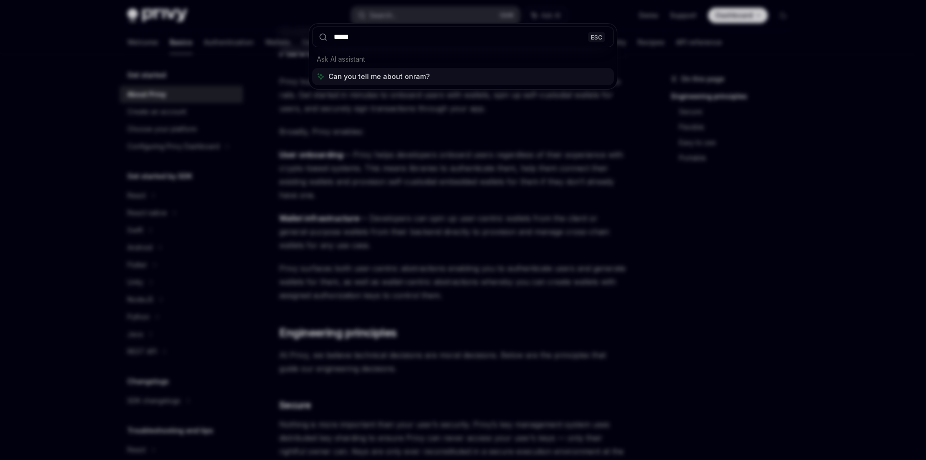
type input "******"
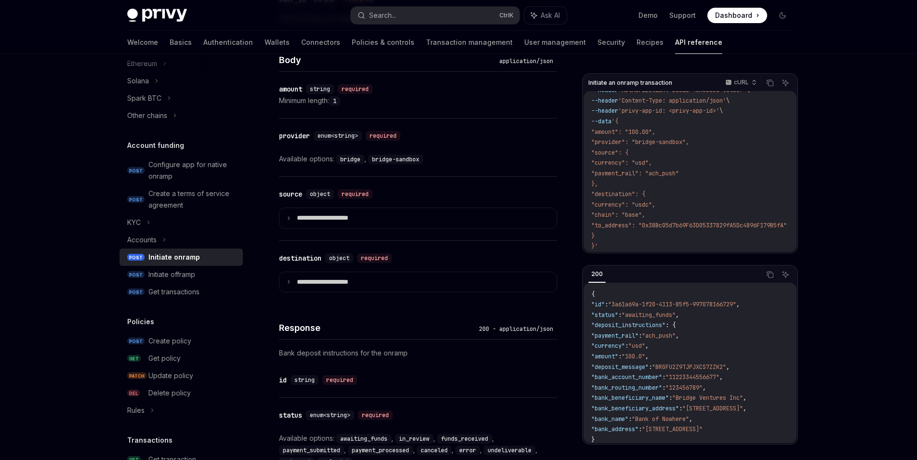
scroll to position [447, 0]
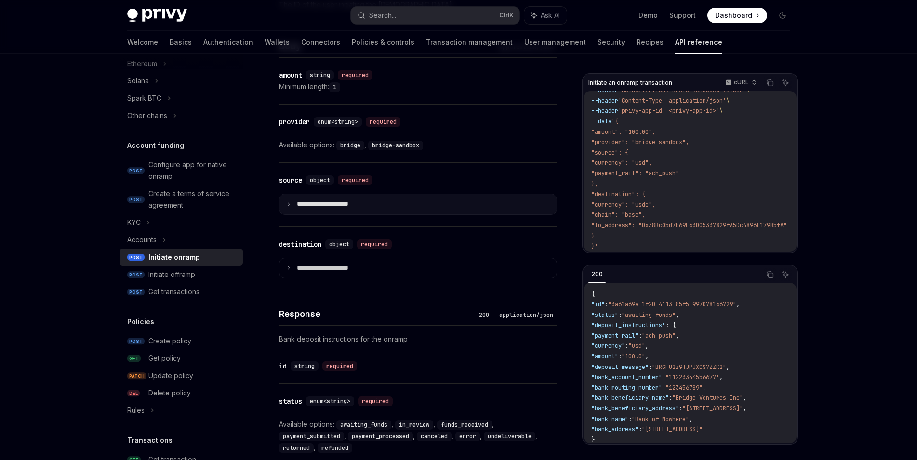
click at [286, 208] on summary "**********" at bounding box center [418, 204] width 277 height 20
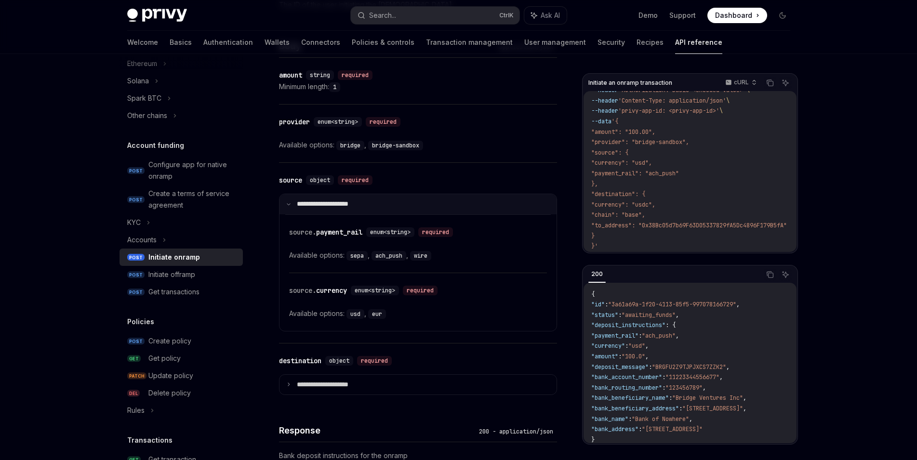
click at [287, 206] on icon at bounding box center [288, 204] width 5 height 5
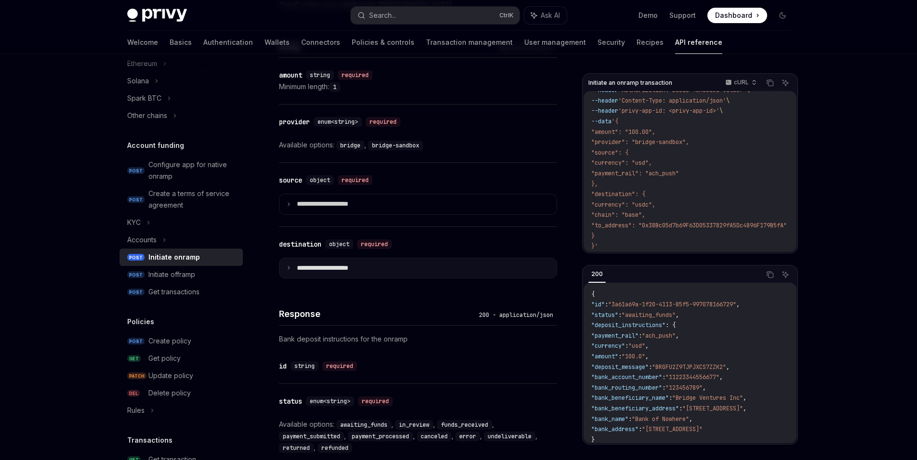
click at [286, 270] on summary "**********" at bounding box center [418, 268] width 277 height 20
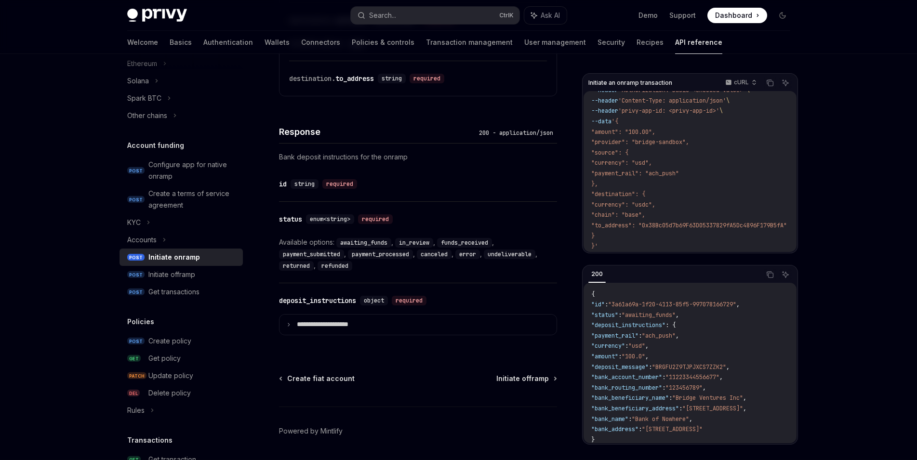
scroll to position [811, 0]
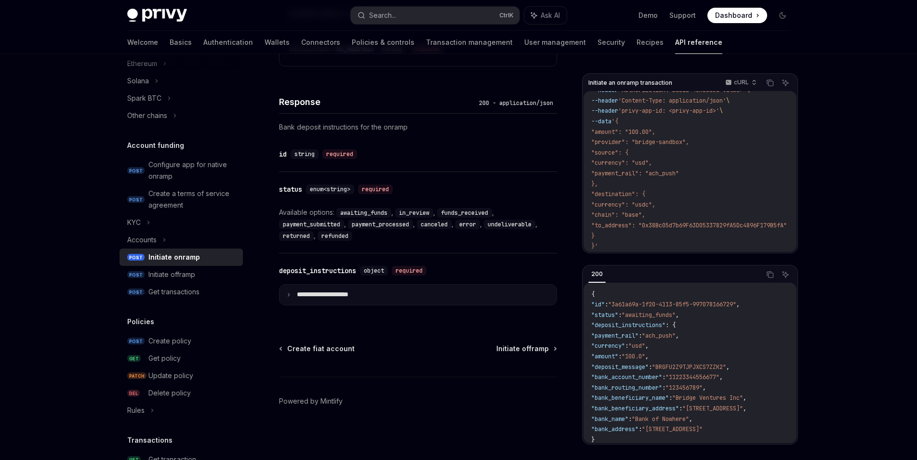
click at [310, 296] on p "**********" at bounding box center [330, 295] width 67 height 9
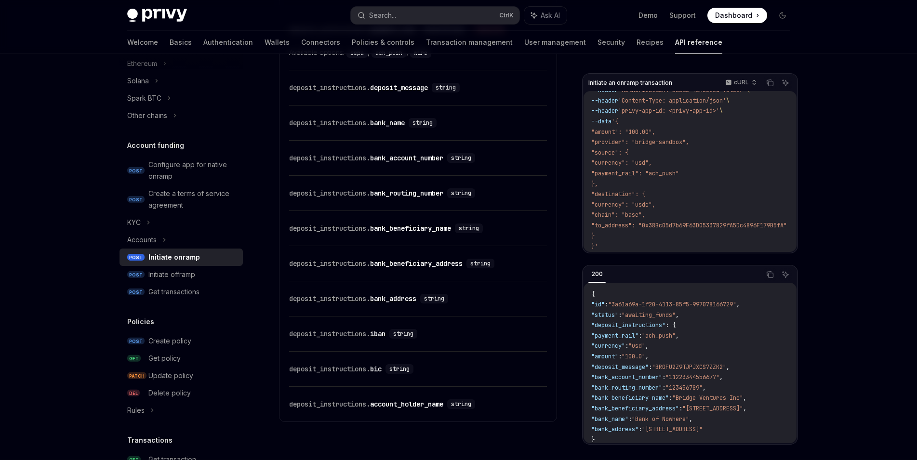
scroll to position [1052, 0]
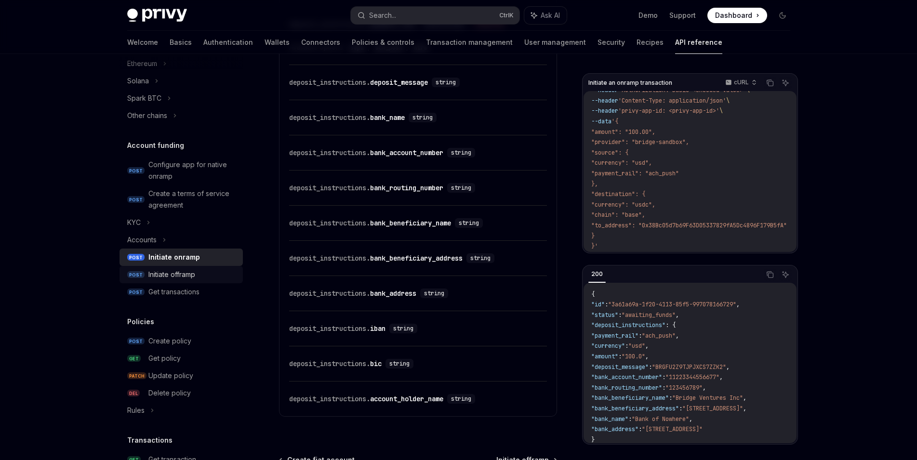
click at [207, 276] on div "Initiate offramp" at bounding box center [192, 275] width 89 height 12
type textarea "*"
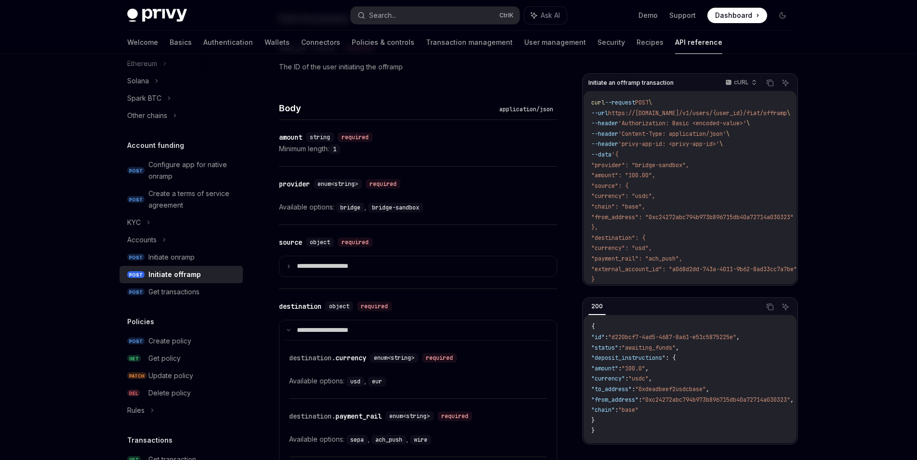
scroll to position [385, 0]
click at [323, 265] on p "**********" at bounding box center [330, 267] width 67 height 9
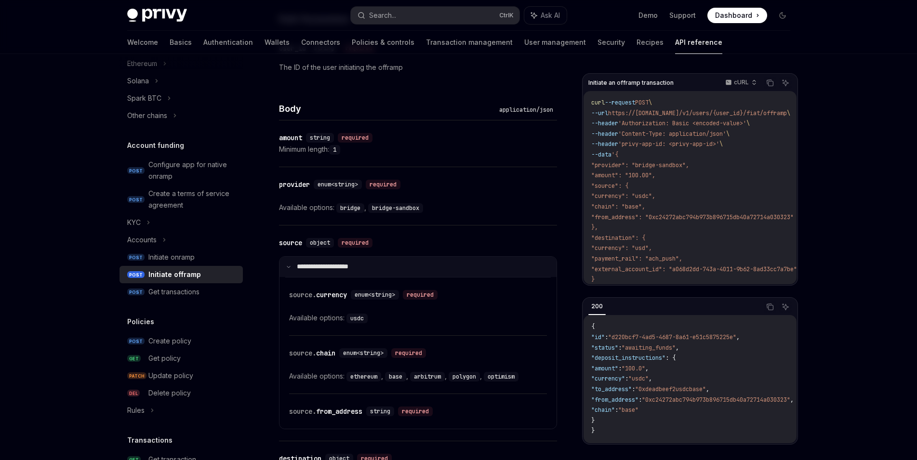
click at [349, 265] on p "**********" at bounding box center [329, 267] width 64 height 9
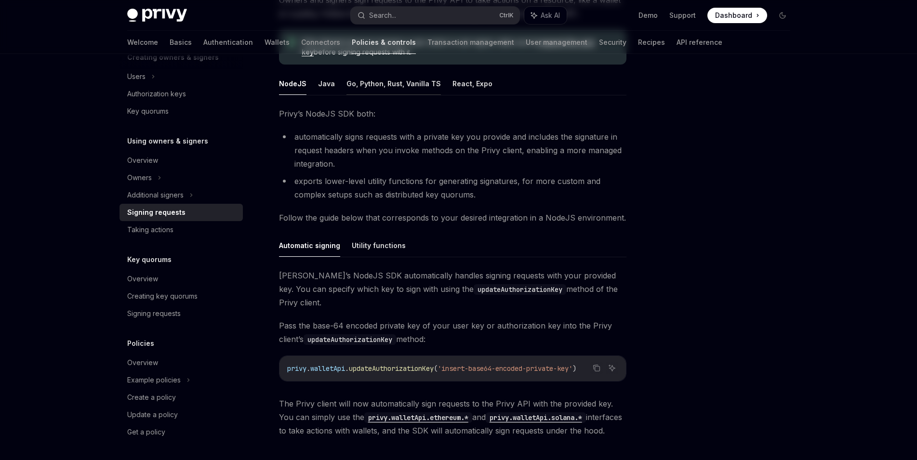
scroll to position [195, 0]
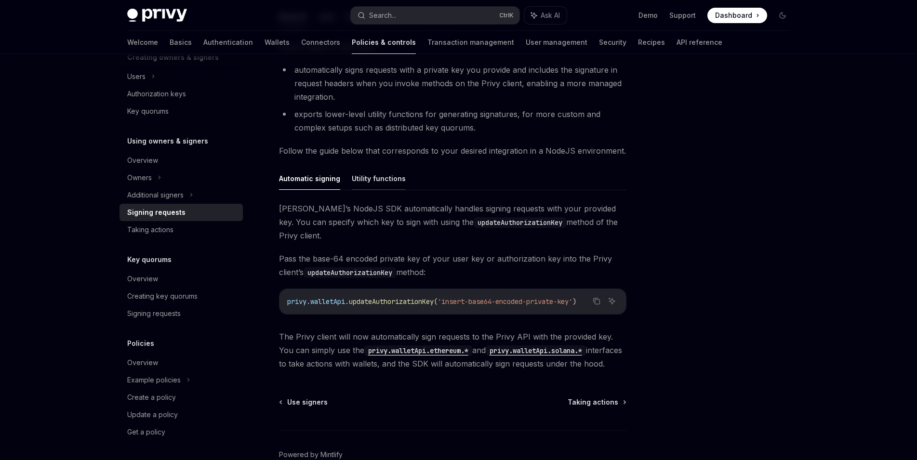
click at [378, 176] on button "Utility functions" at bounding box center [379, 178] width 54 height 23
type textarea "*"
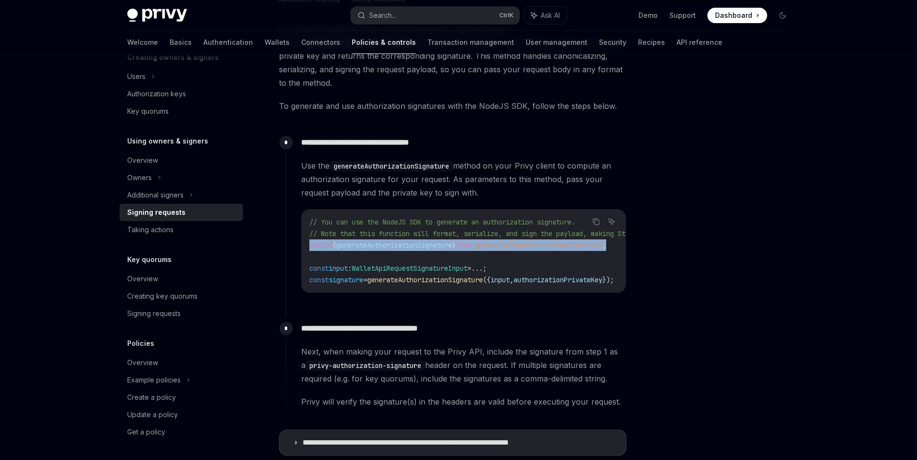
drag, startPoint x: 549, startPoint y: 243, endPoint x: 310, endPoint y: 248, distance: 238.7
click at [310, 248] on code "// You can use the NodeJS SDK to generate an authorization signature. // Note t…" at bounding box center [508, 250] width 397 height 69
copy span "import { generateAuthorizationSignature } from '@privy-io/server-auth/wallet-ap…"
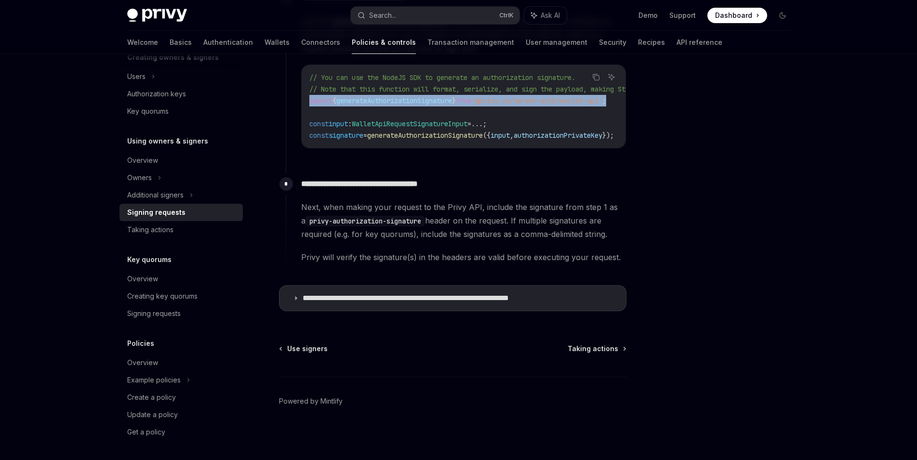
scroll to position [523, 0]
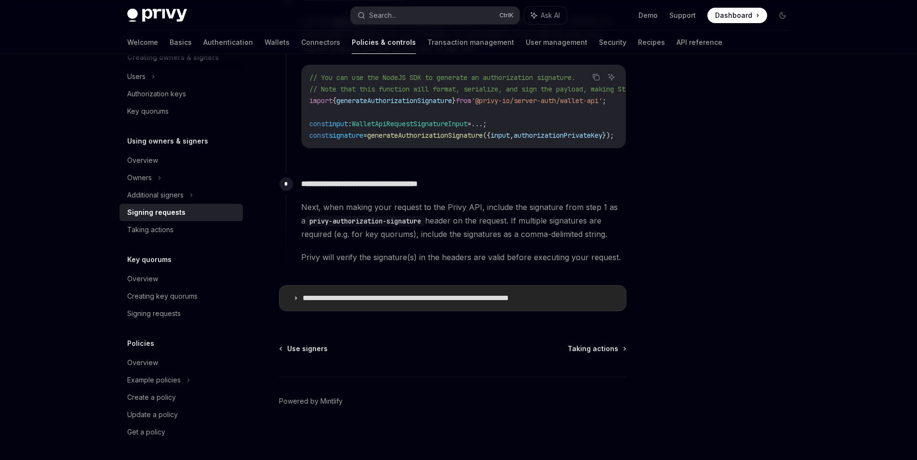
click at [394, 298] on p "**********" at bounding box center [437, 299] width 268 height 10
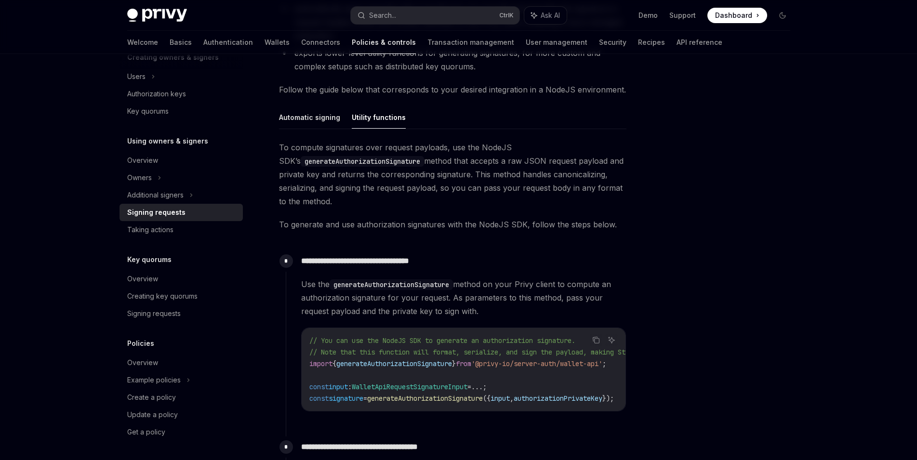
scroll to position [254, 0]
